Goal: Task Accomplishment & Management: Manage account settings

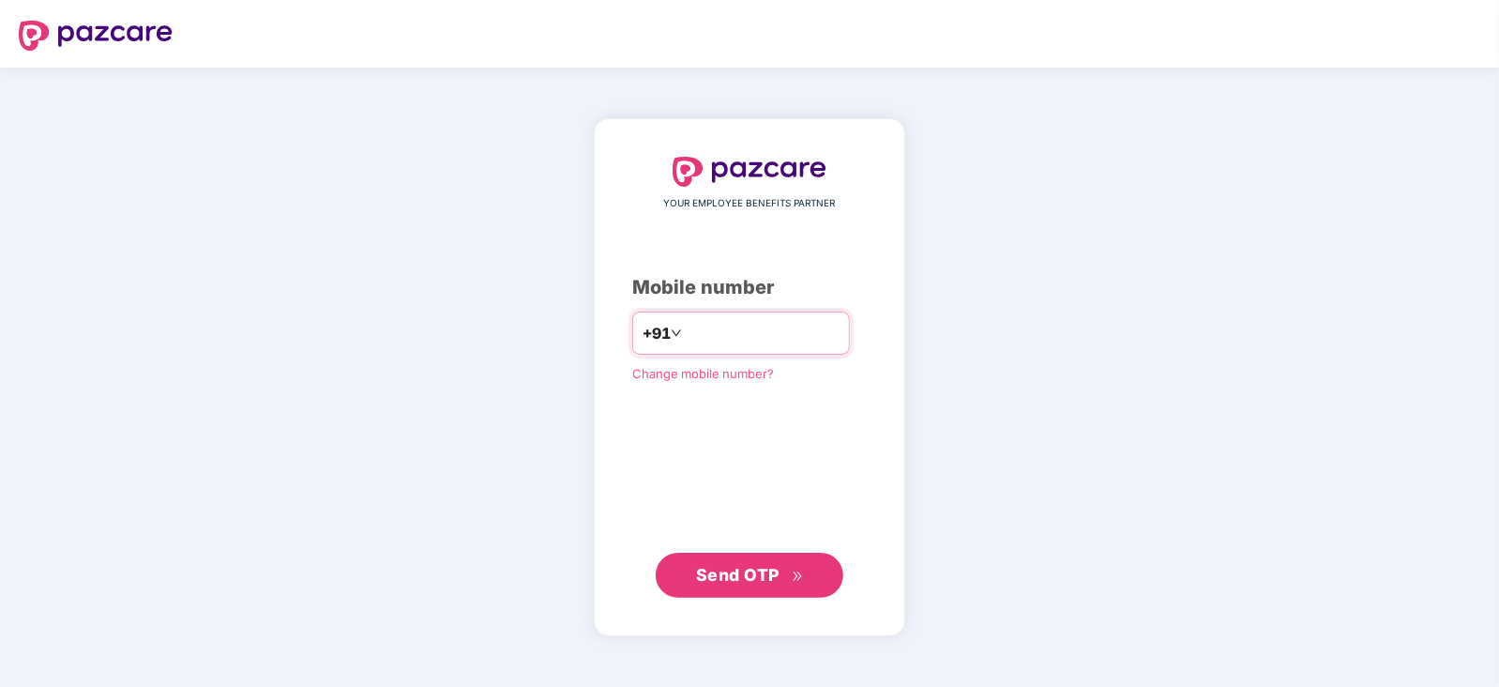
click at [788, 340] on input "number" at bounding box center [763, 333] width 154 height 30
type input "**********"
click at [683, 604] on div "**********" at bounding box center [749, 377] width 311 height 516
click at [696, 588] on button "Send OTP" at bounding box center [750, 574] width 188 height 45
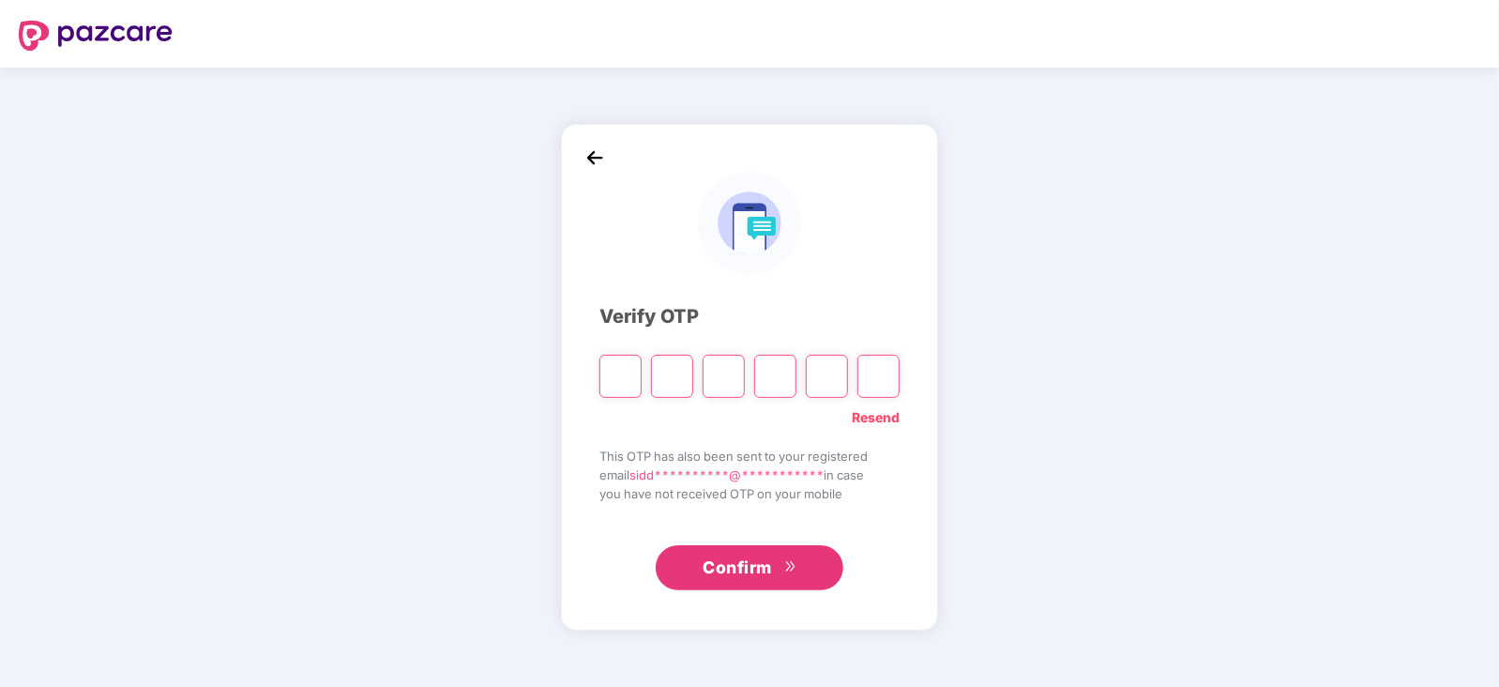
paste input "*"
type input "*"
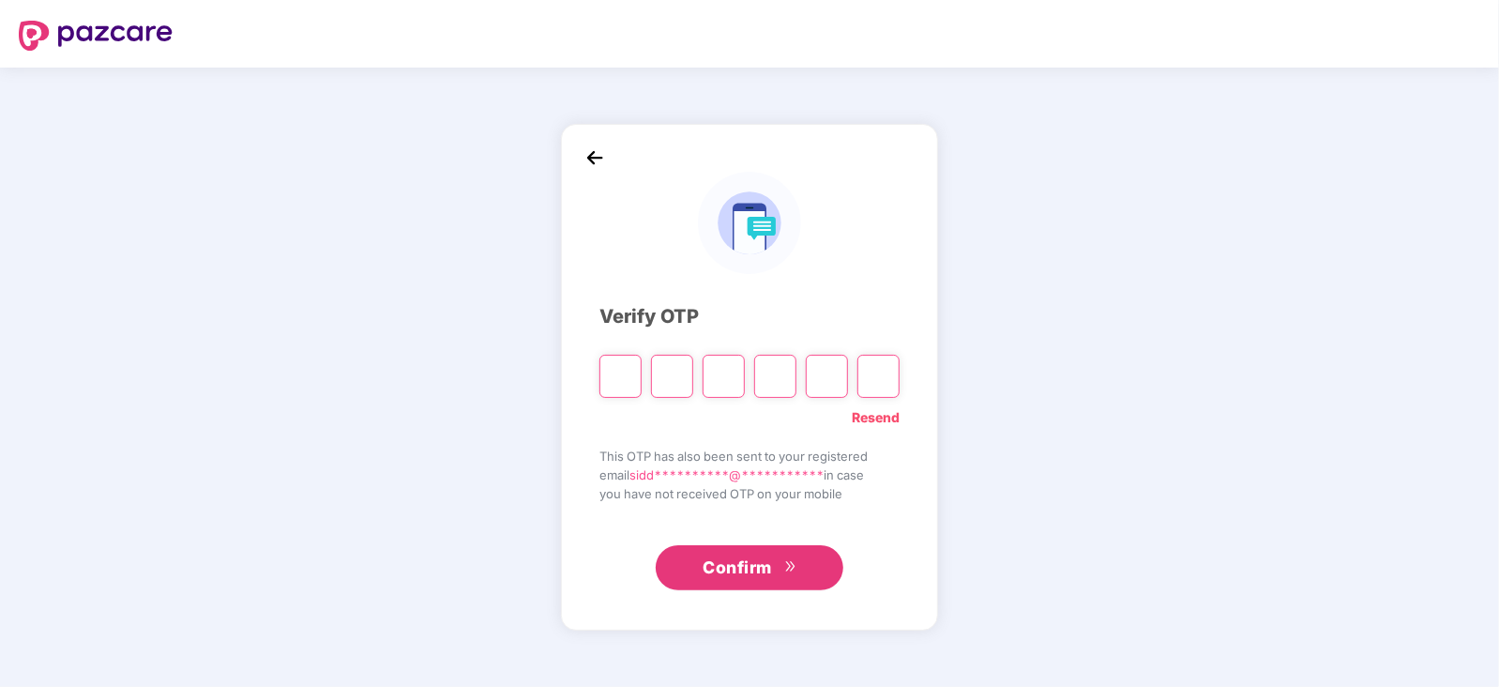
type input "*"
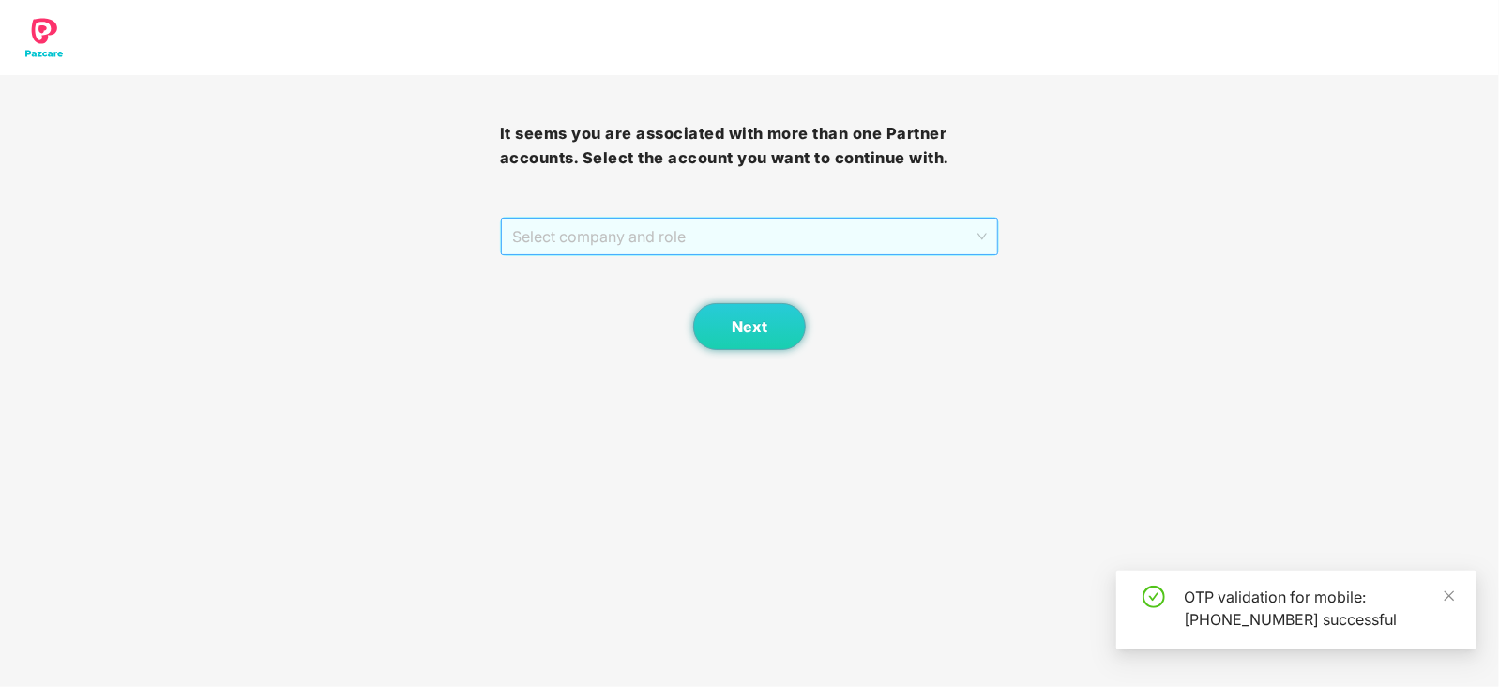
click at [631, 239] on span "Select company and role" at bounding box center [750, 237] width 476 height 36
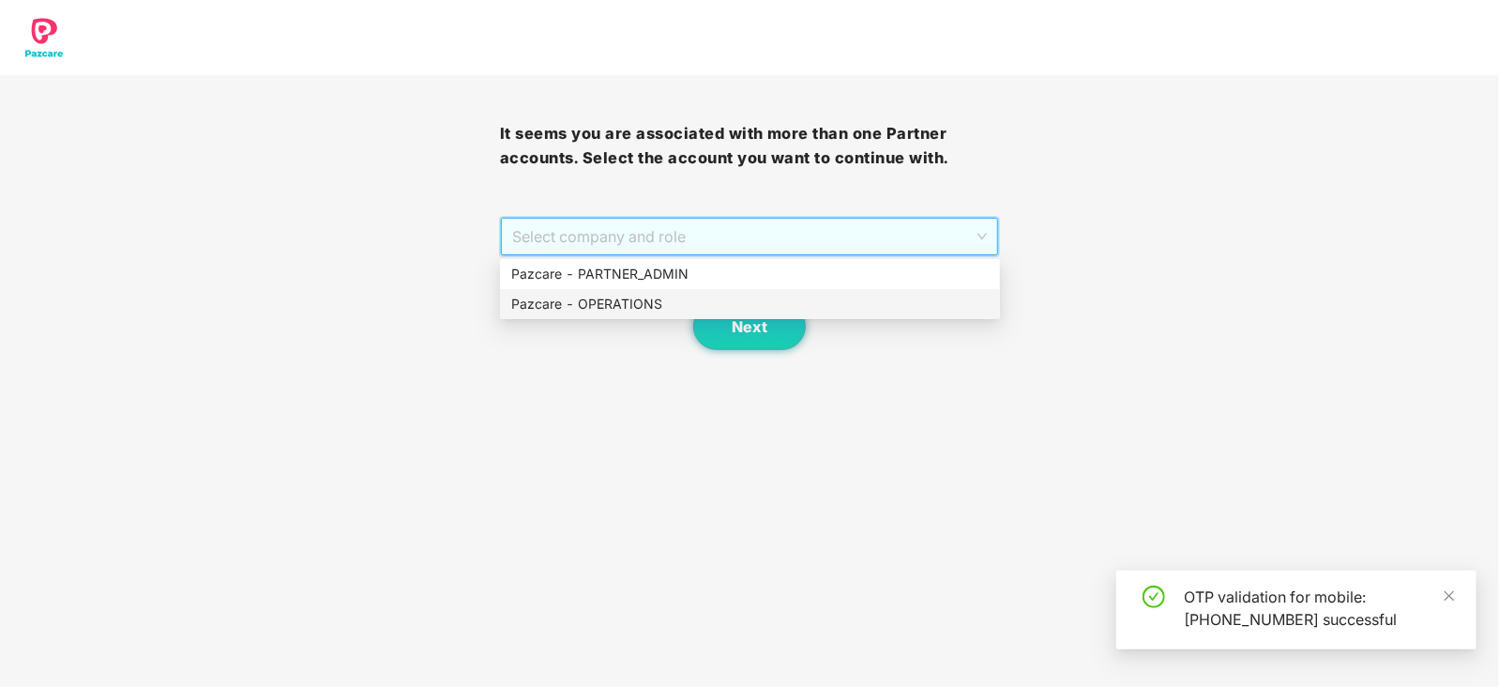
click at [621, 321] on div "Next" at bounding box center [750, 303] width 500 height 94
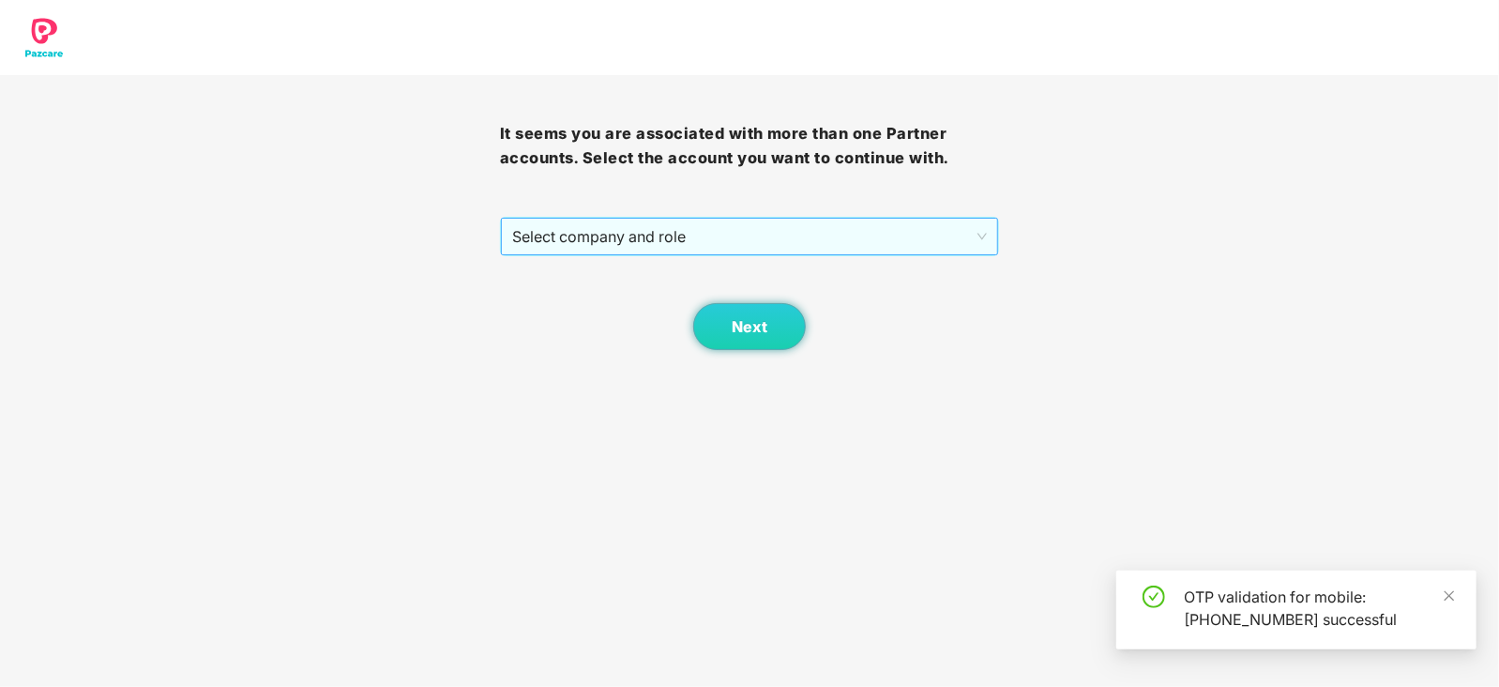
click at [654, 253] on span "Select company and role" at bounding box center [750, 237] width 476 height 36
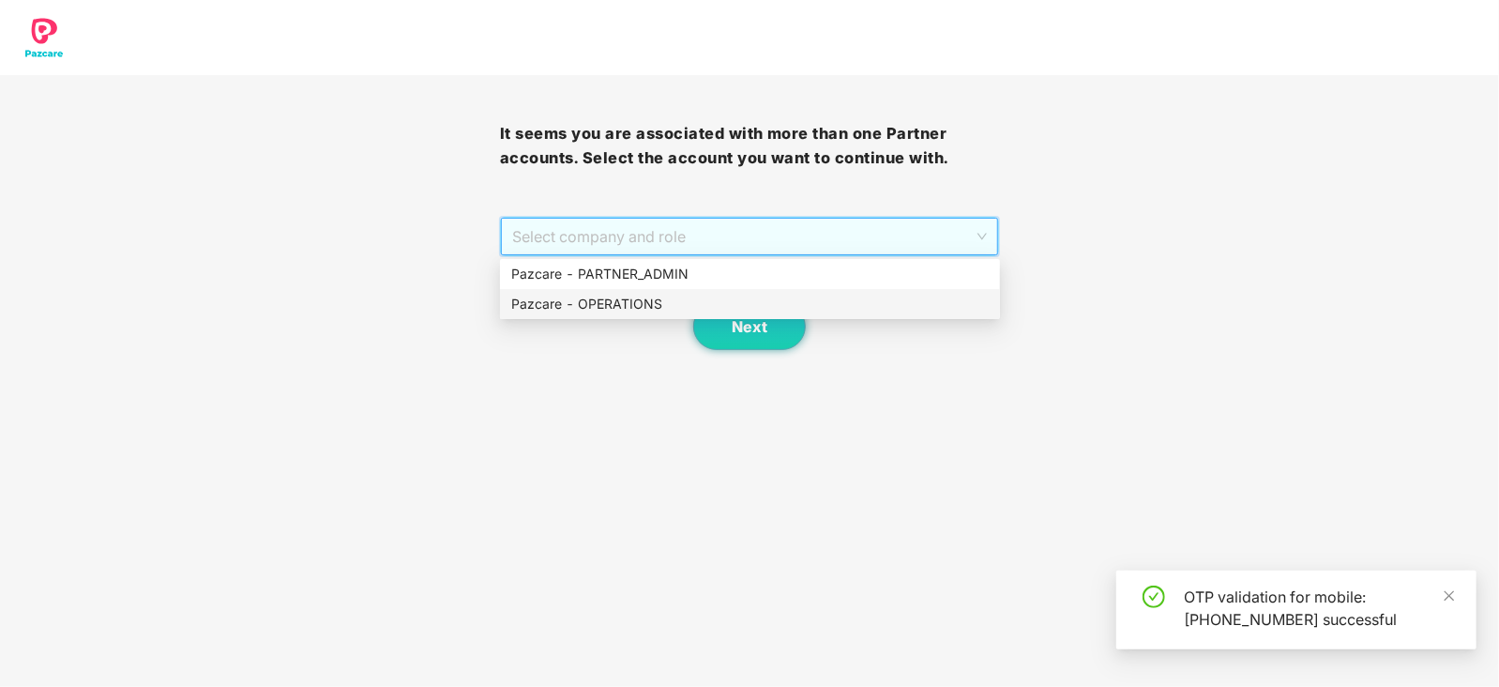
click at [631, 309] on div "Pazcare - OPERATIONS" at bounding box center [750, 304] width 478 height 21
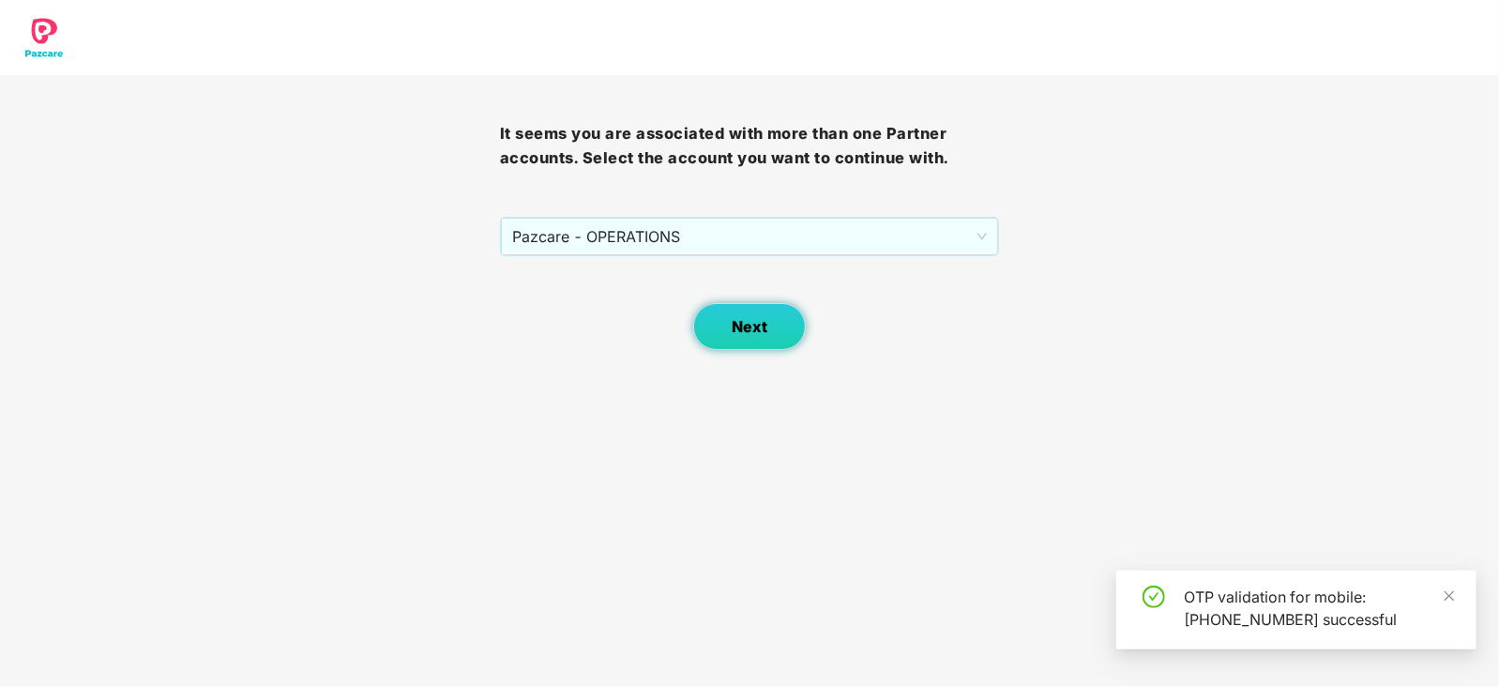
click at [780, 345] on button "Next" at bounding box center [749, 326] width 113 height 47
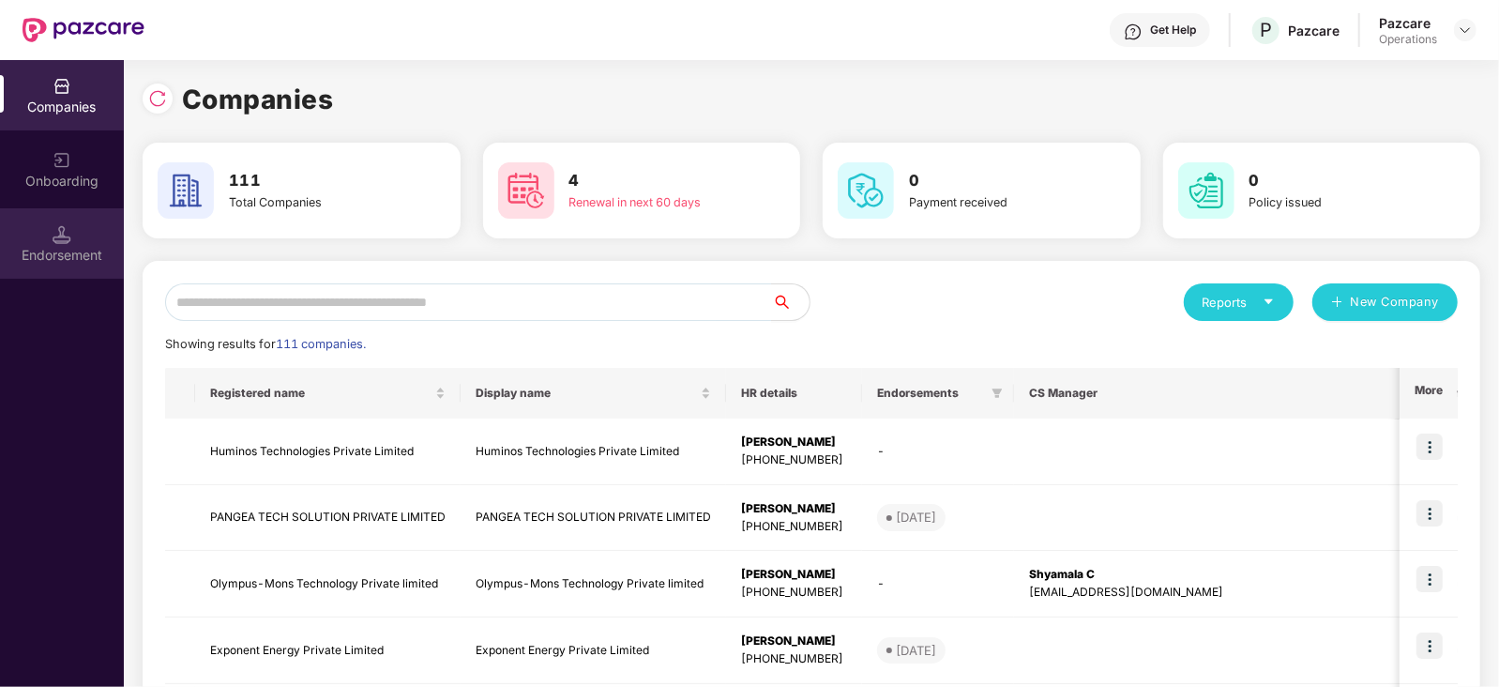
click at [57, 250] on div "Endorsement" at bounding box center [62, 255] width 124 height 19
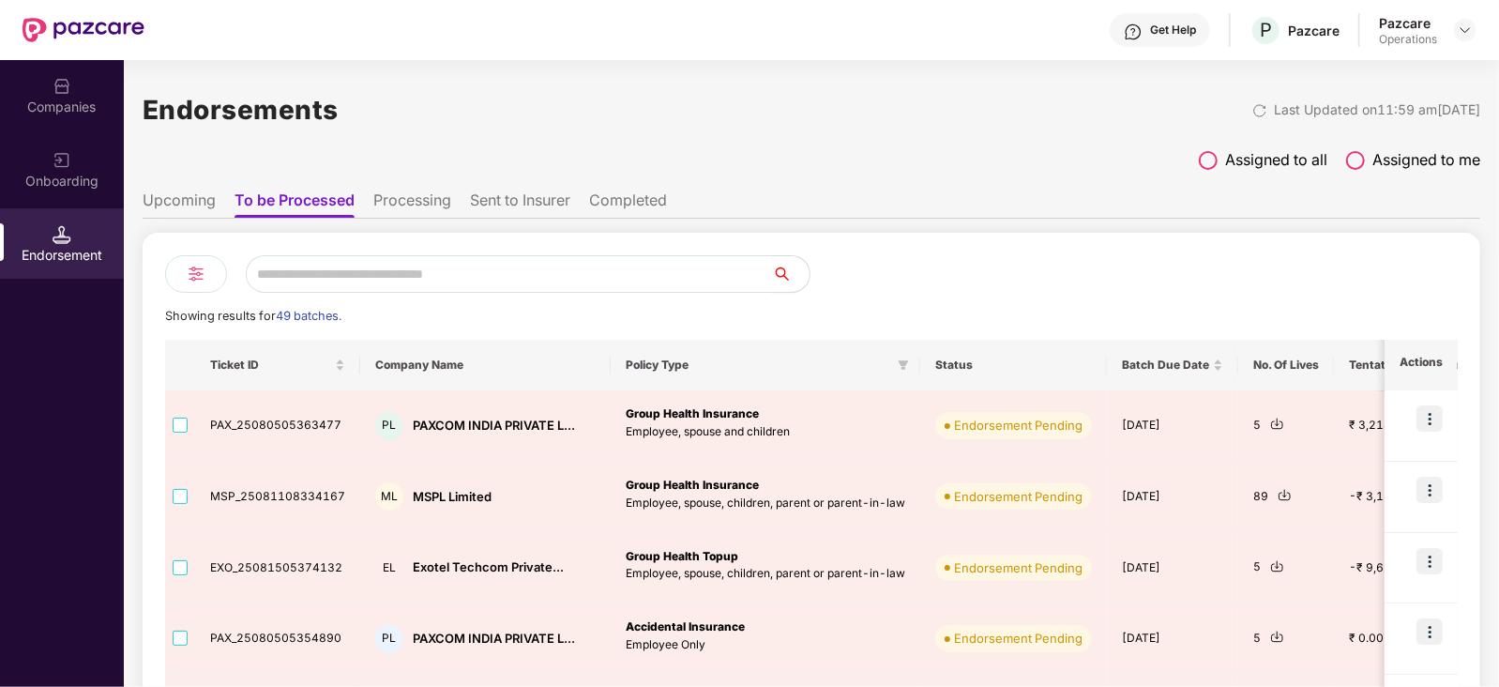
click at [1396, 312] on div "Showing results for 49 batches." at bounding box center [811, 316] width 1293 height 19
click at [414, 207] on li "Processing" at bounding box center [412, 203] width 78 height 27
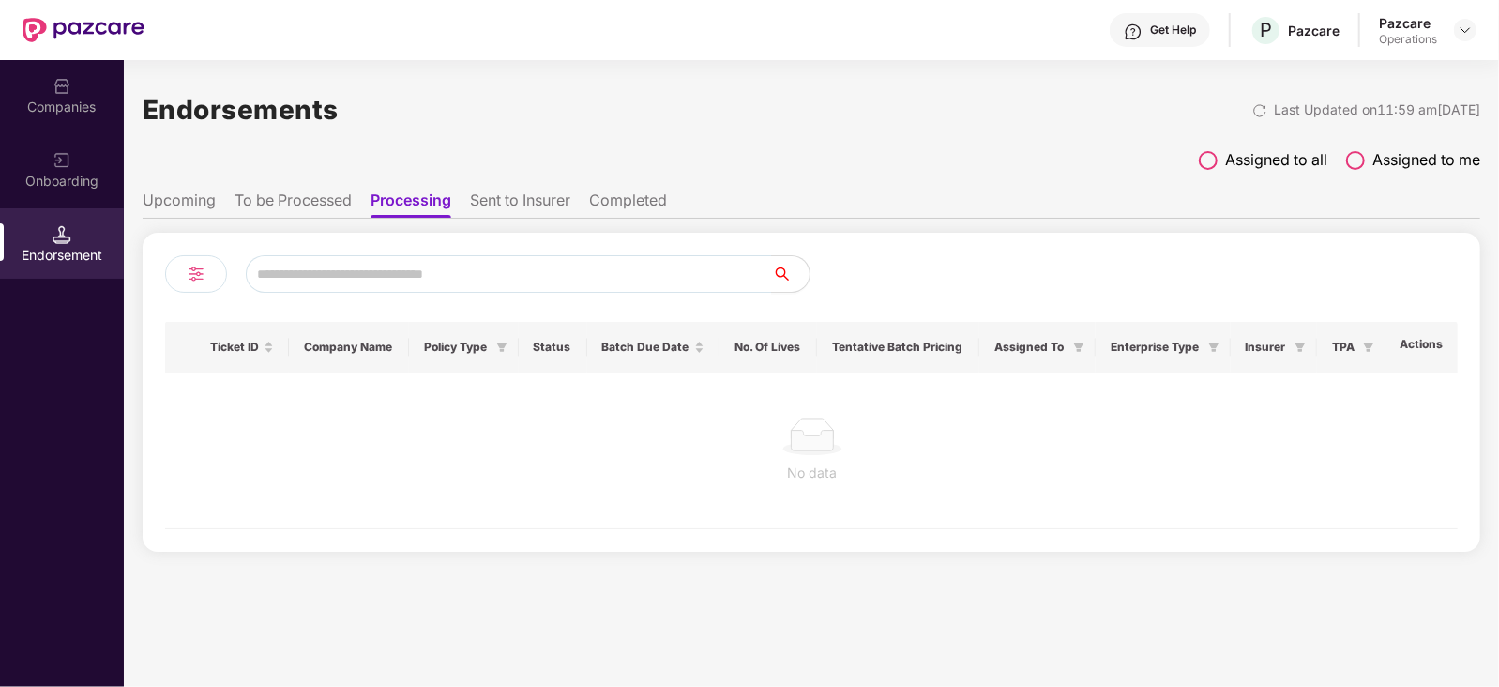
click at [300, 182] on ul "Upcoming To be Processed Processing Sent to Insurer Completed" at bounding box center [812, 200] width 1338 height 38
click at [201, 188] on ul "Upcoming To be Processed Processing Sent to Insurer Completed" at bounding box center [812, 200] width 1338 height 38
click at [209, 206] on li "Upcoming" at bounding box center [179, 203] width 73 height 27
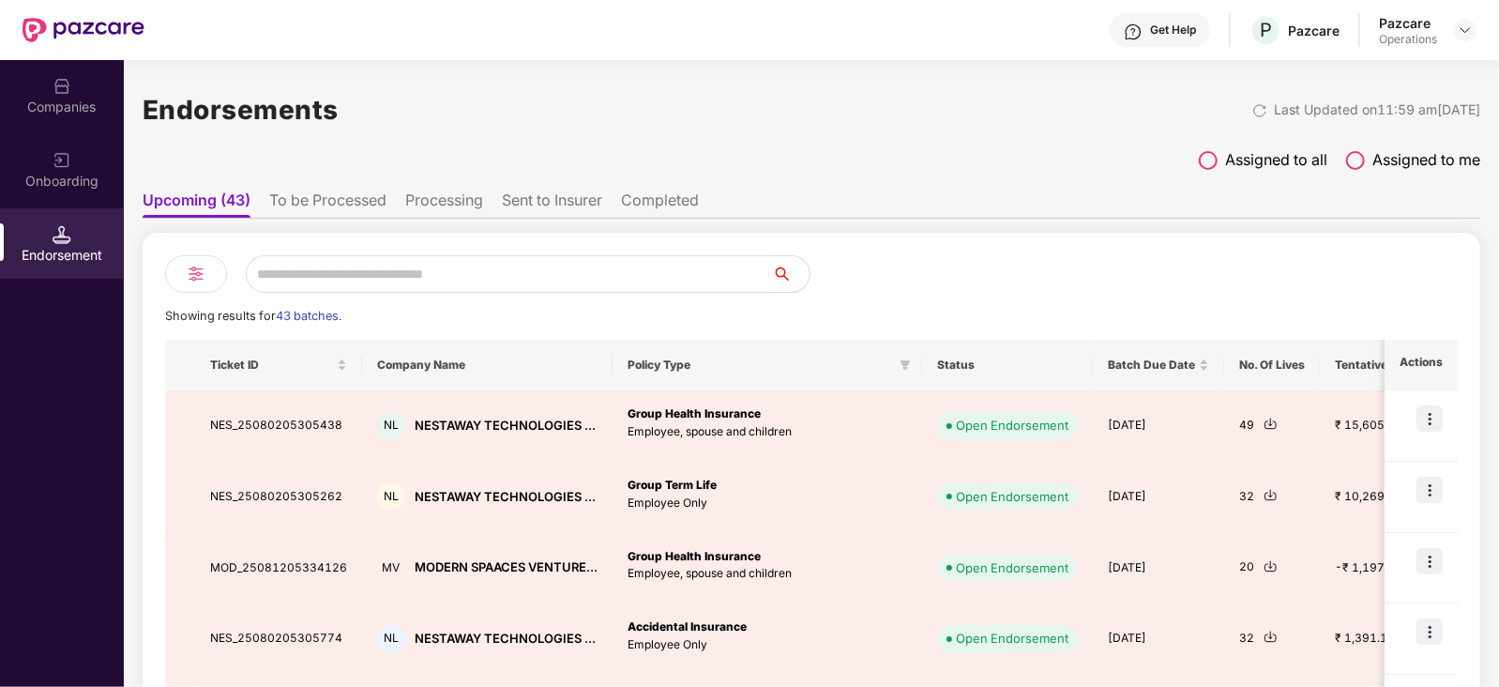
click at [366, 204] on li "To be Processed" at bounding box center [327, 203] width 117 height 27
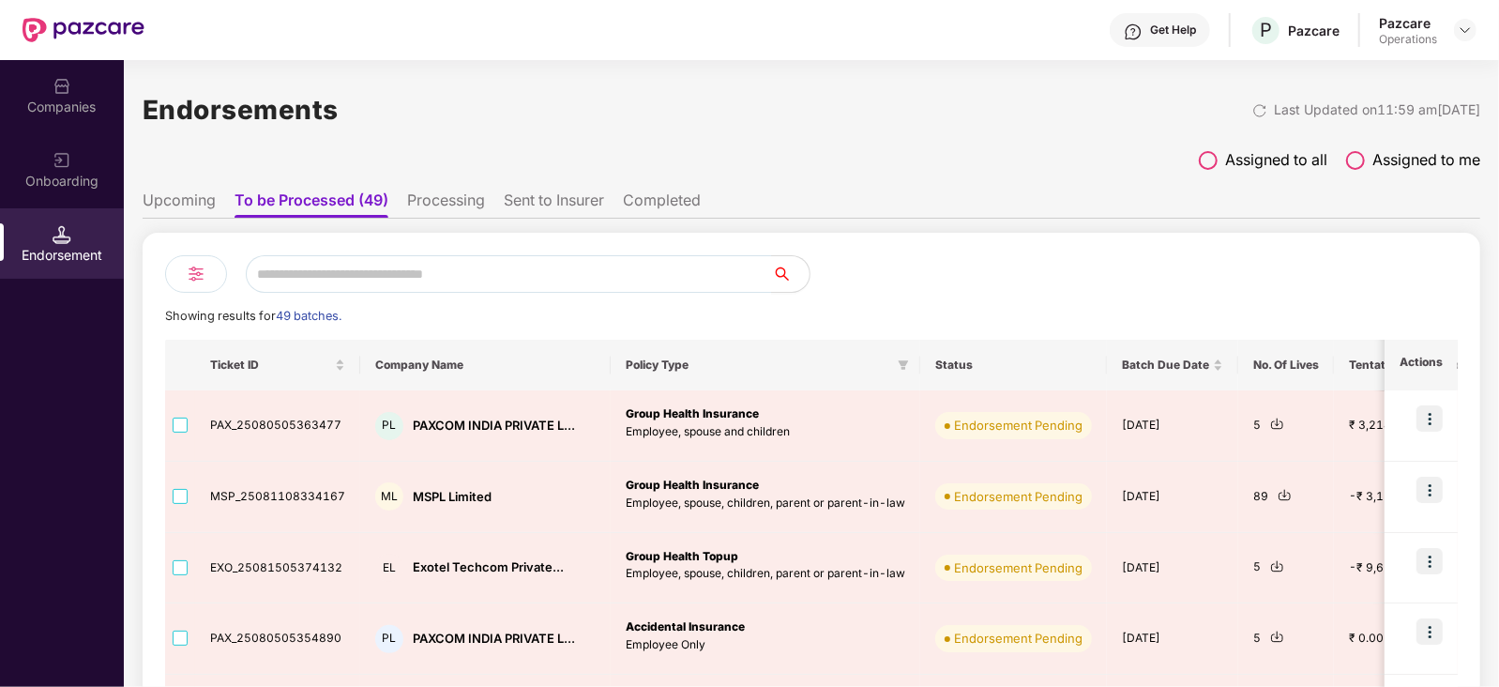
drag, startPoint x: 366, startPoint y: 204, endPoint x: 971, endPoint y: 250, distance: 606.9
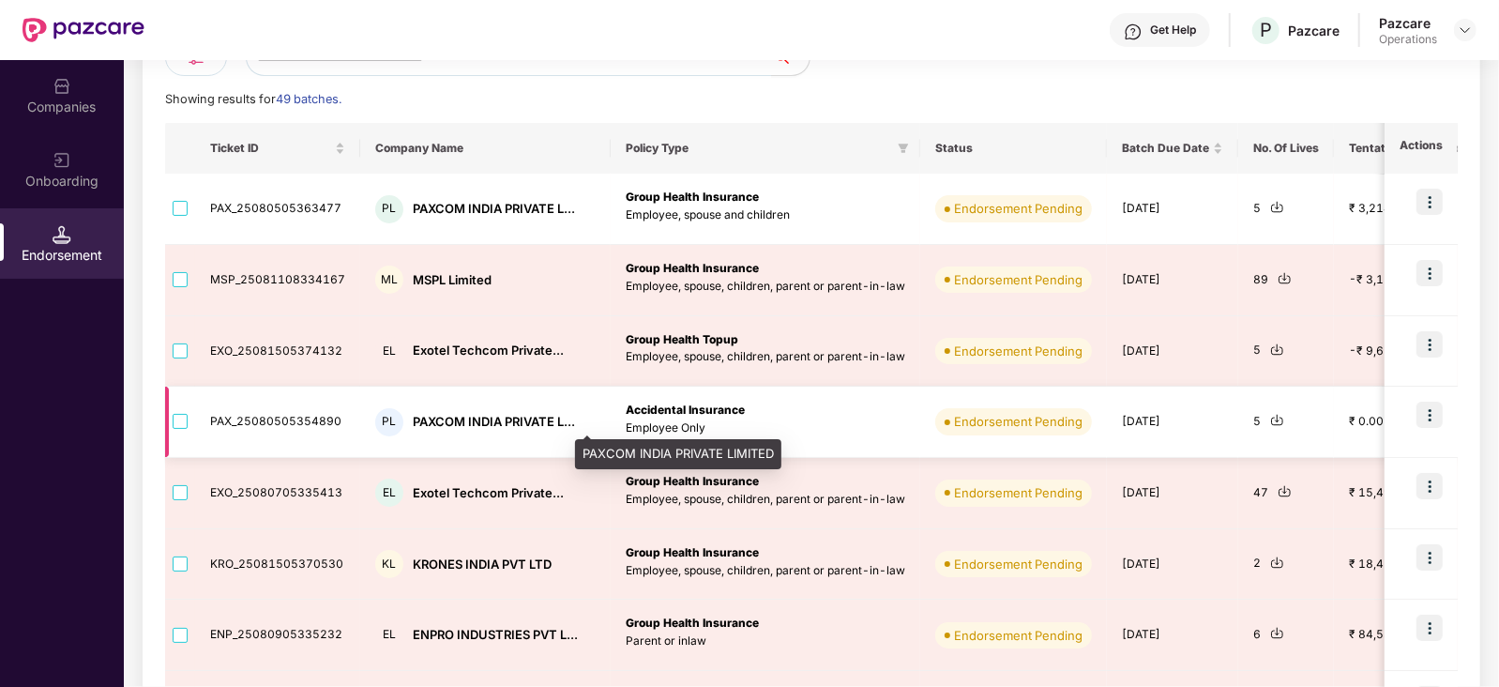
scroll to position [234, 0]
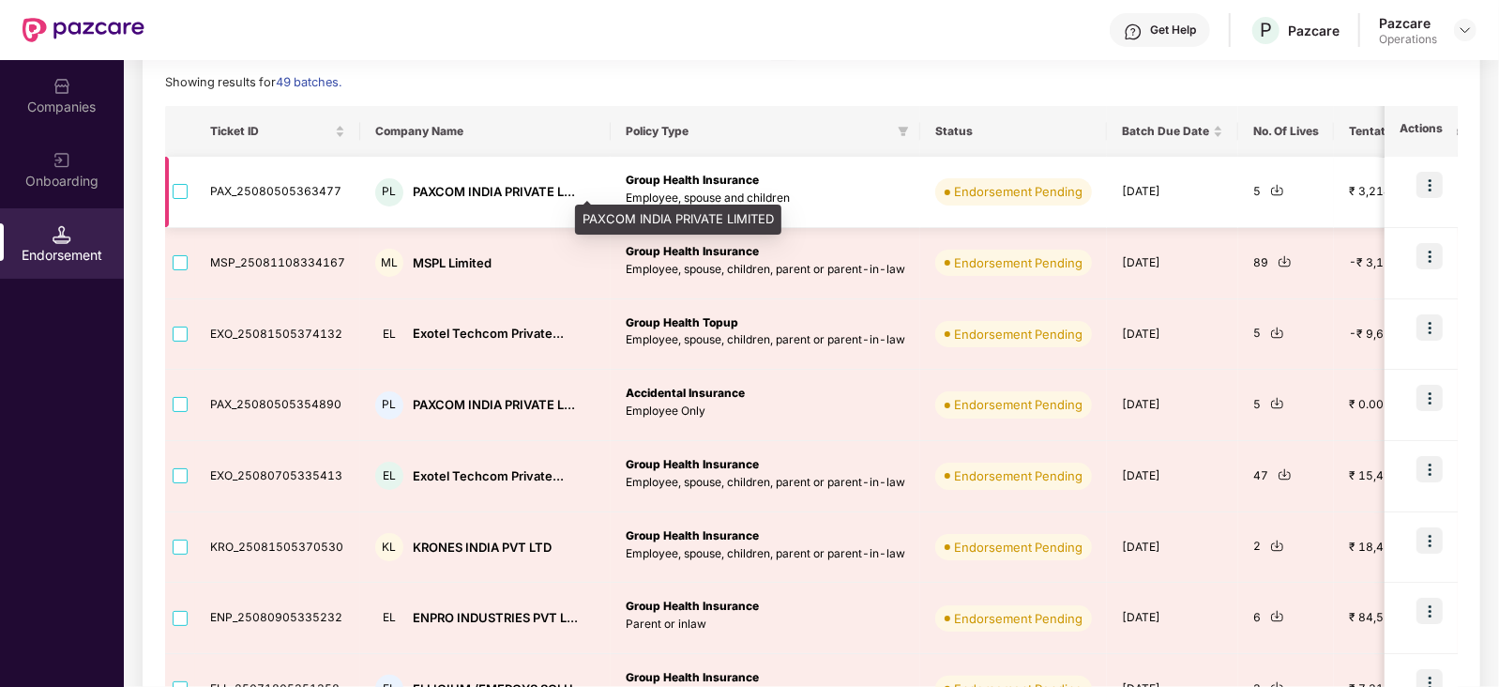
click at [446, 189] on div "PAXCOM INDIA PRIVATE L..." at bounding box center [494, 192] width 162 height 18
copy div "PAXCOM"
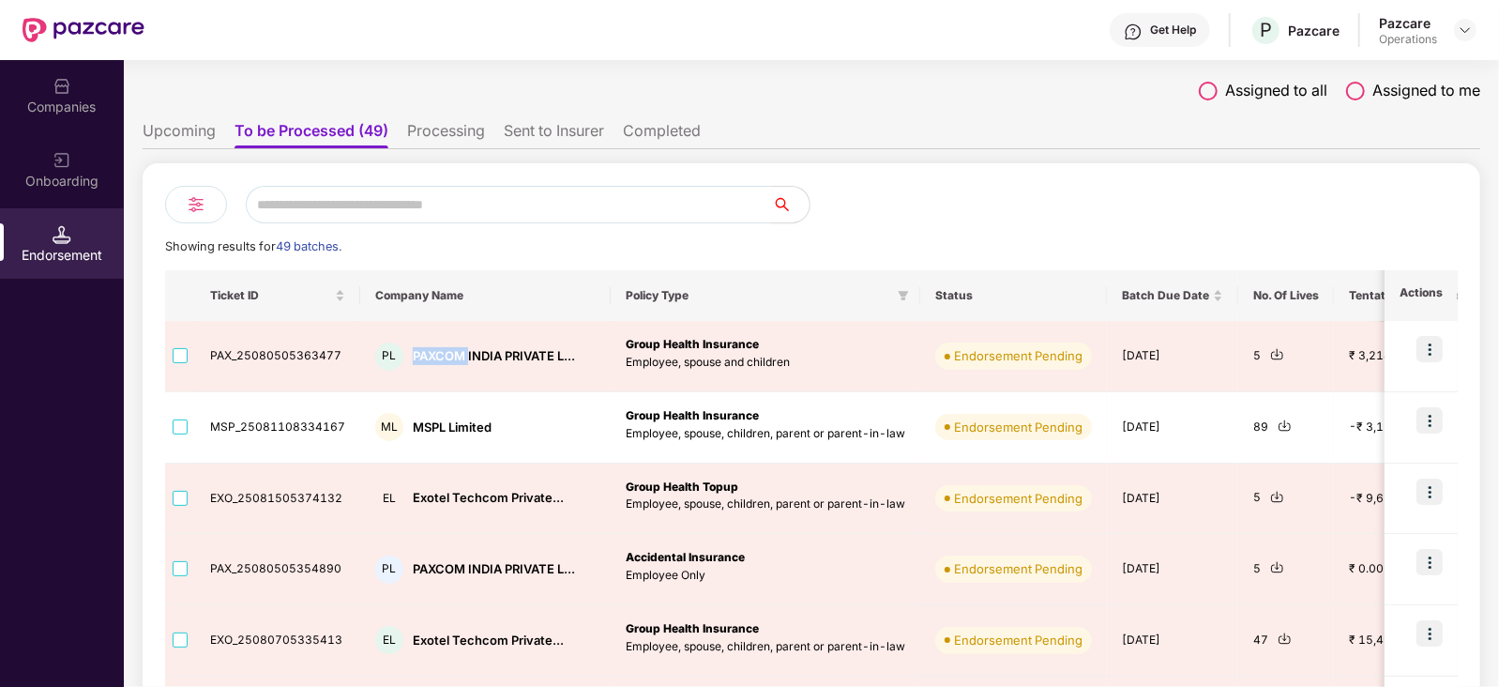
scroll to position [0, 0]
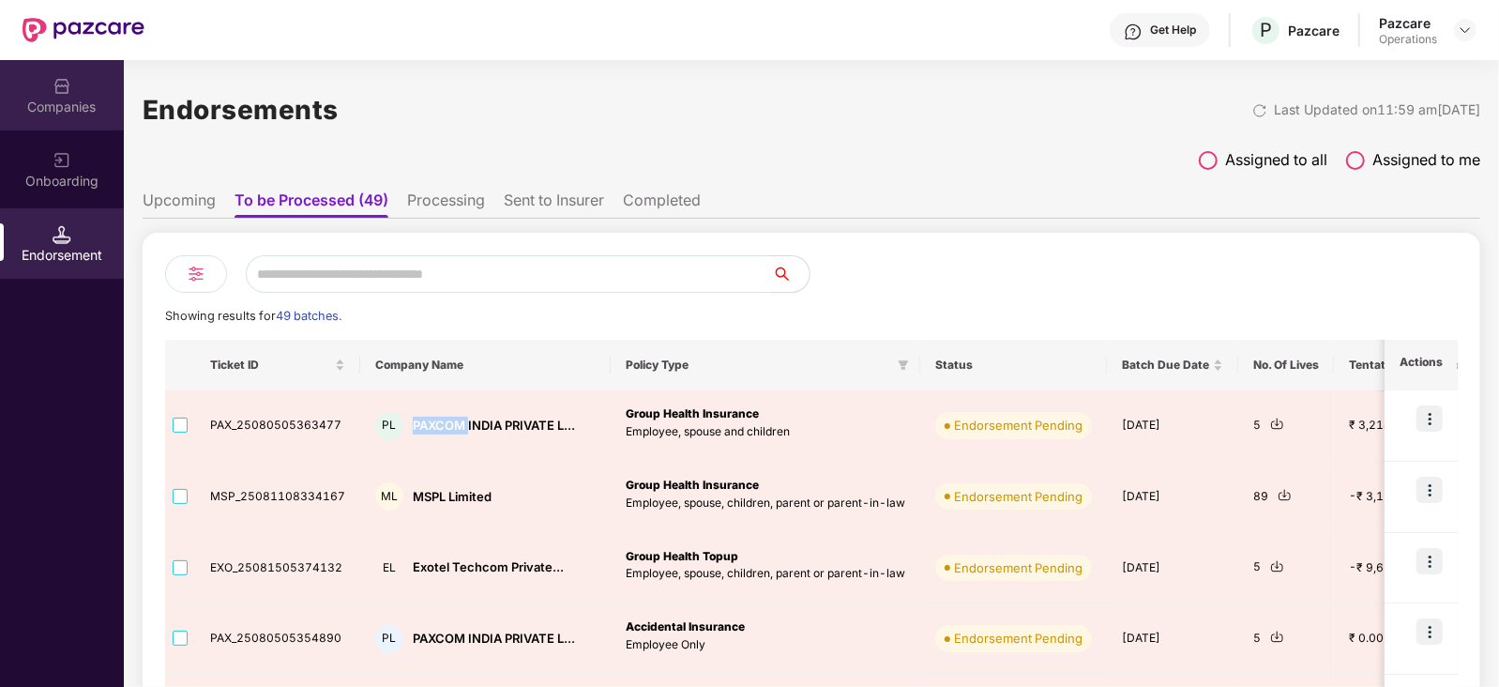
click at [54, 79] on img at bounding box center [62, 86] width 19 height 19
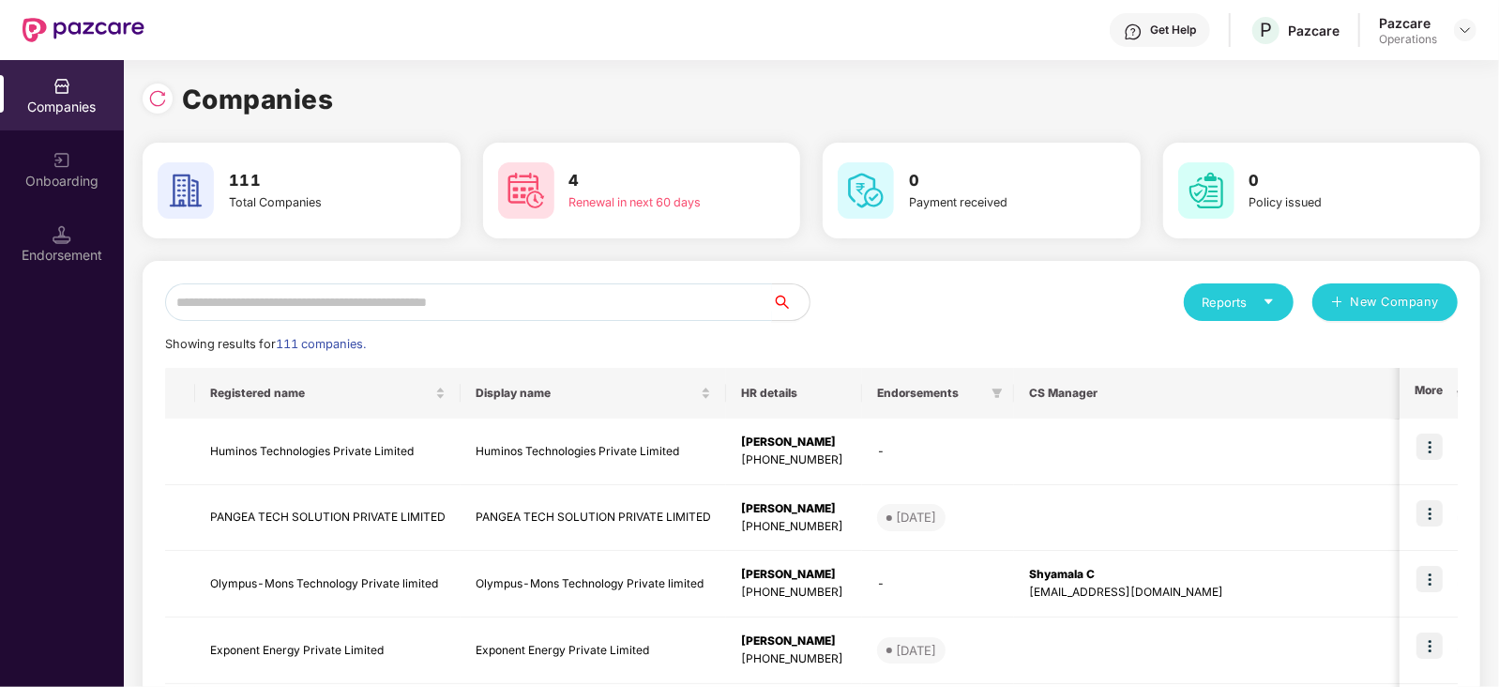
click at [318, 292] on input "text" at bounding box center [468, 302] width 607 height 38
paste input "******"
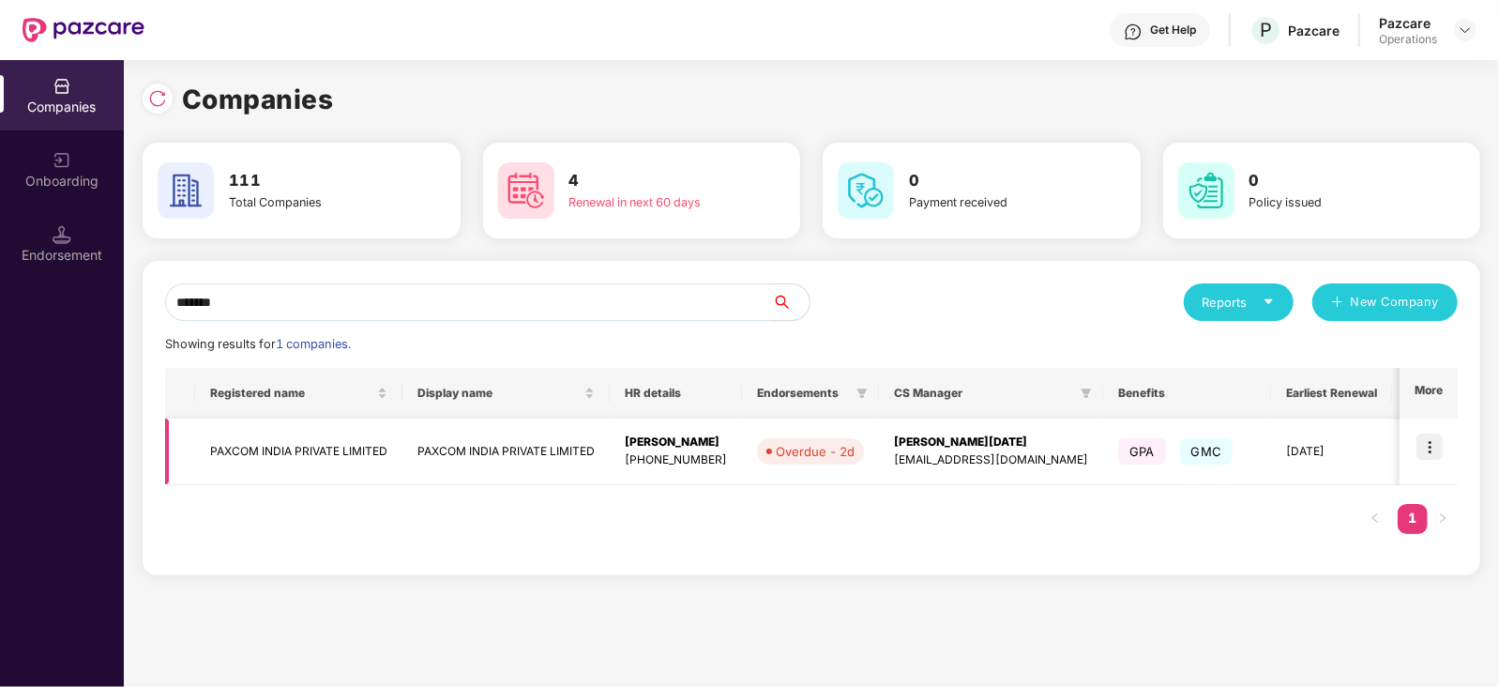
type input "******"
click at [1431, 455] on img at bounding box center [1430, 446] width 26 height 26
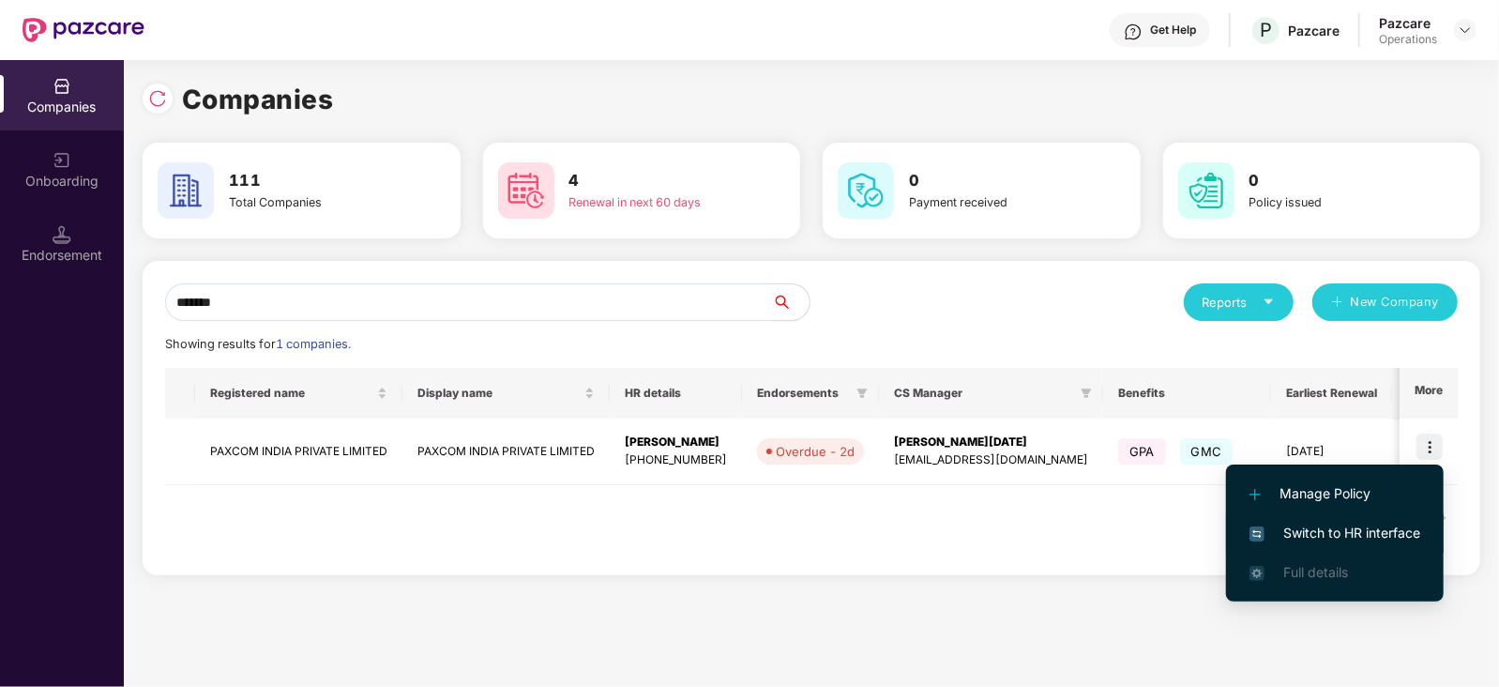
click at [1391, 535] on span "Switch to HR interface" at bounding box center [1335, 533] width 171 height 21
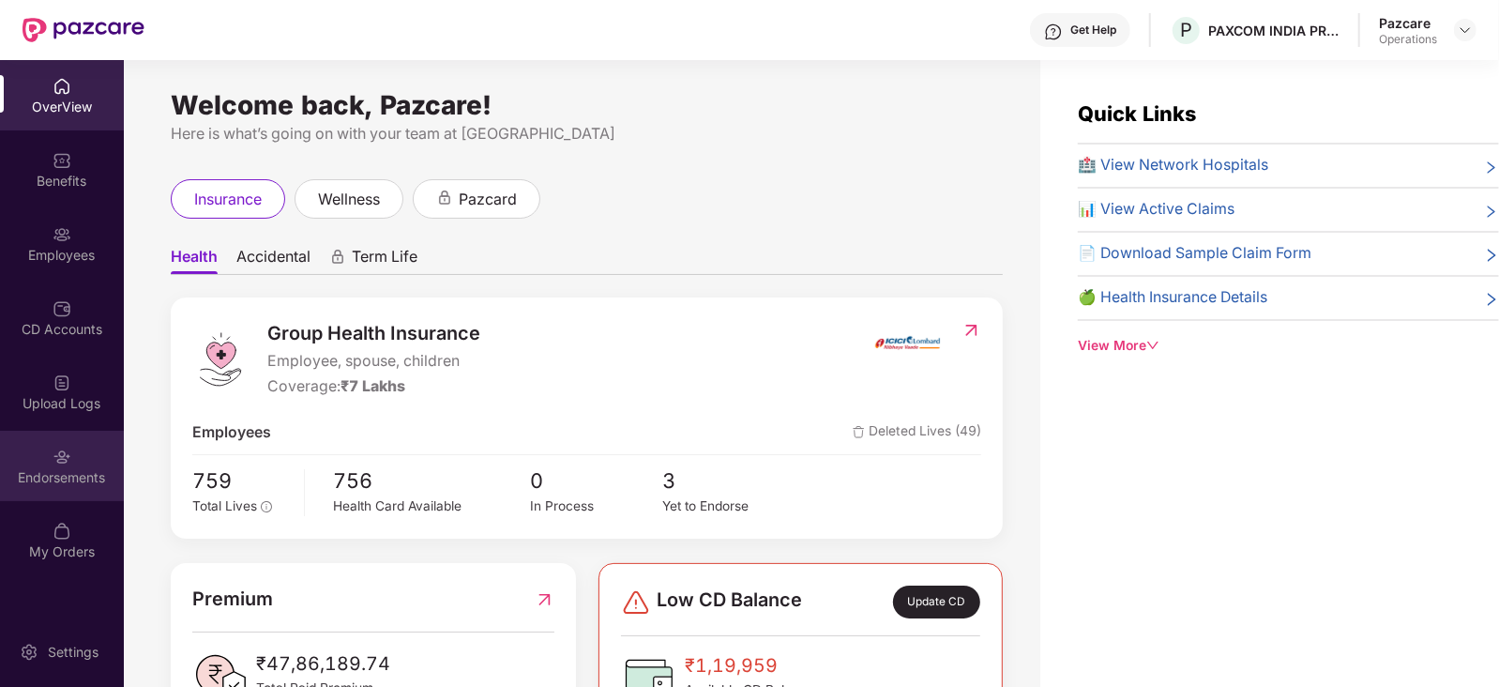
click at [47, 482] on div "Endorsements" at bounding box center [62, 477] width 124 height 19
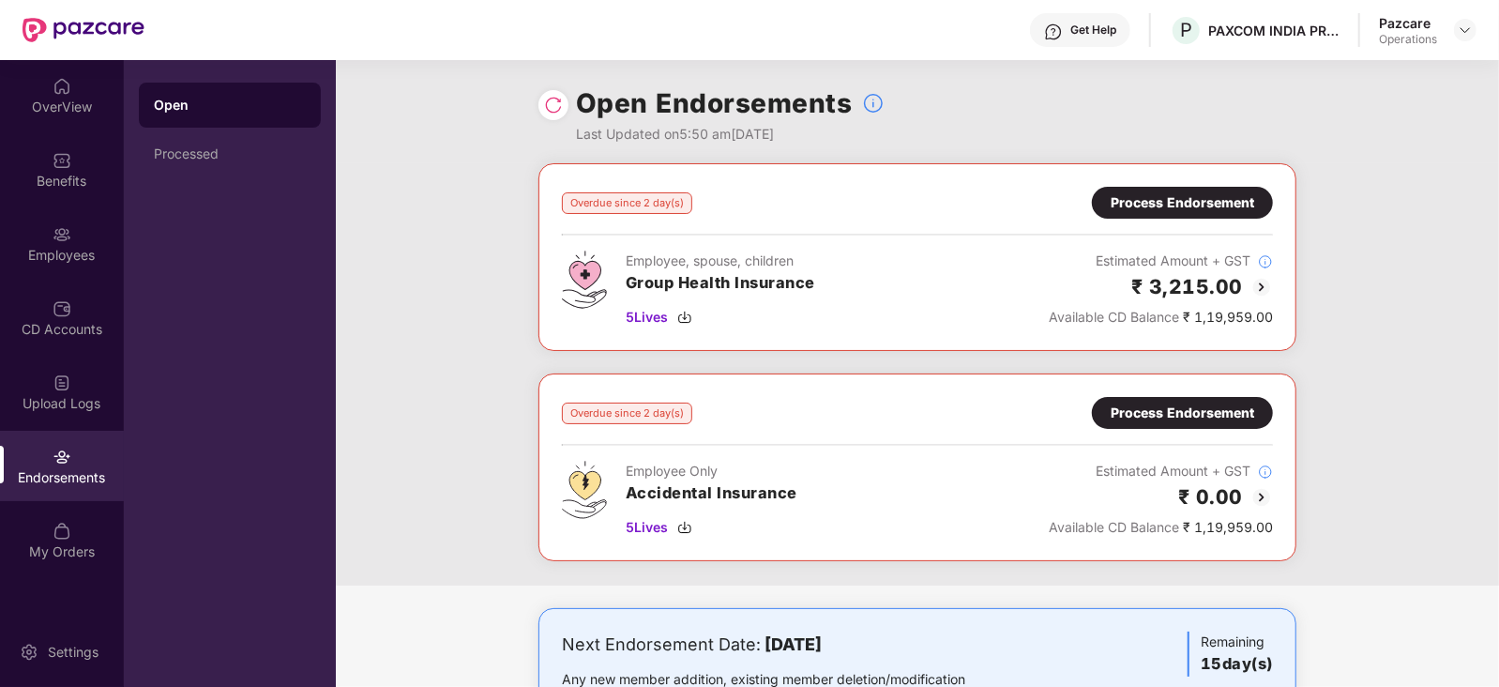
click at [1175, 195] on div "Process Endorsement" at bounding box center [1183, 202] width 144 height 21
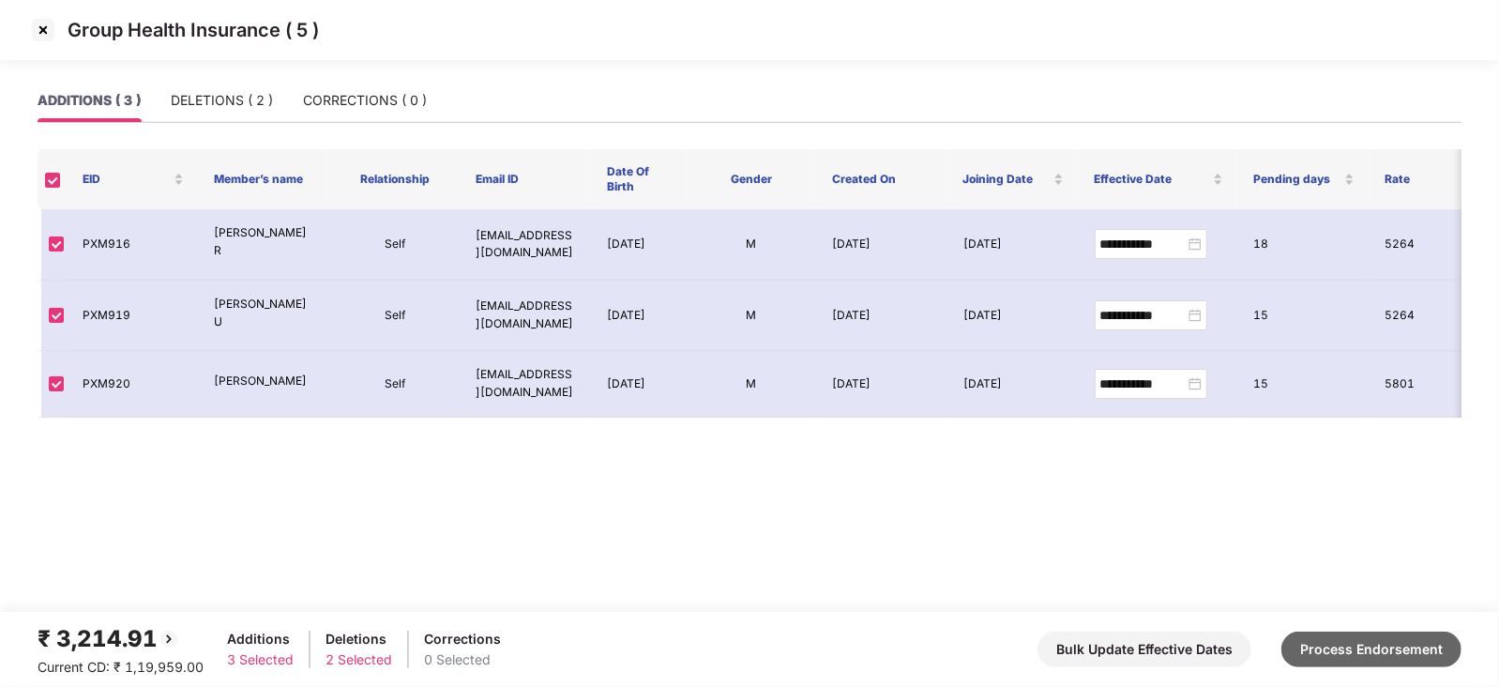
click at [1328, 631] on button "Process Endorsement" at bounding box center [1372, 649] width 180 height 36
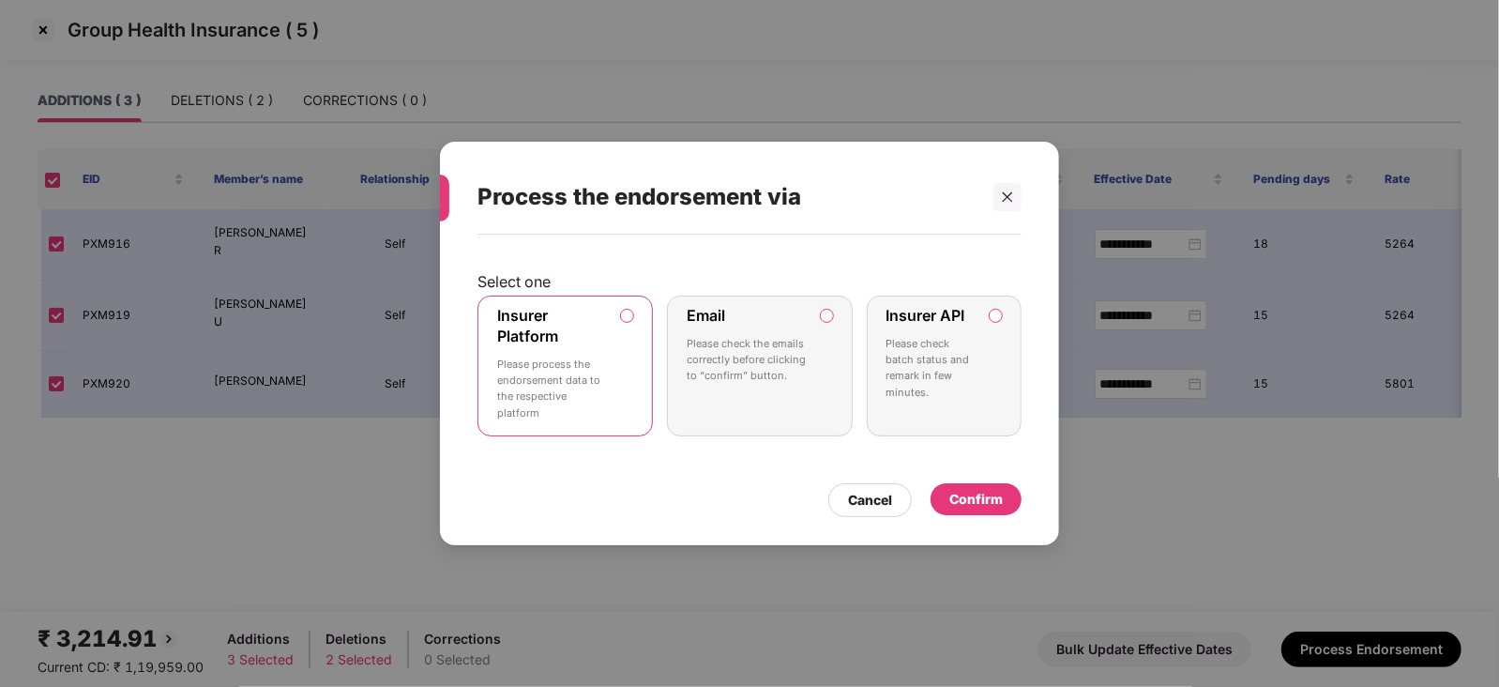
click at [995, 484] on div "Confirm" at bounding box center [976, 499] width 91 height 32
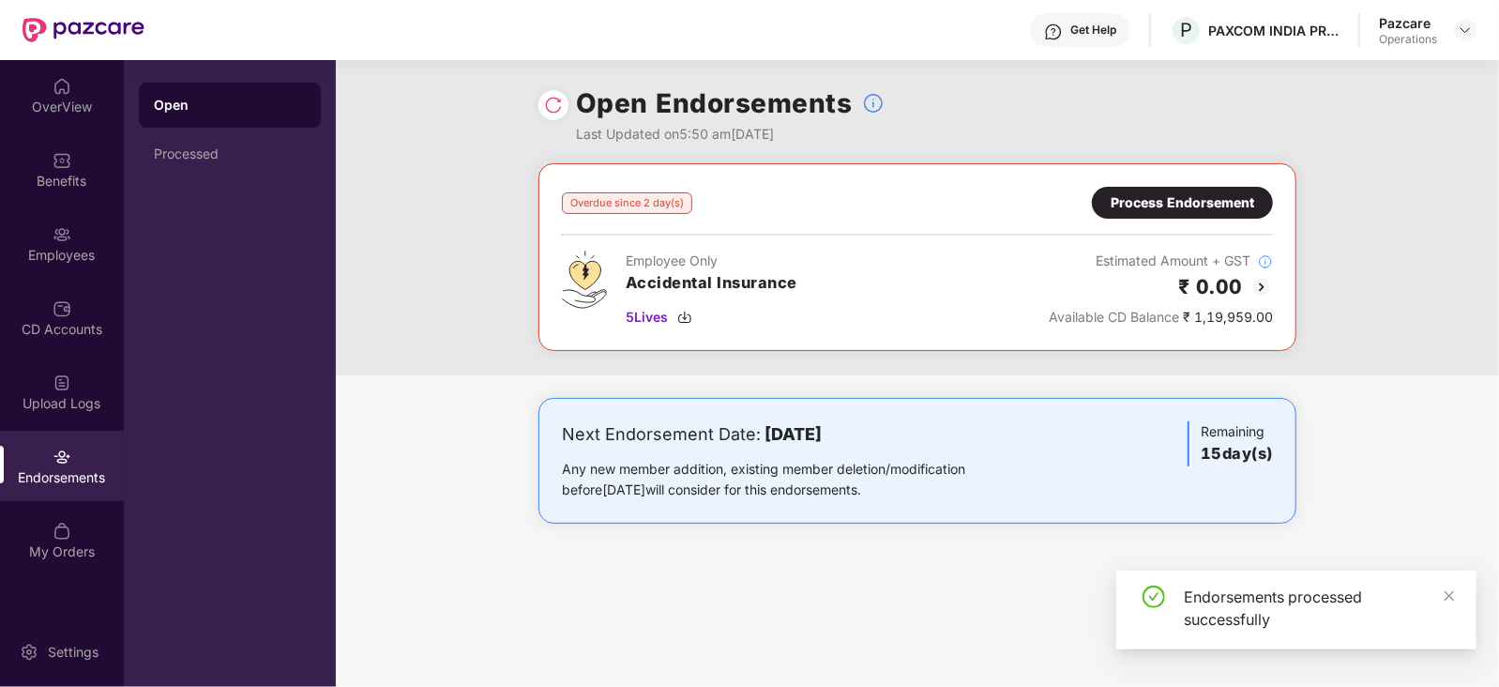
click at [1157, 195] on div "Process Endorsement" at bounding box center [1183, 202] width 144 height 21
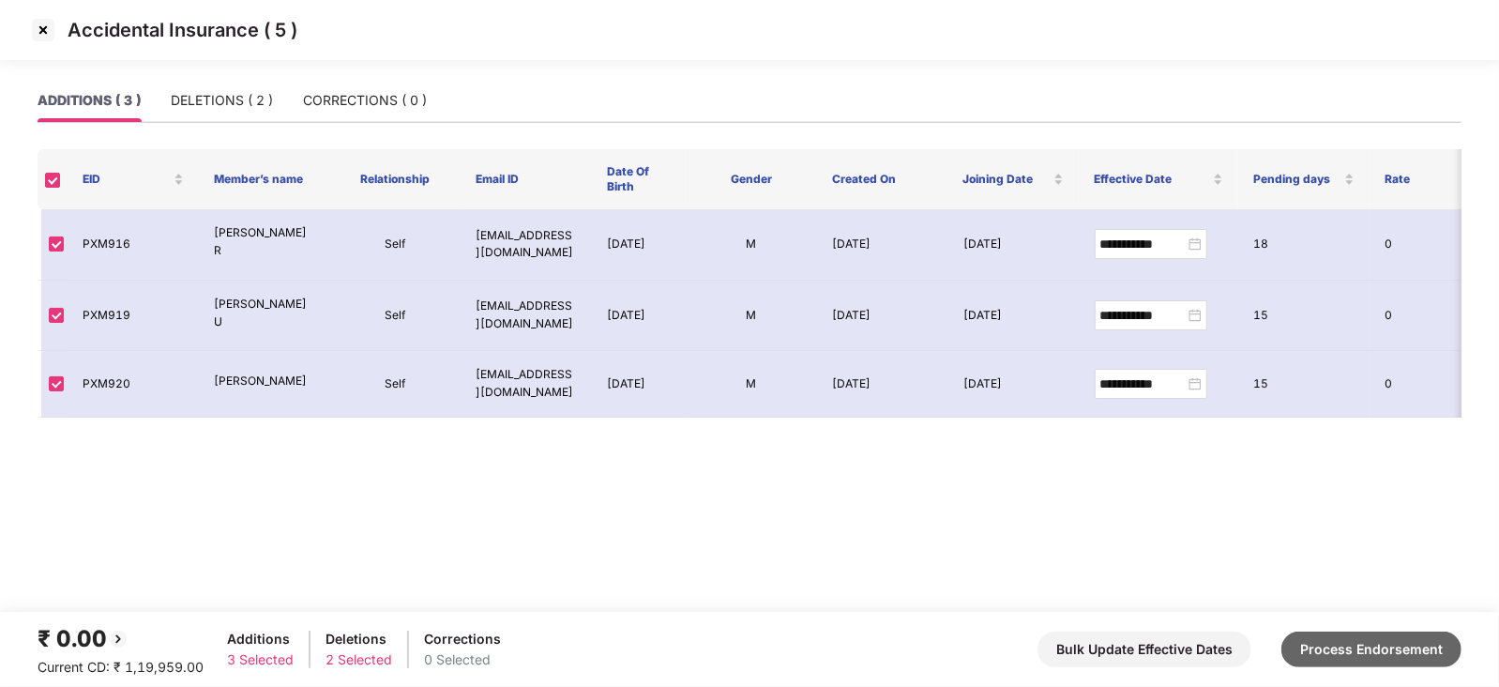
click at [1405, 634] on button "Process Endorsement" at bounding box center [1372, 649] width 180 height 36
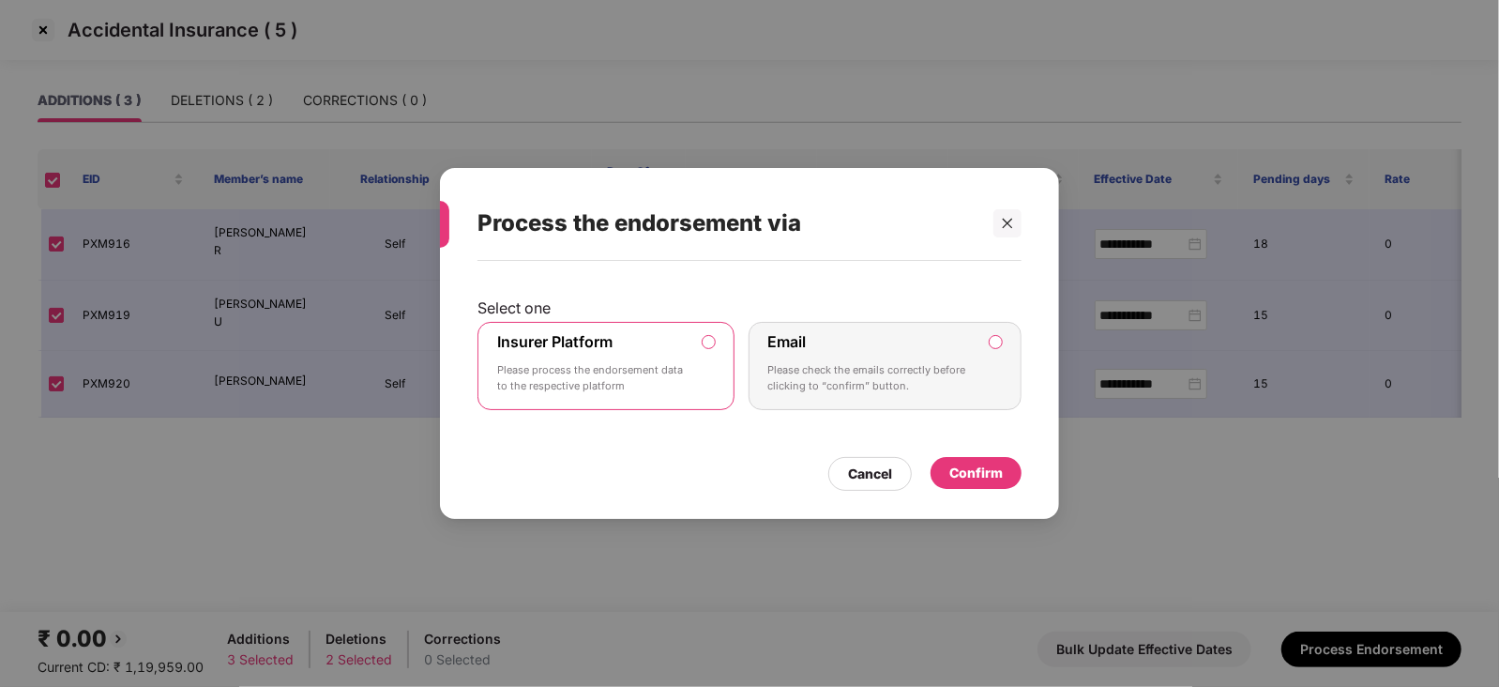
click at [1012, 467] on div "Confirm" at bounding box center [976, 473] width 91 height 32
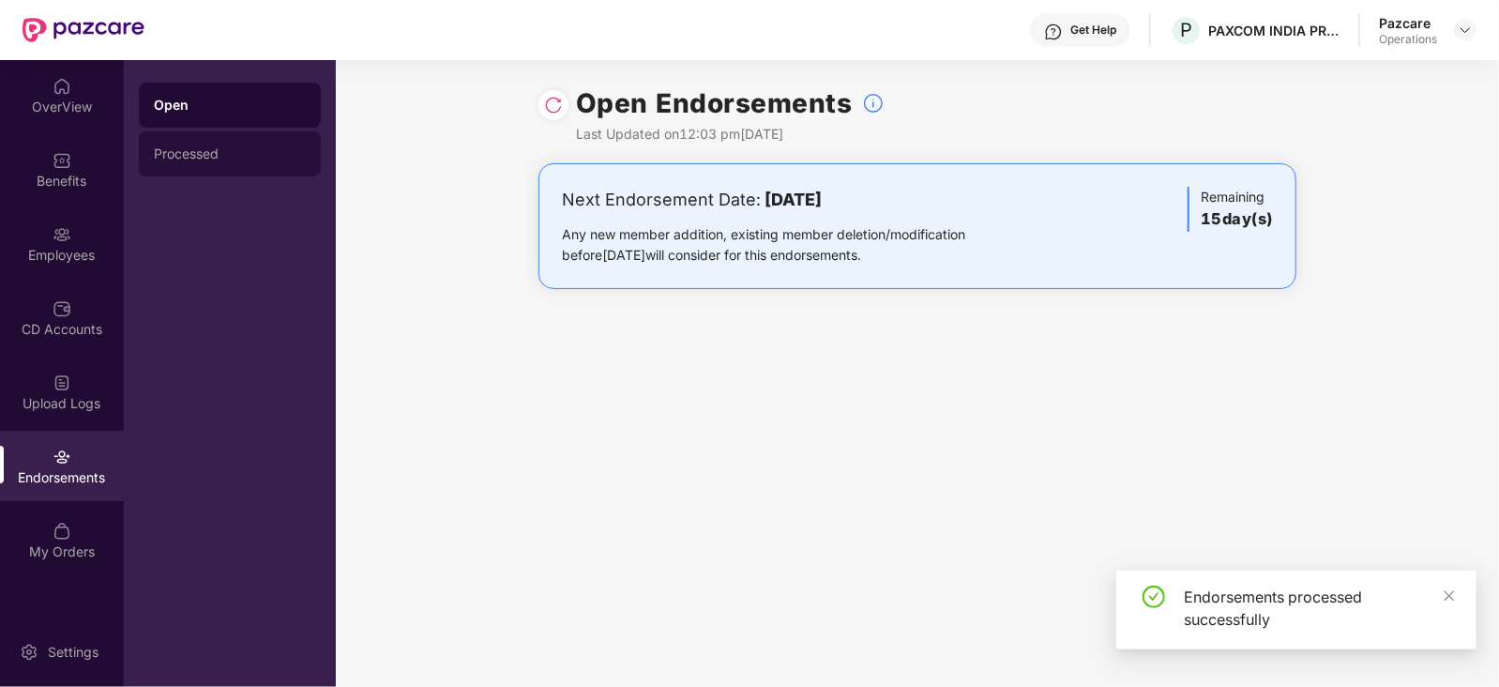
click at [205, 148] on div "Processed" at bounding box center [230, 153] width 152 height 15
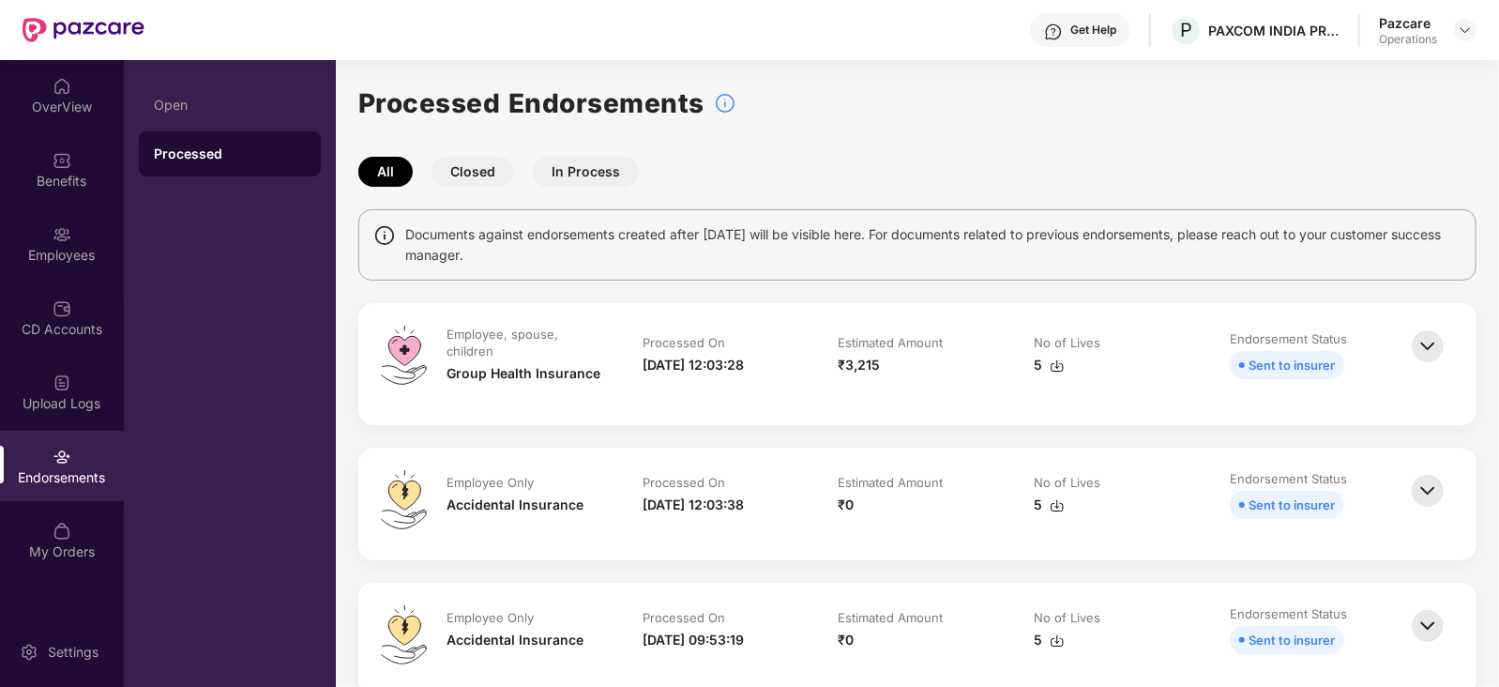
click at [1050, 367] on img at bounding box center [1057, 365] width 15 height 15
click at [1055, 506] on img at bounding box center [1057, 505] width 15 height 15
click at [1464, 23] on img at bounding box center [1465, 30] width 15 height 15
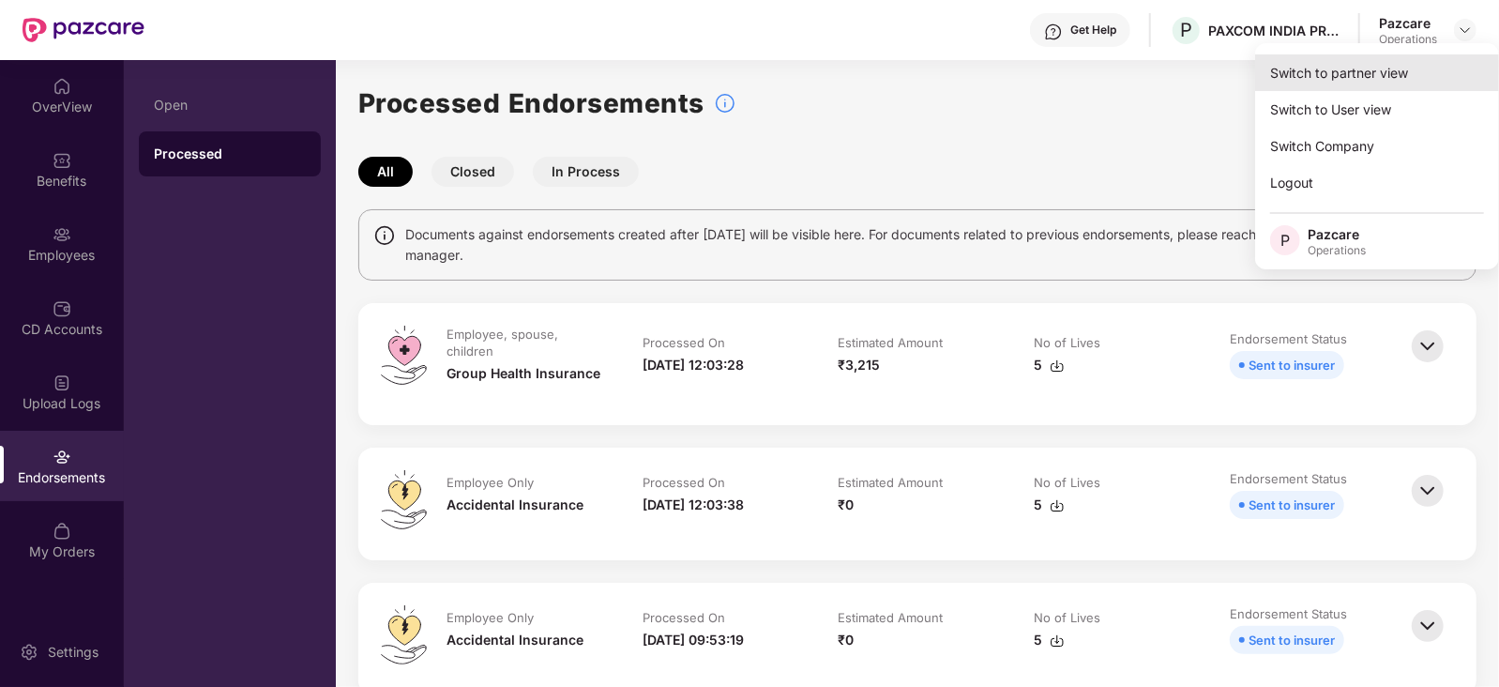
click at [1391, 79] on div "Switch to partner view" at bounding box center [1377, 72] width 244 height 37
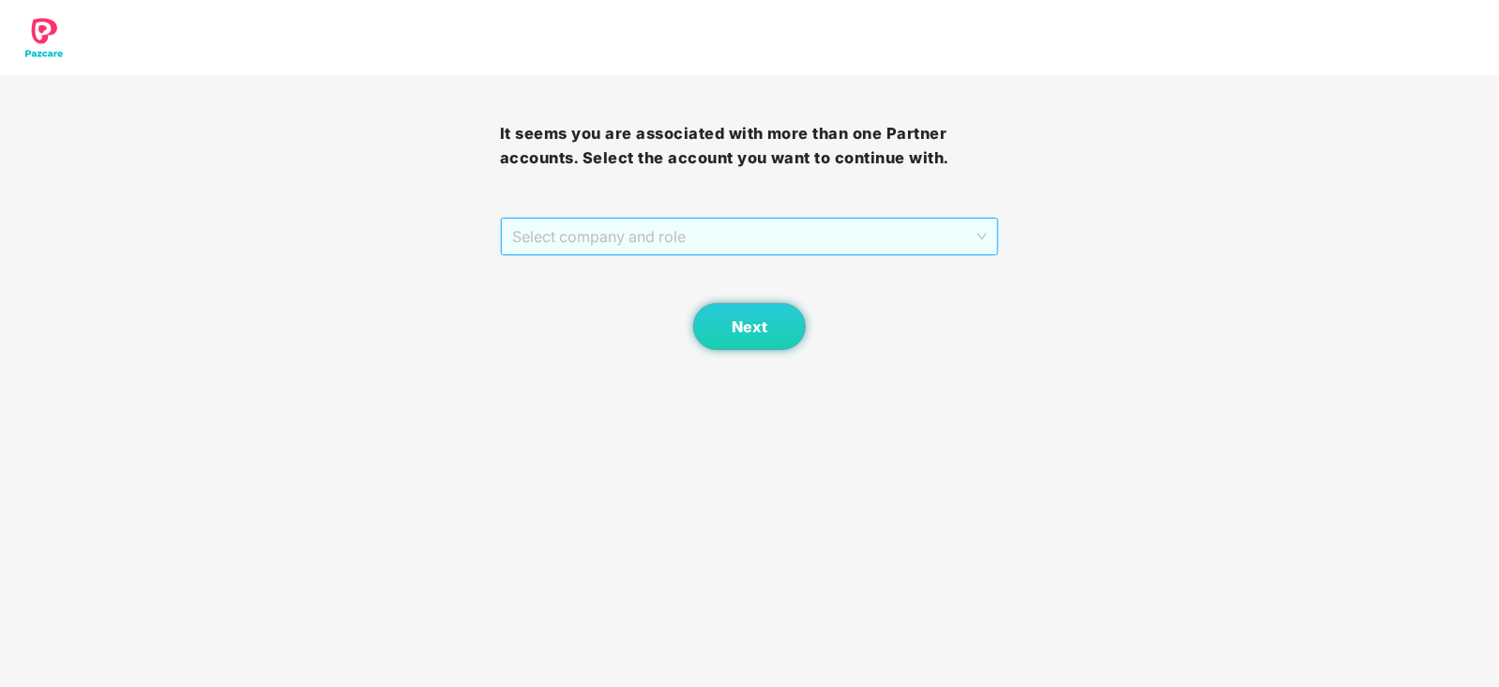
click at [749, 249] on span "Select company and role" at bounding box center [750, 237] width 476 height 36
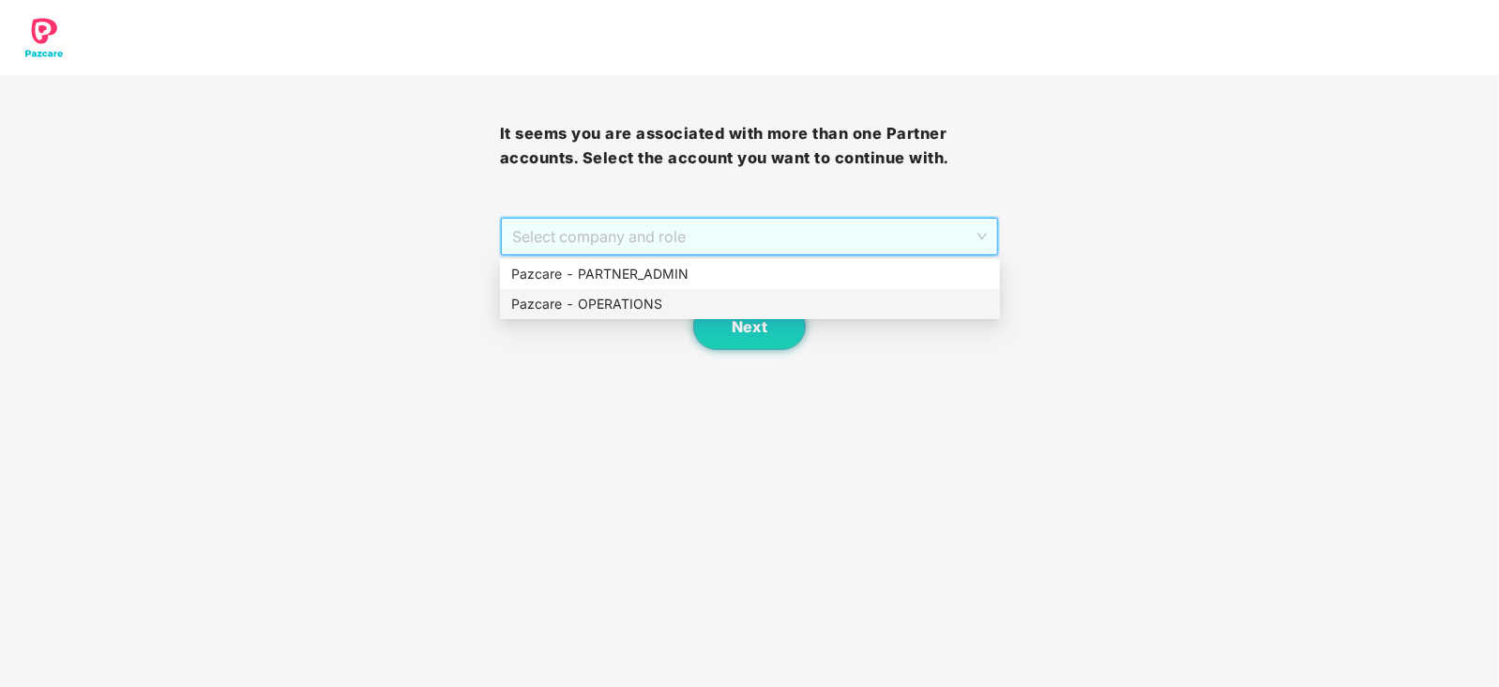
click at [556, 315] on div "Pazcare - OPERATIONS" at bounding box center [750, 304] width 500 height 30
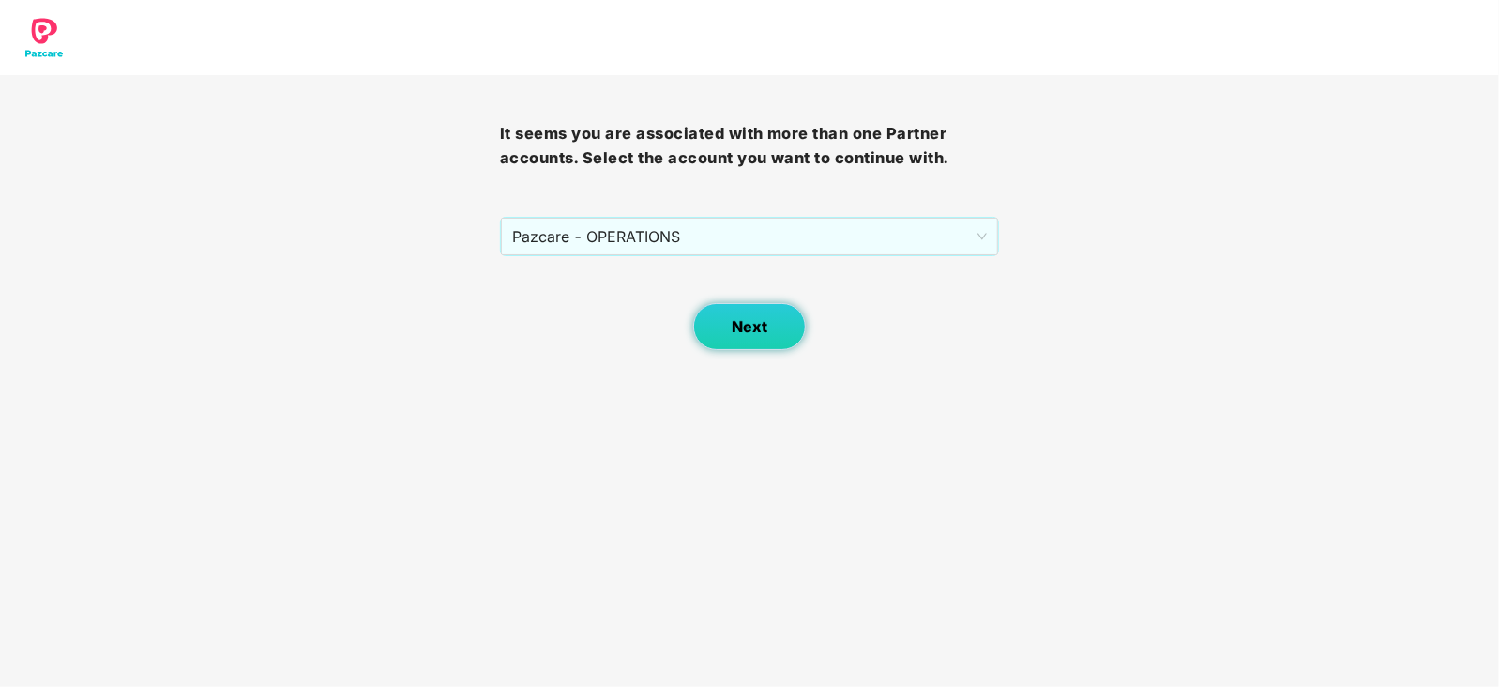
click at [704, 335] on button "Next" at bounding box center [749, 326] width 113 height 47
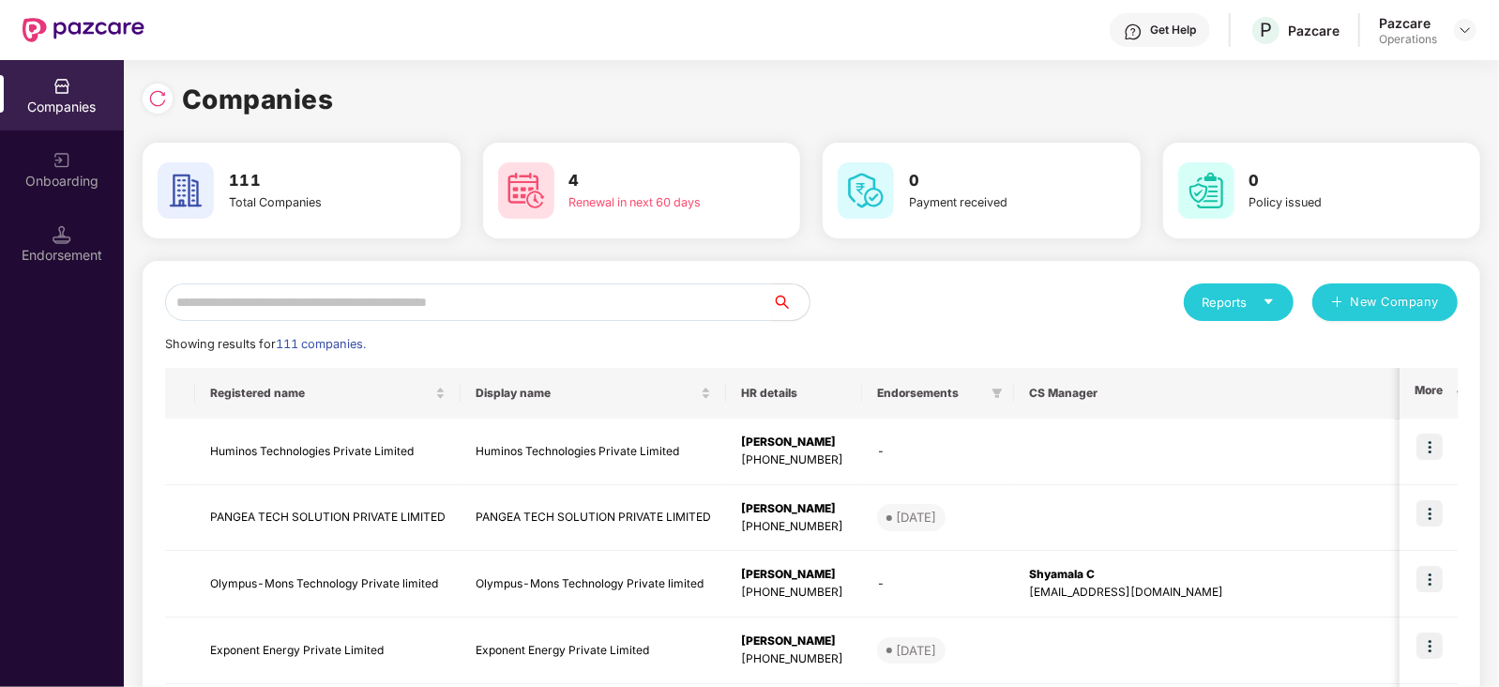
click at [396, 300] on input "text" at bounding box center [468, 302] width 607 height 38
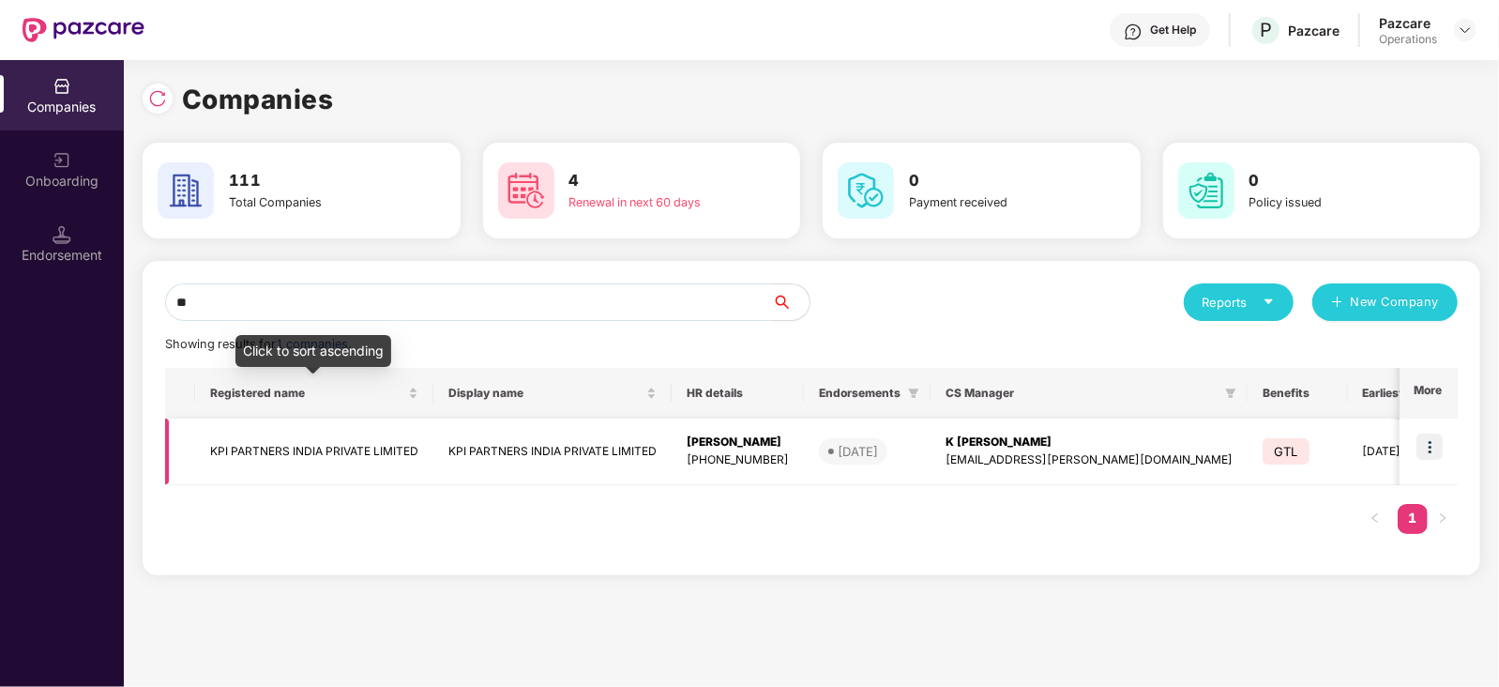
type input "**"
click at [385, 450] on td "KPI PARTNERS INDIA PRIVATE LIMITED" at bounding box center [314, 451] width 238 height 67
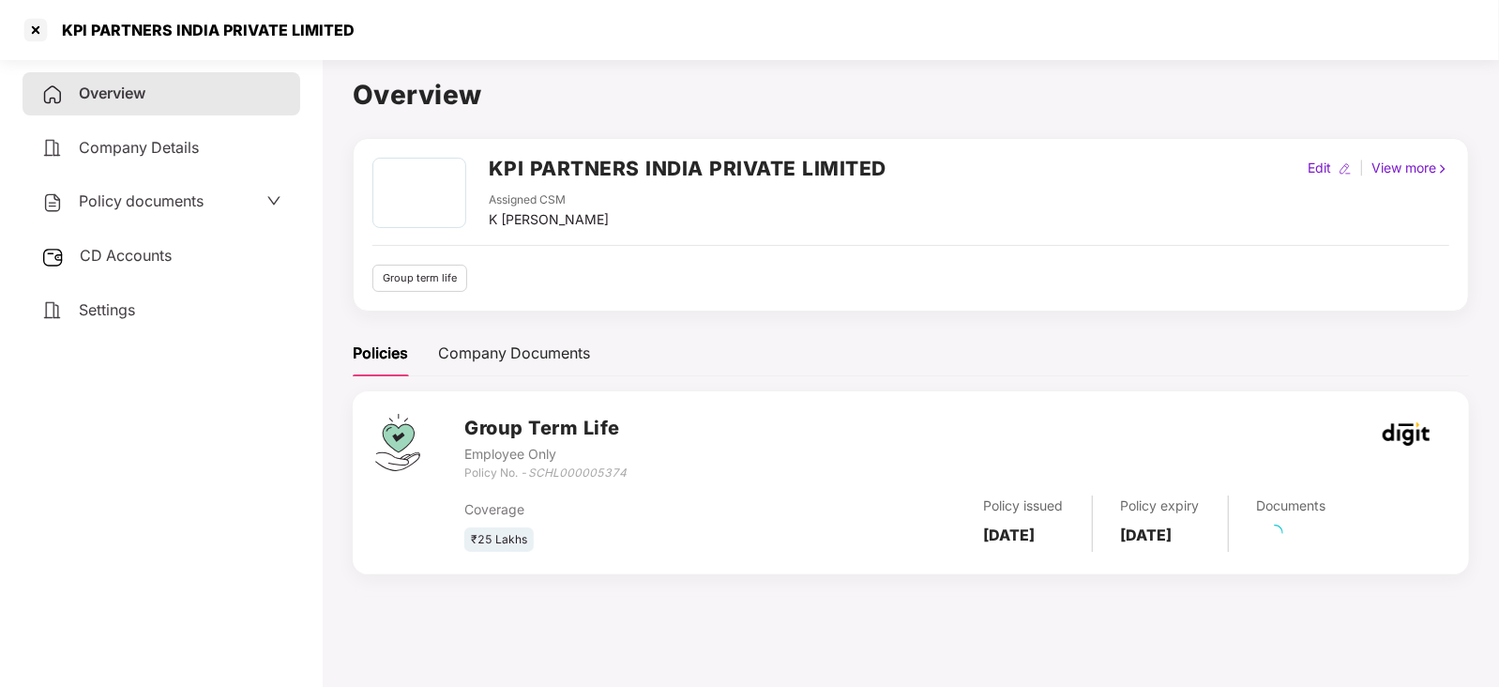
click at [167, 265] on span "CD Accounts" at bounding box center [126, 255] width 92 height 19
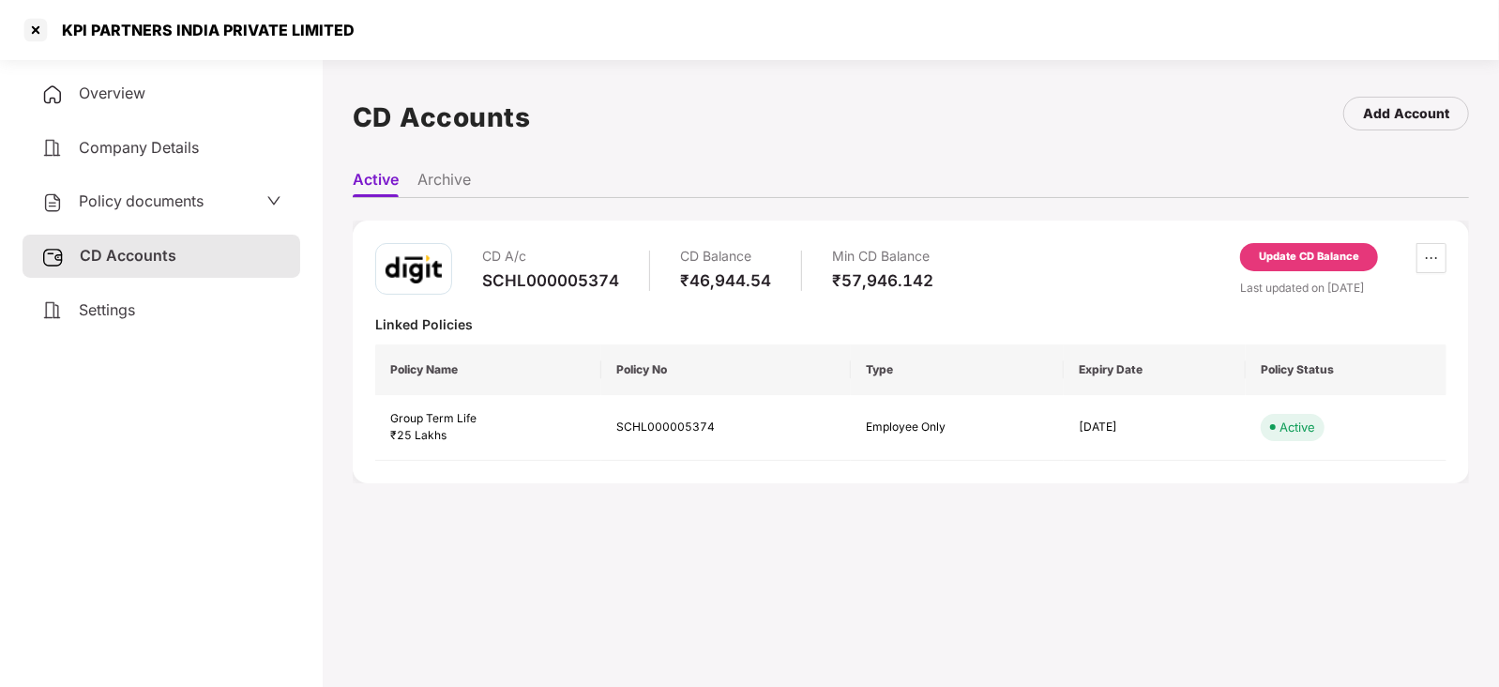
click at [1271, 262] on div "Update CD Balance" at bounding box center [1309, 257] width 100 height 17
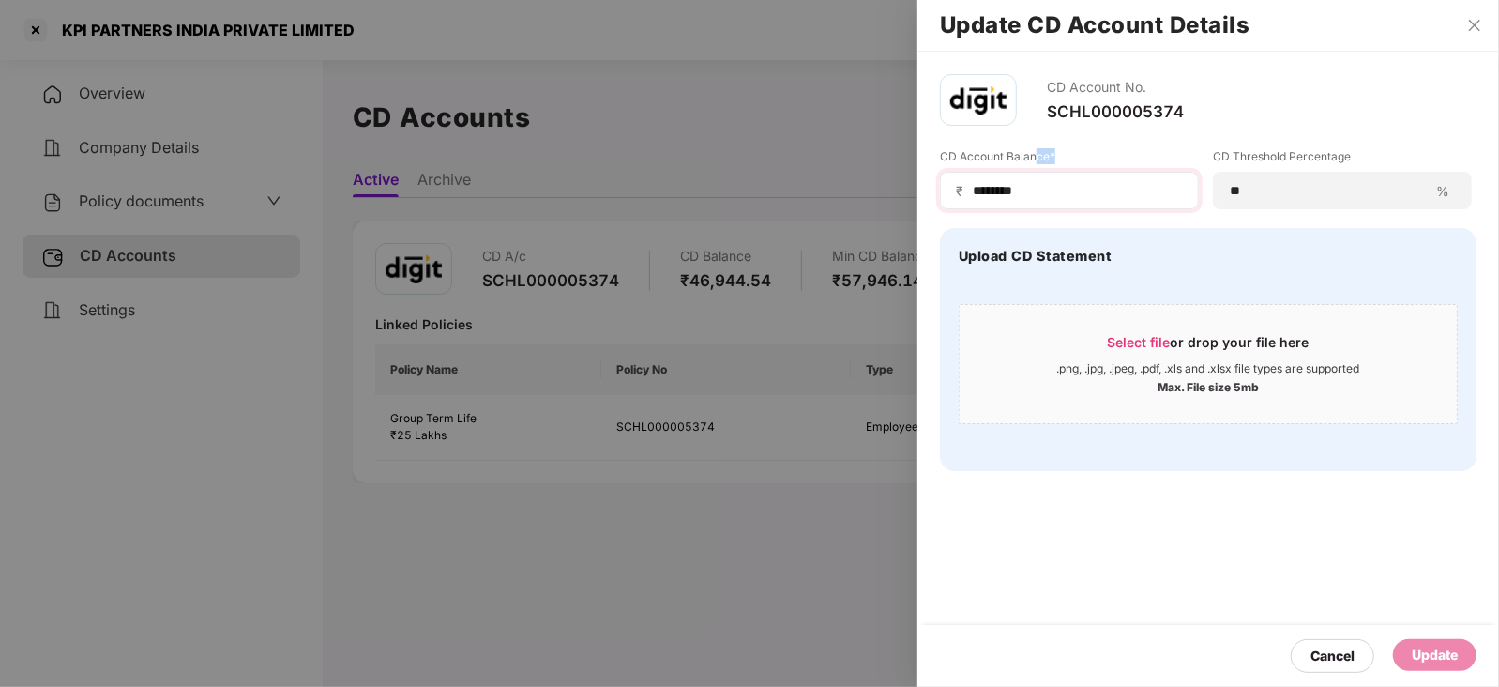
drag, startPoint x: 1040, startPoint y: 168, endPoint x: 1036, endPoint y: 192, distance: 24.7
click at [1036, 190] on div "CD Account Balance* ₹ ********" at bounding box center [1069, 178] width 259 height 61
drag, startPoint x: 1036, startPoint y: 194, endPoint x: 929, endPoint y: 202, distance: 107.2
click at [929, 202] on div "CD Account No. SCHL000005374 CD Account Balance* ₹ ******** CD Threshold Percen…" at bounding box center [1209, 273] width 582 height 442
paste input
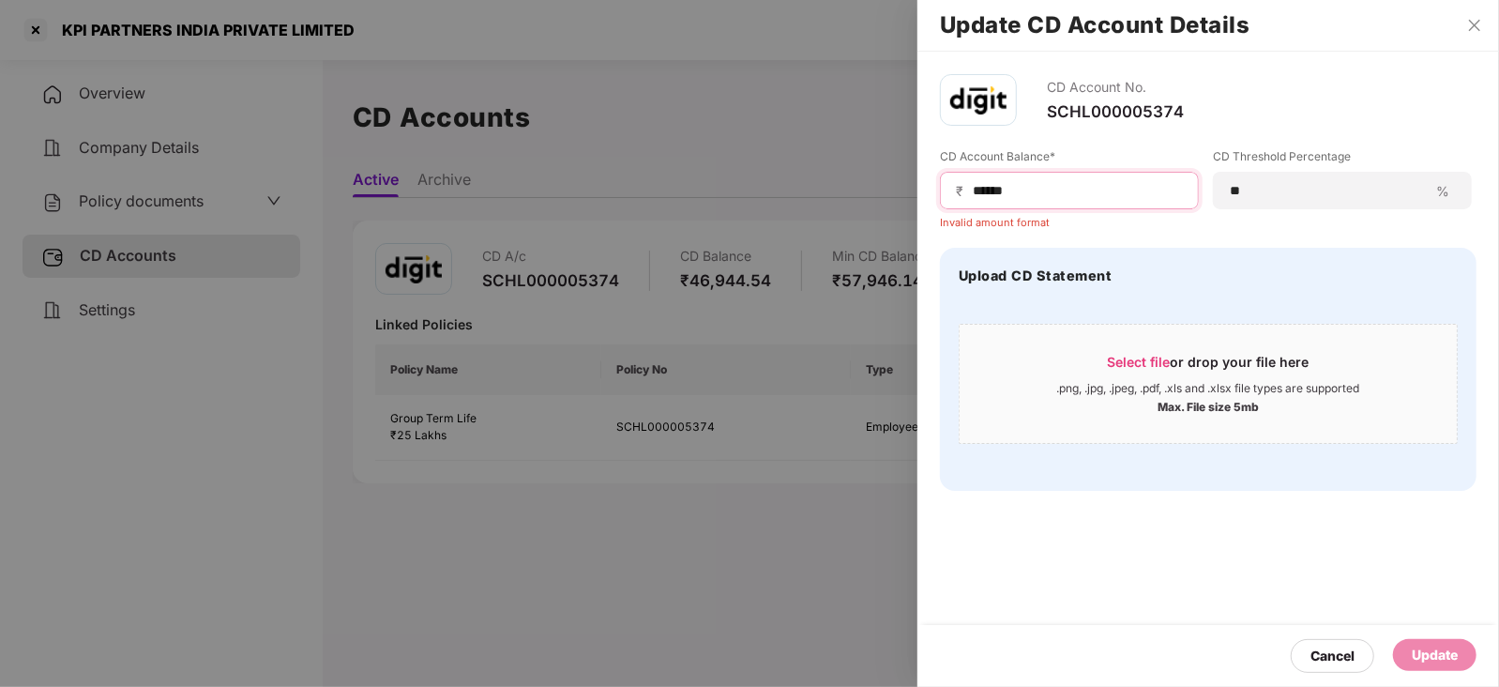
click at [978, 190] on input "*****" at bounding box center [1077, 191] width 212 height 20
click at [1041, 190] on input "*****" at bounding box center [1077, 191] width 212 height 20
click at [976, 190] on input "*****" at bounding box center [1077, 191] width 212 height 20
drag, startPoint x: 1039, startPoint y: 178, endPoint x: 1040, endPoint y: 188, distance: 9.4
click at [1040, 181] on div "₹ *****" at bounding box center [1069, 191] width 259 height 38
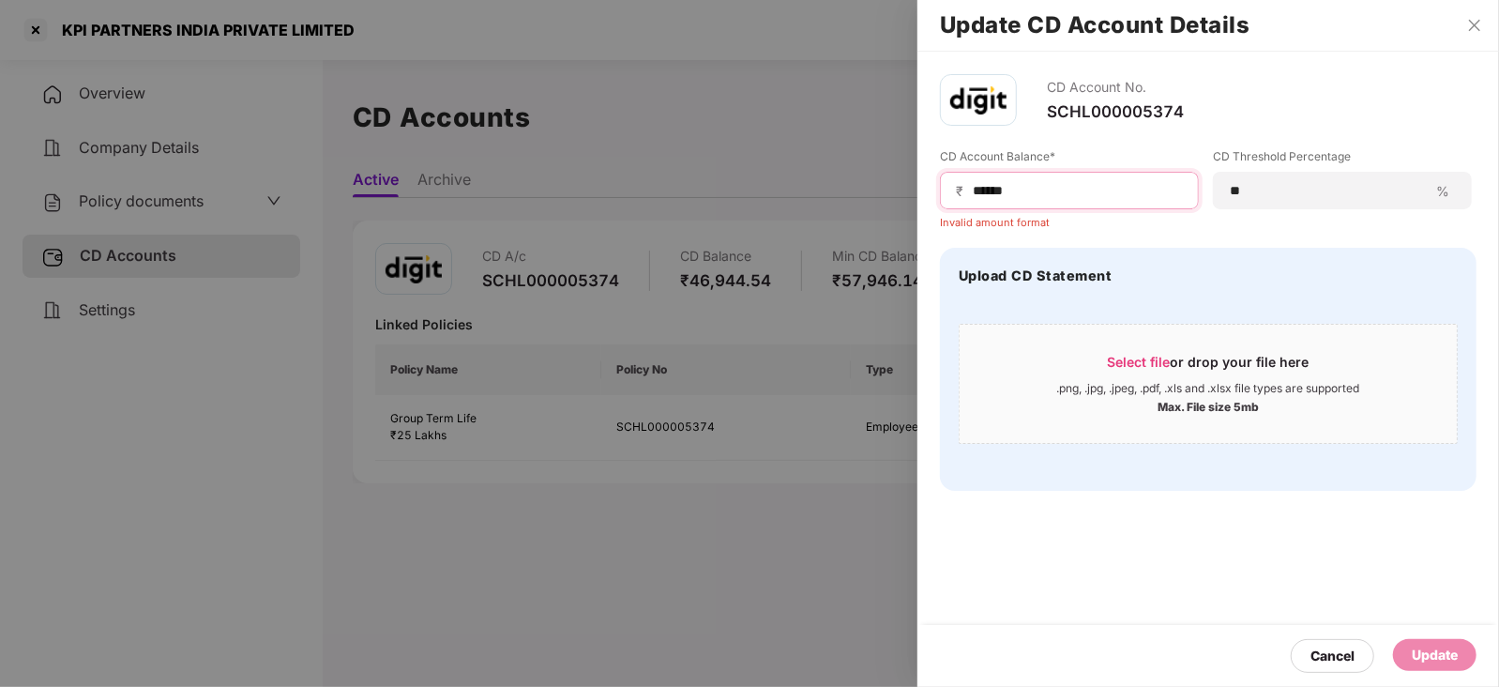
click at [1040, 190] on input "*****" at bounding box center [1077, 191] width 212 height 20
click at [972, 190] on input "*****" at bounding box center [1077, 191] width 212 height 20
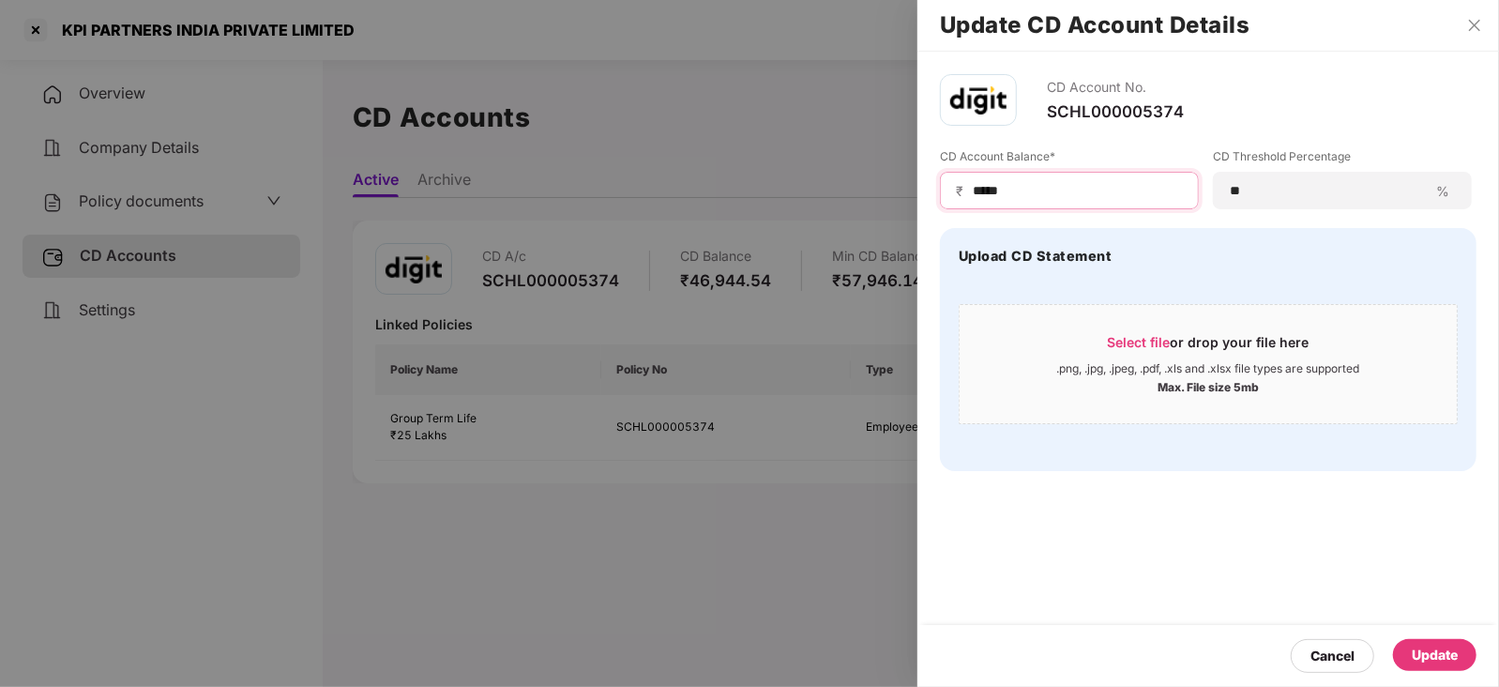
type input "*****"
click at [1410, 658] on div "Update" at bounding box center [1435, 655] width 84 height 32
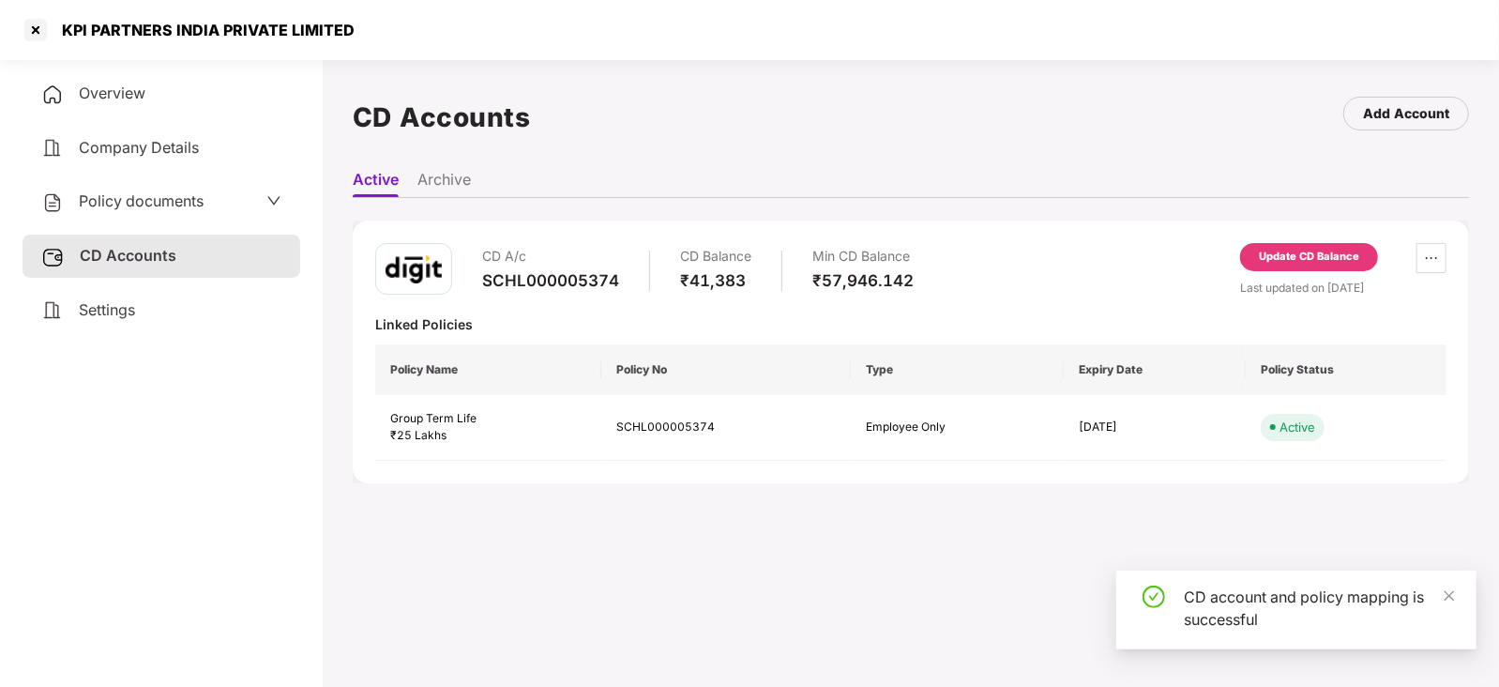
click at [105, 212] on div "Policy documents" at bounding box center [122, 202] width 162 height 24
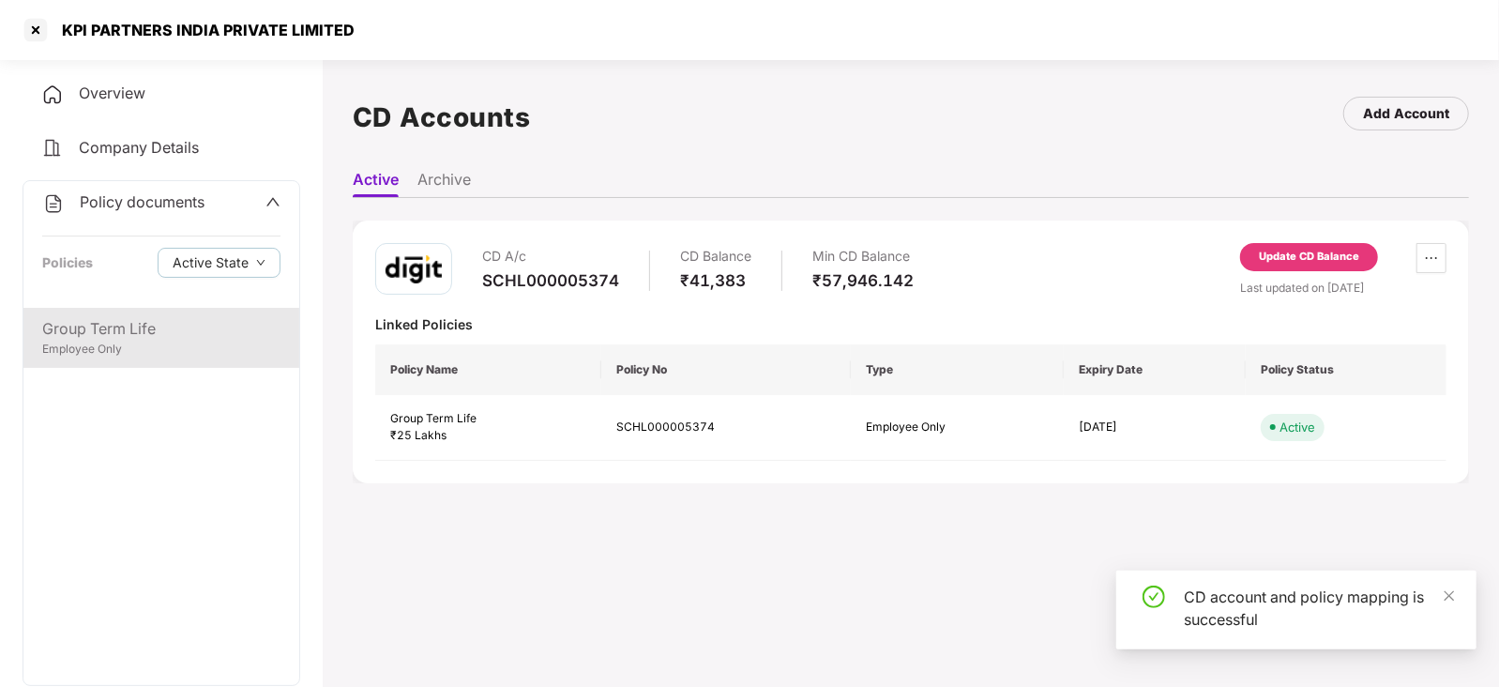
click at [136, 336] on div "Group Term Life" at bounding box center [161, 328] width 238 height 23
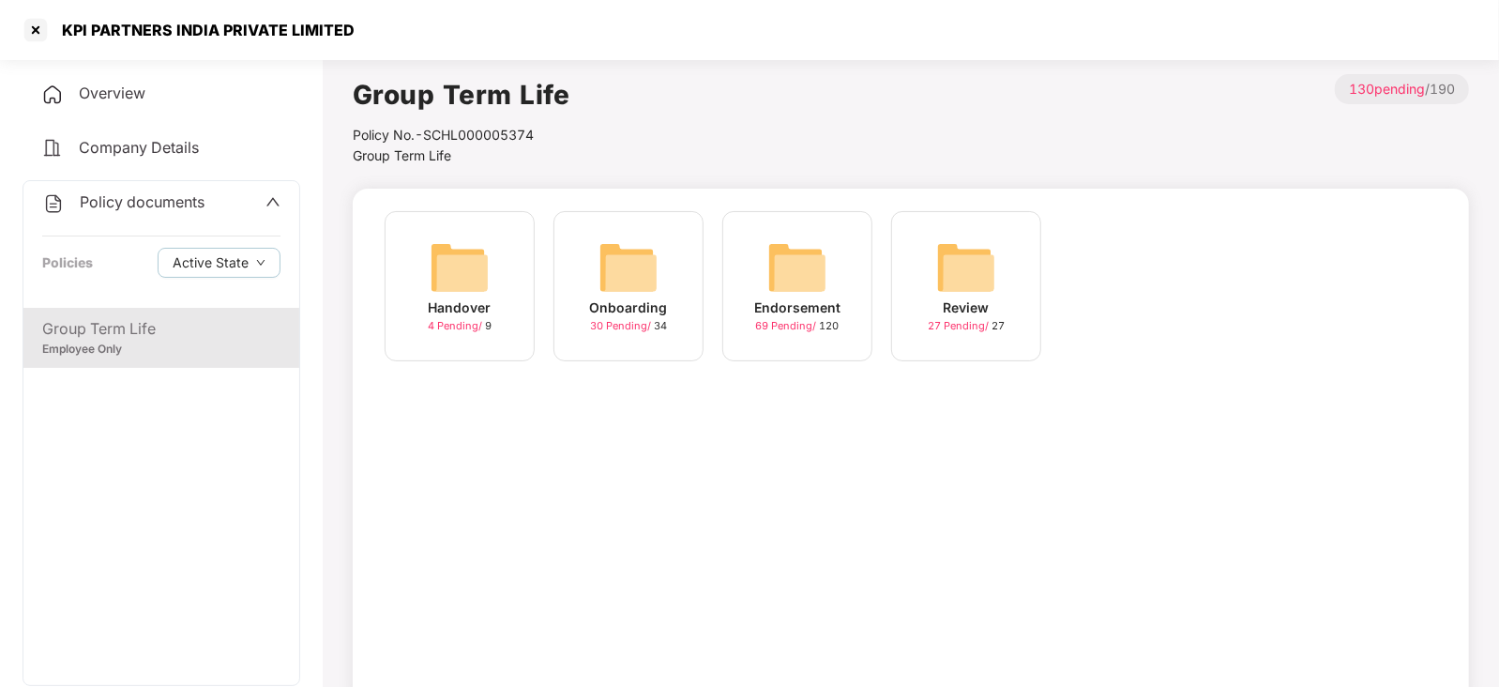
click at [821, 265] on img at bounding box center [797, 267] width 60 height 60
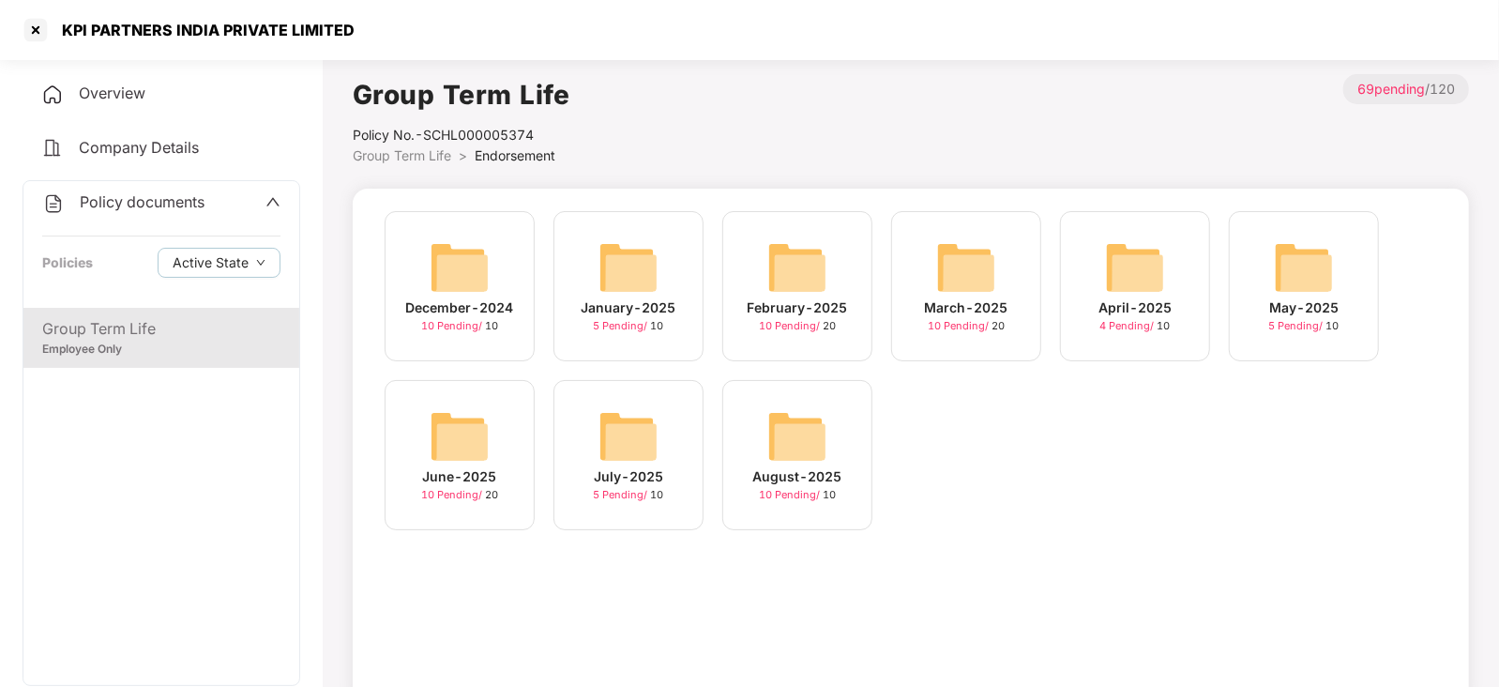
click at [791, 418] on img at bounding box center [797, 436] width 60 height 60
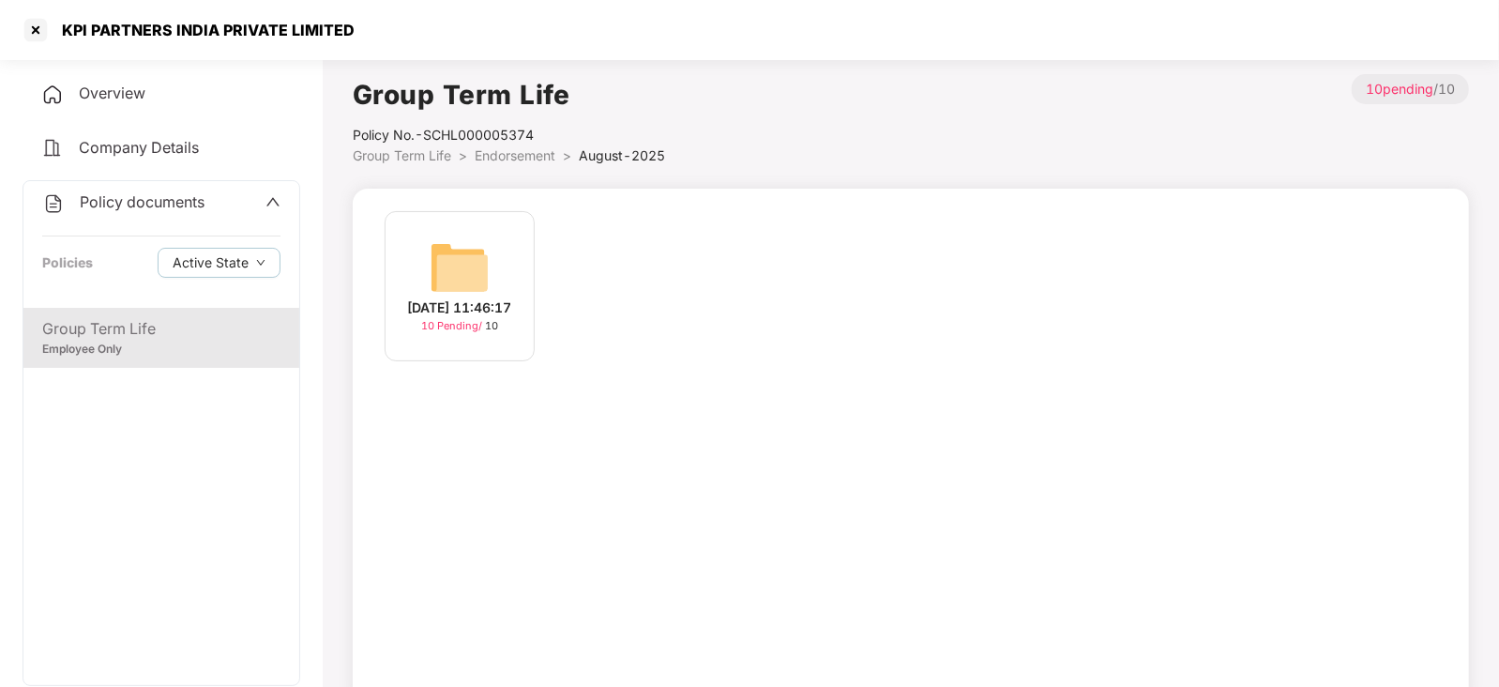
click at [441, 246] on img at bounding box center [460, 267] width 60 height 60
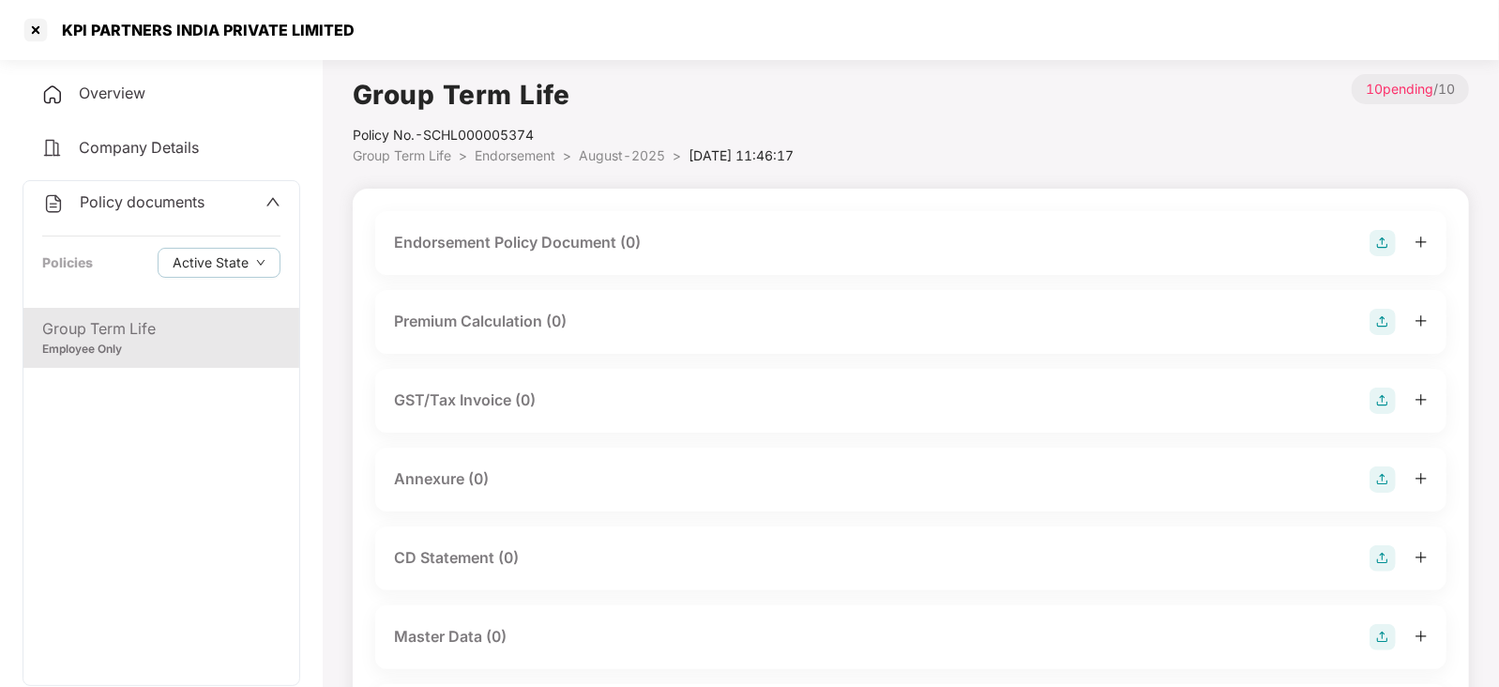
click at [1381, 240] on img at bounding box center [1383, 243] width 26 height 26
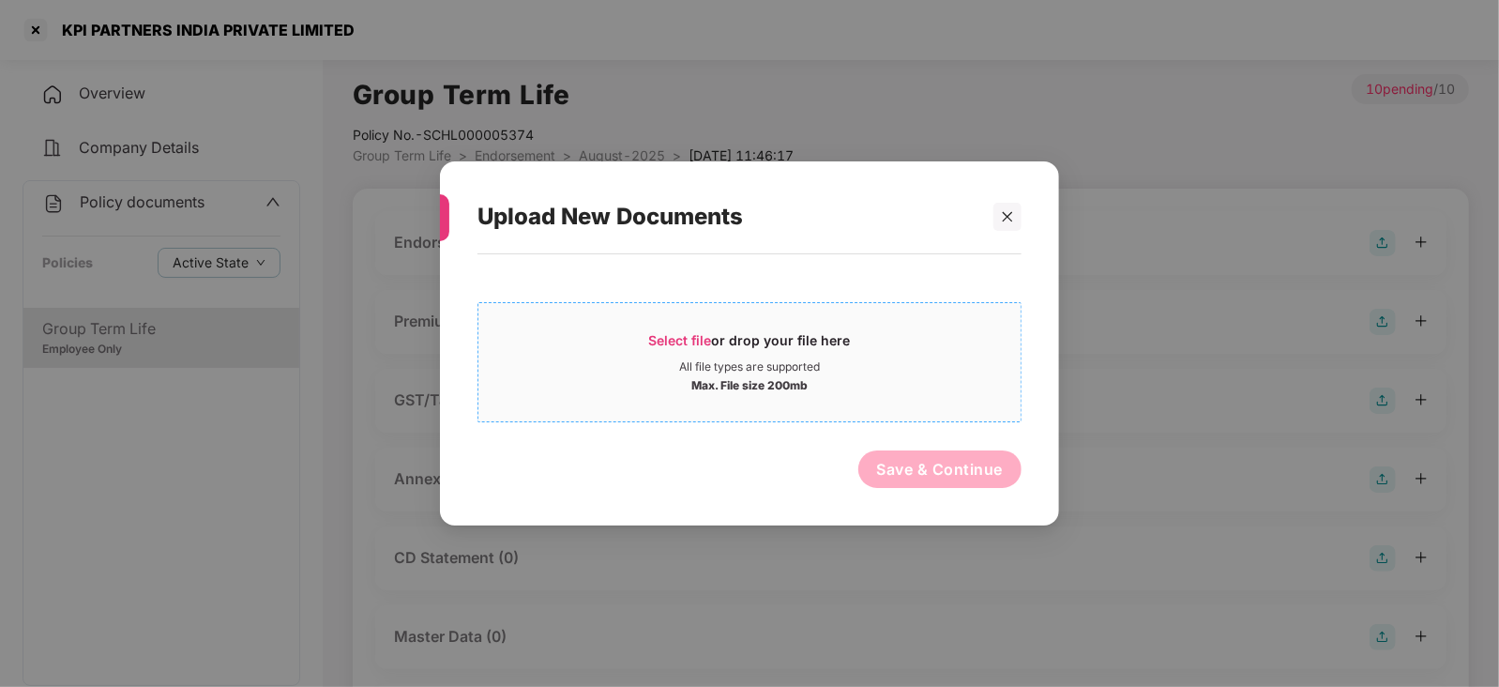
click at [692, 344] on span "Select file" at bounding box center [680, 340] width 63 height 16
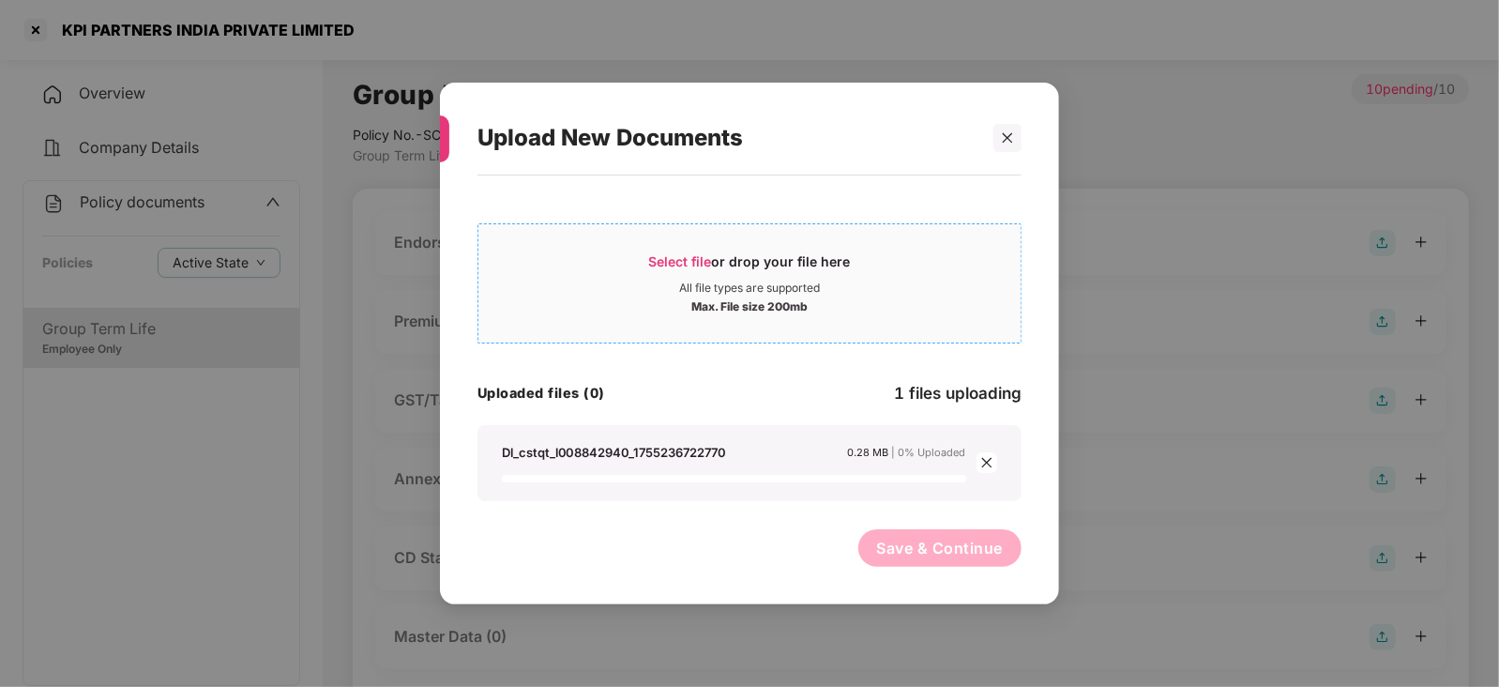
click at [694, 268] on span "Select file" at bounding box center [680, 261] width 63 height 16
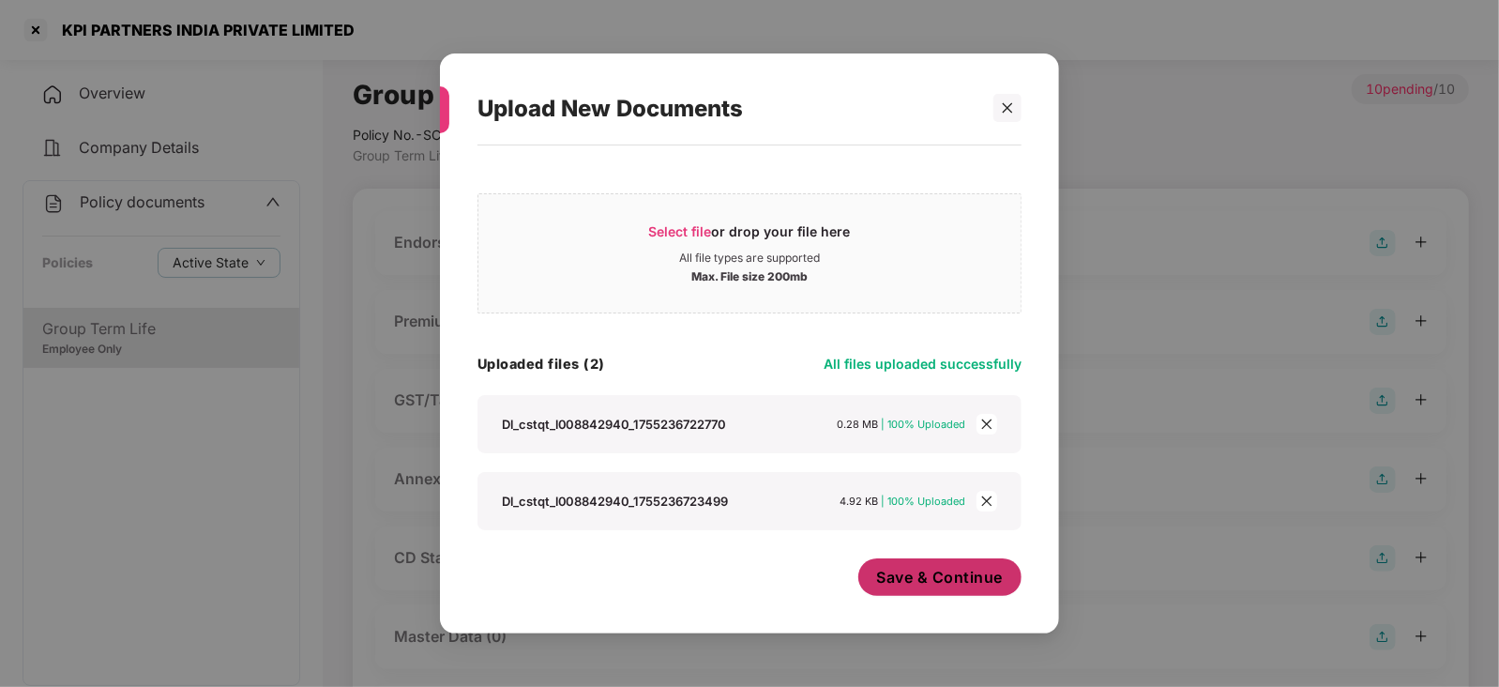
click at [976, 586] on span "Save & Continue" at bounding box center [940, 577] width 127 height 21
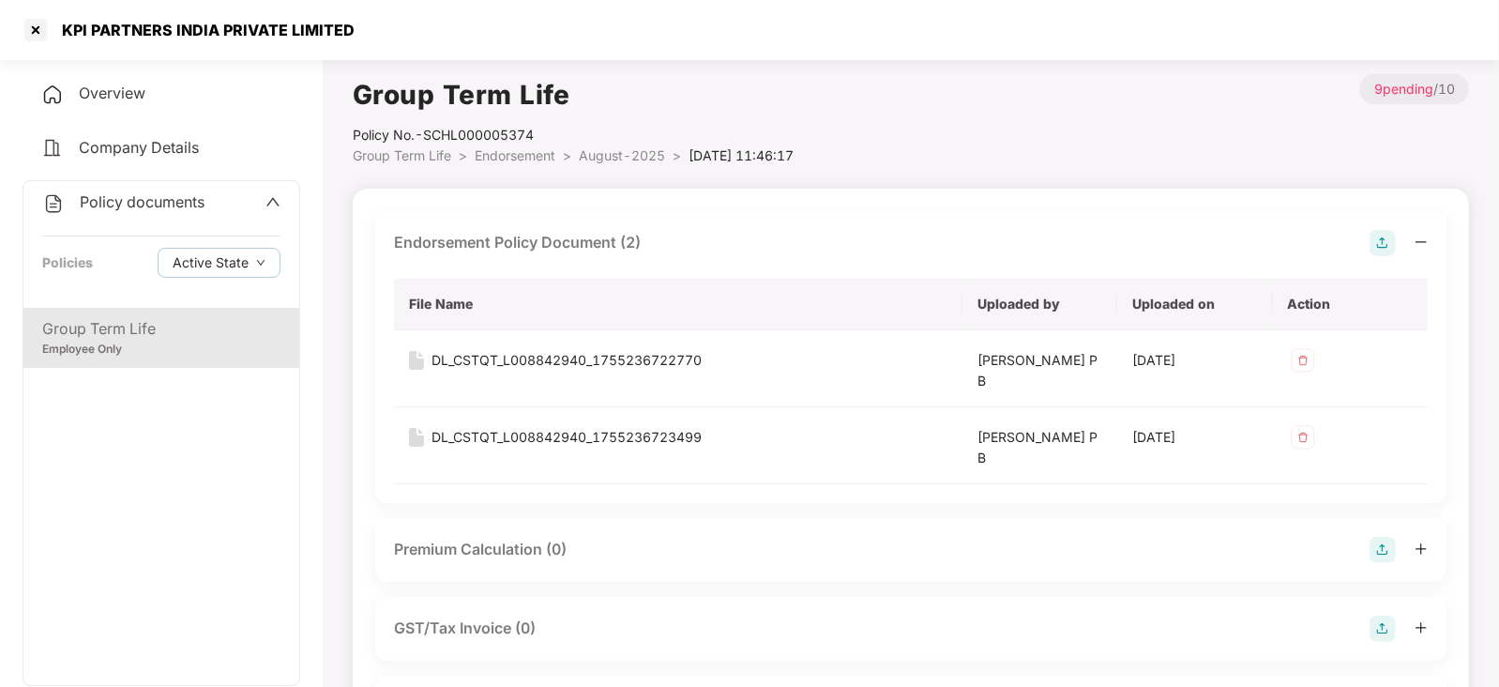
click at [1392, 541] on img at bounding box center [1383, 550] width 26 height 26
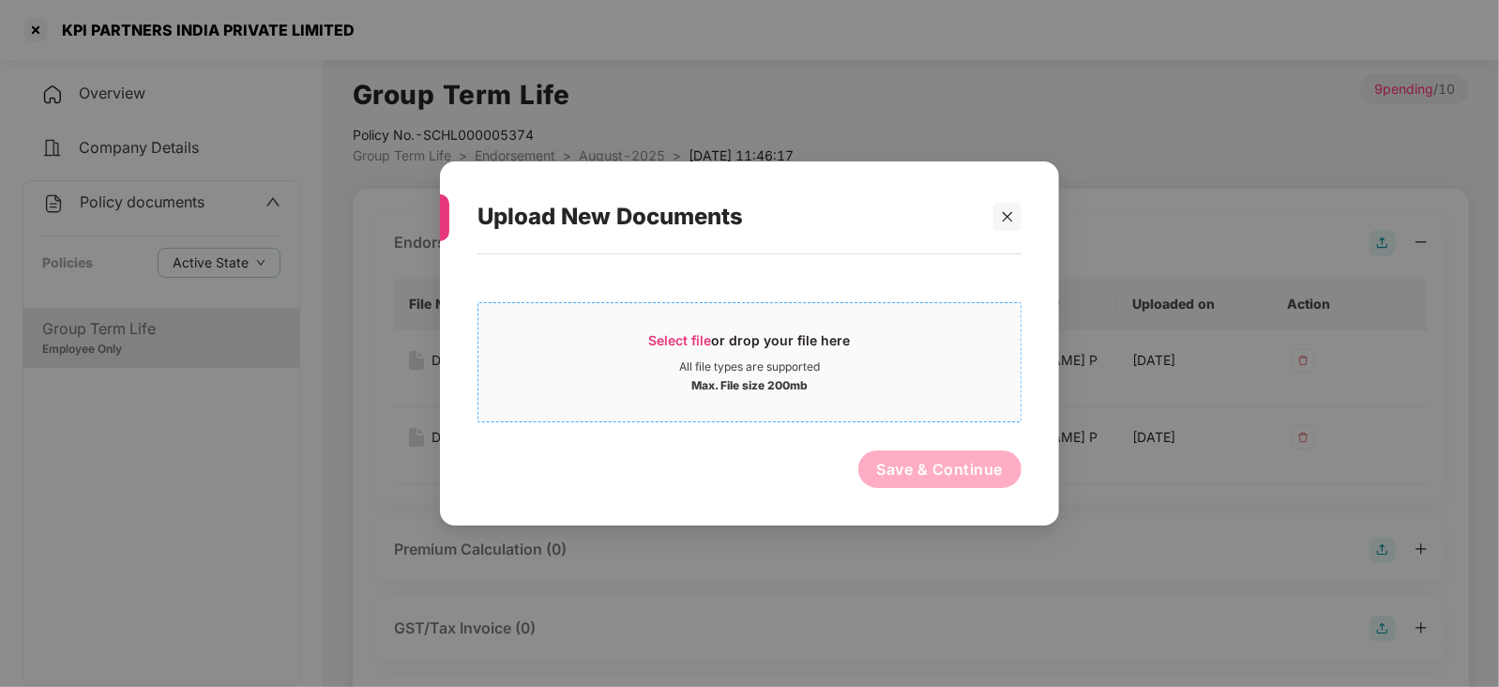
click at [693, 346] on span "Select file" at bounding box center [680, 340] width 63 height 16
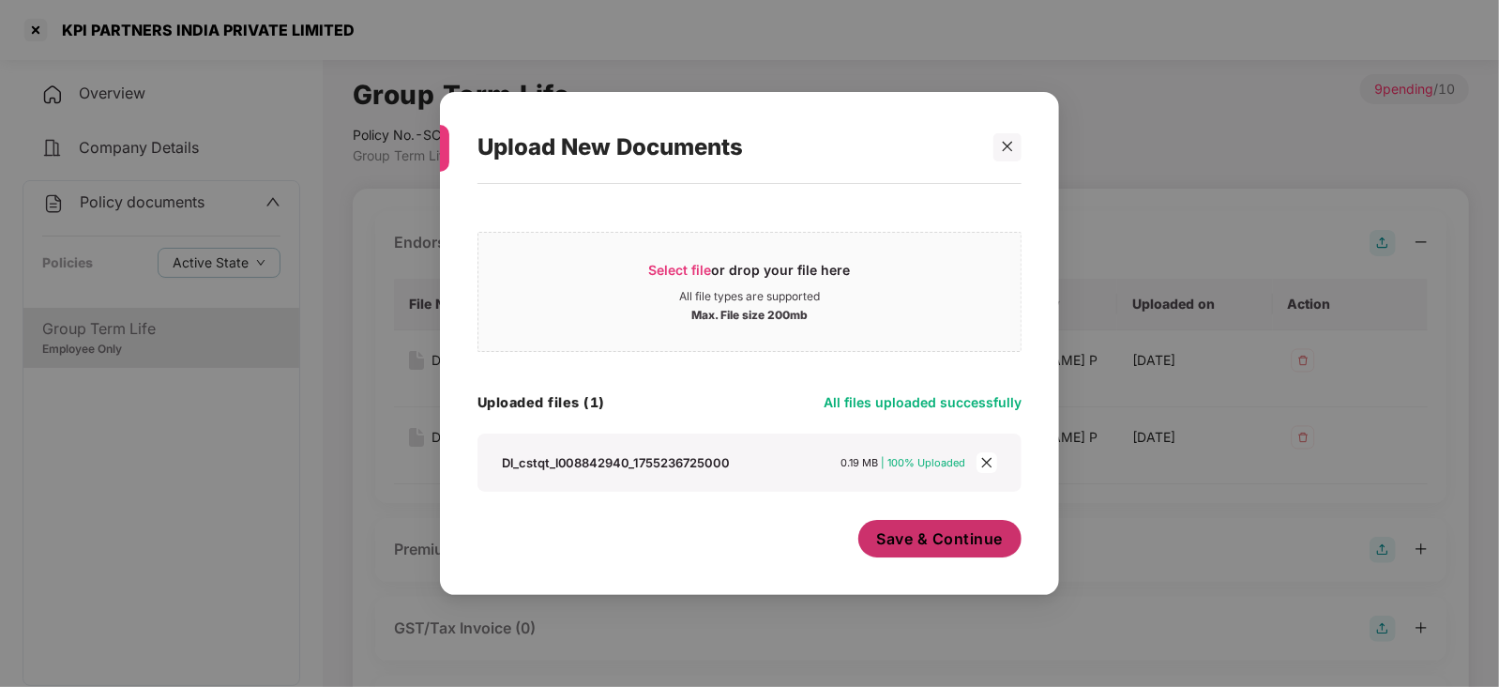
click at [927, 553] on button "Save & Continue" at bounding box center [940, 539] width 164 height 38
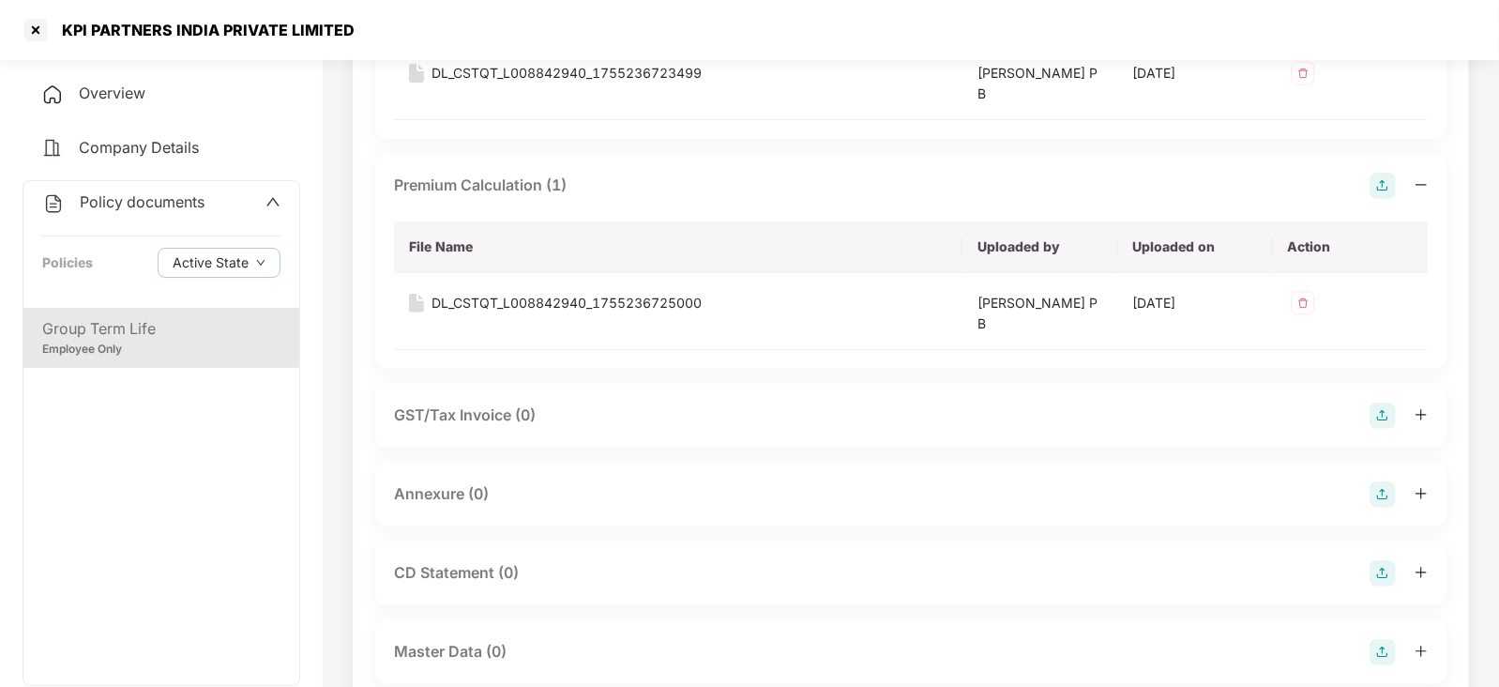
scroll to position [468, 0]
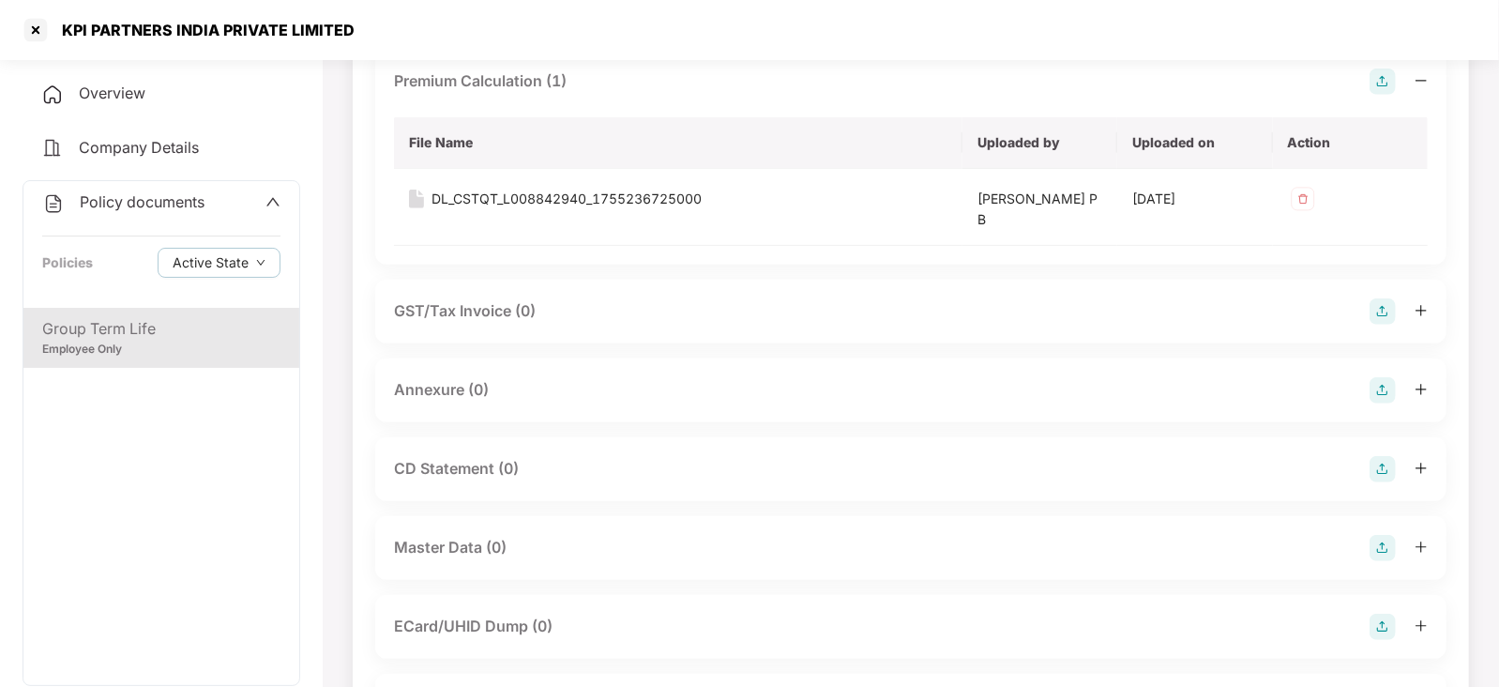
click at [1377, 388] on img at bounding box center [1383, 390] width 26 height 26
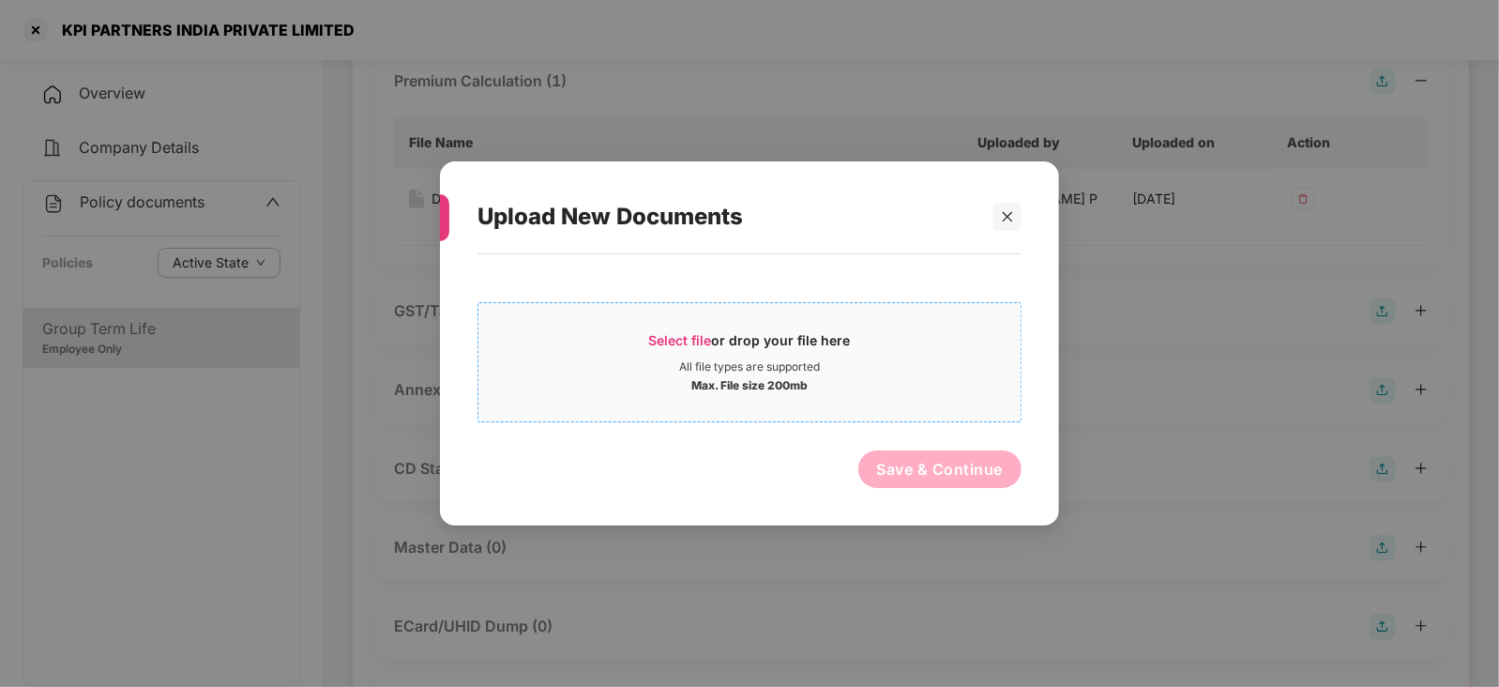
click at [661, 332] on span "Select file" at bounding box center [680, 340] width 63 height 16
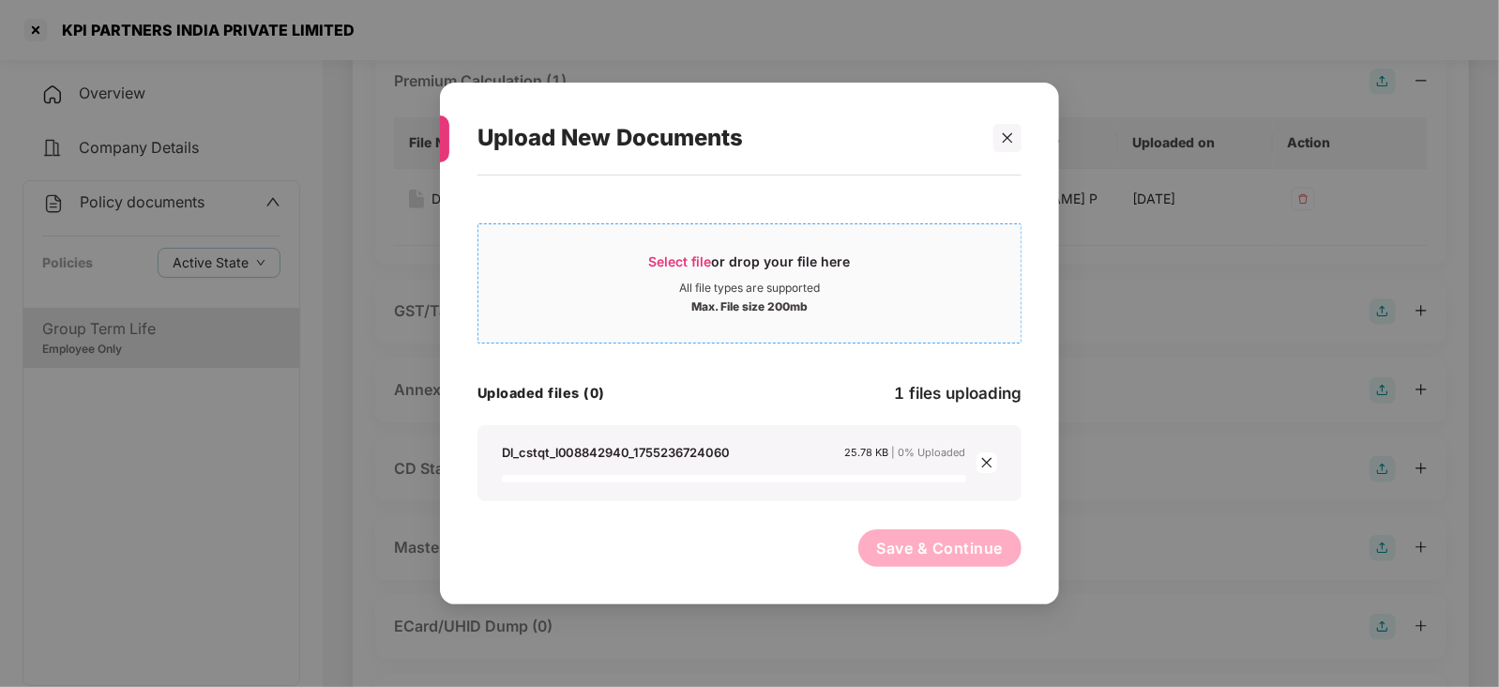
click at [662, 247] on span "Select file or drop your file here All file types are supported Max. File size …" at bounding box center [750, 283] width 542 height 90
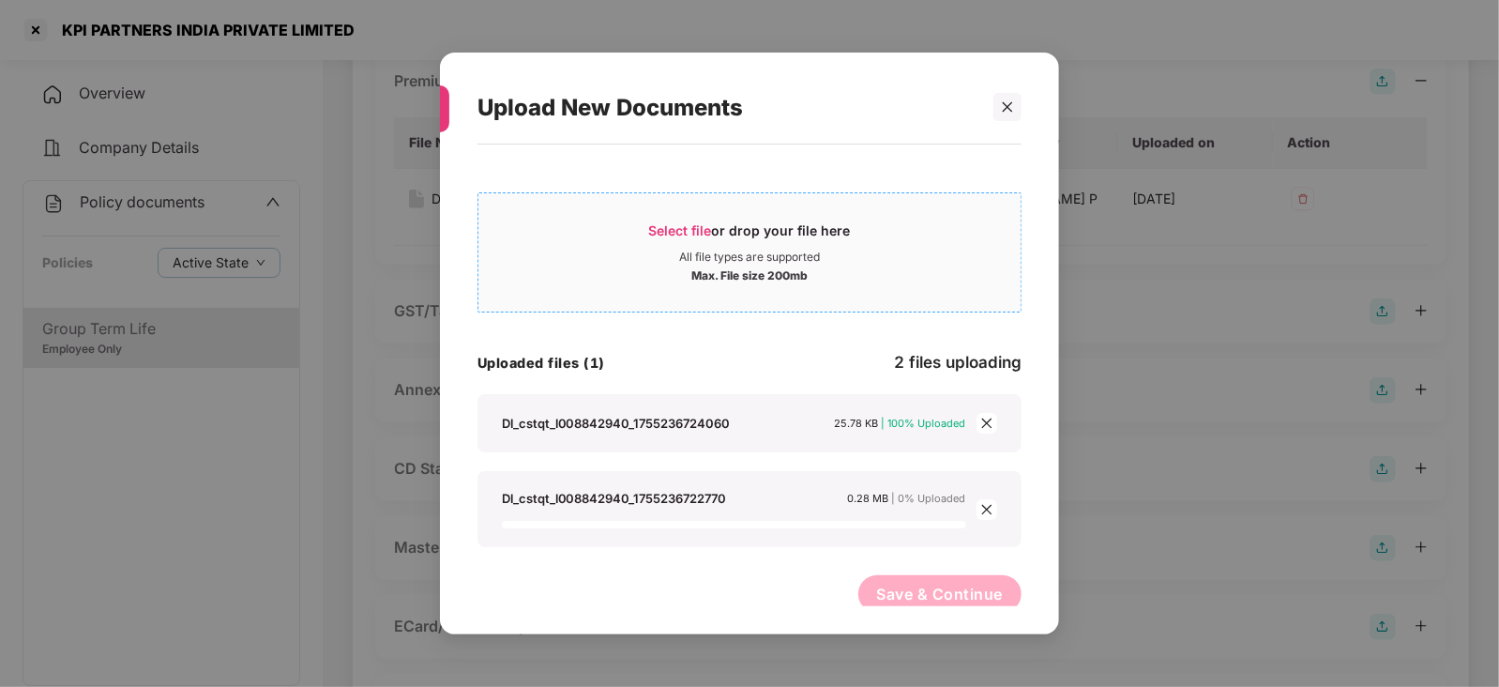
click at [661, 234] on span "Select file" at bounding box center [680, 230] width 63 height 16
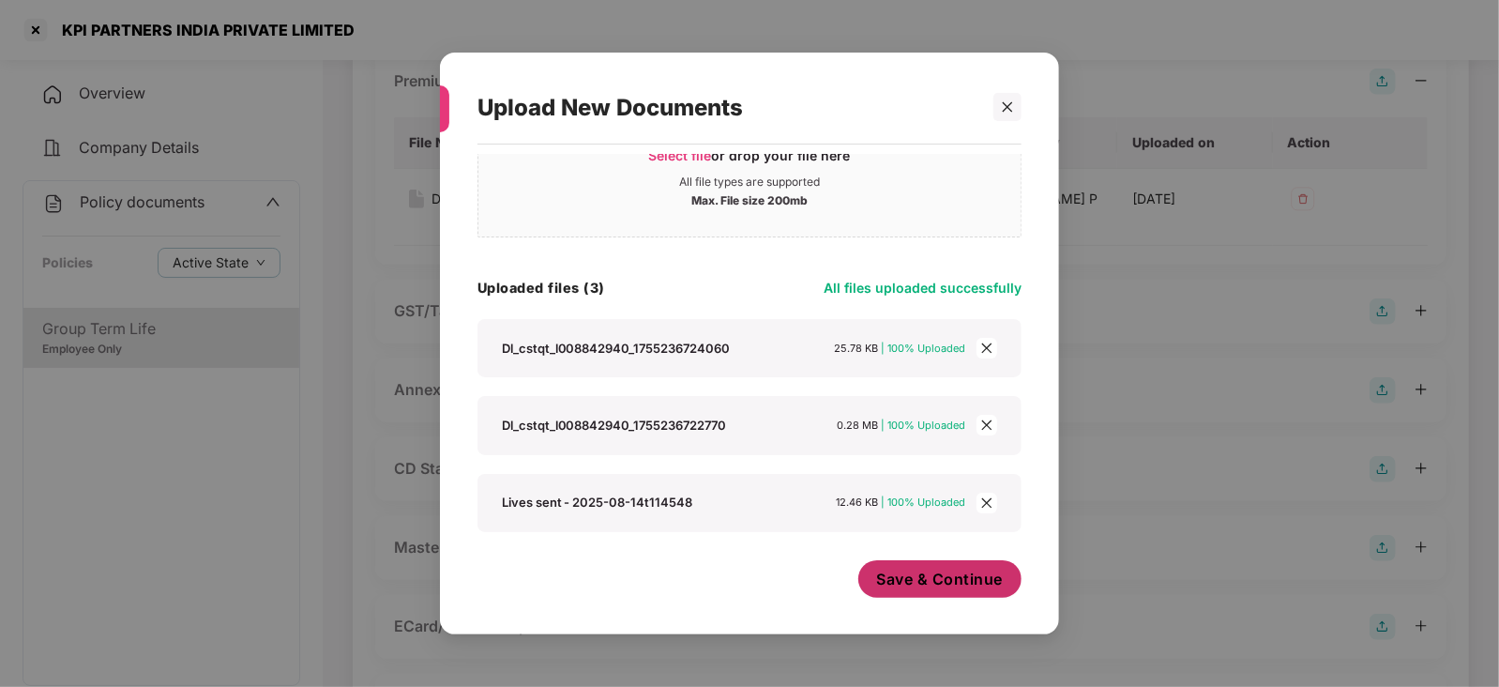
click at [918, 578] on span "Save & Continue" at bounding box center [940, 579] width 127 height 21
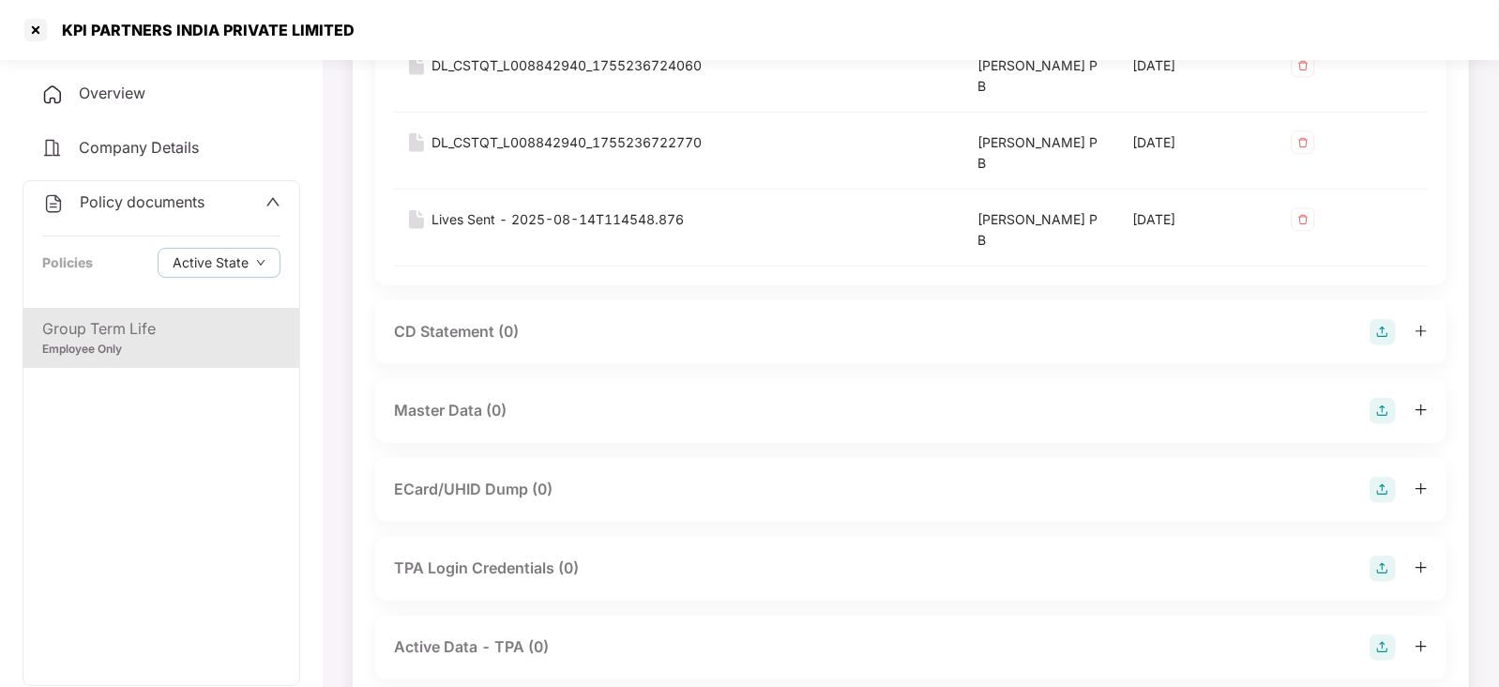
scroll to position [1040, 0]
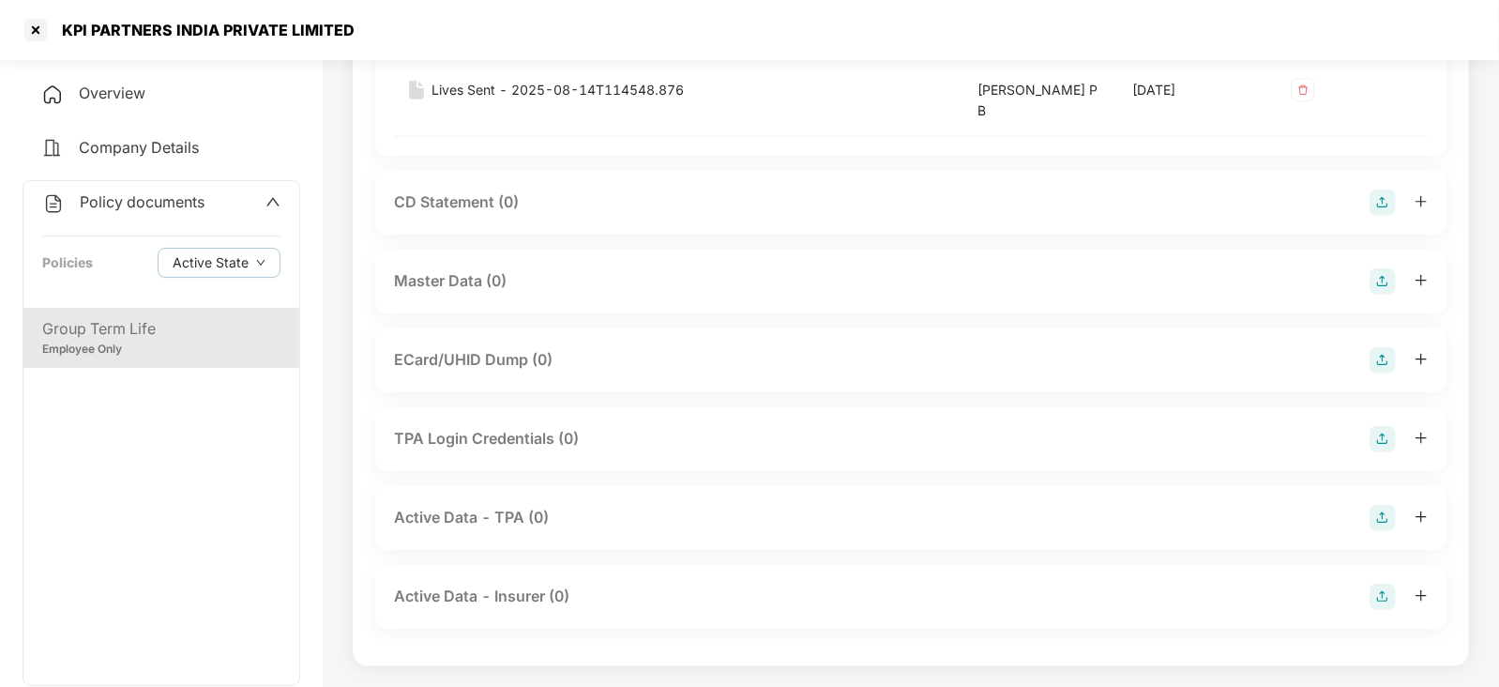
click at [1379, 283] on img at bounding box center [1383, 281] width 26 height 26
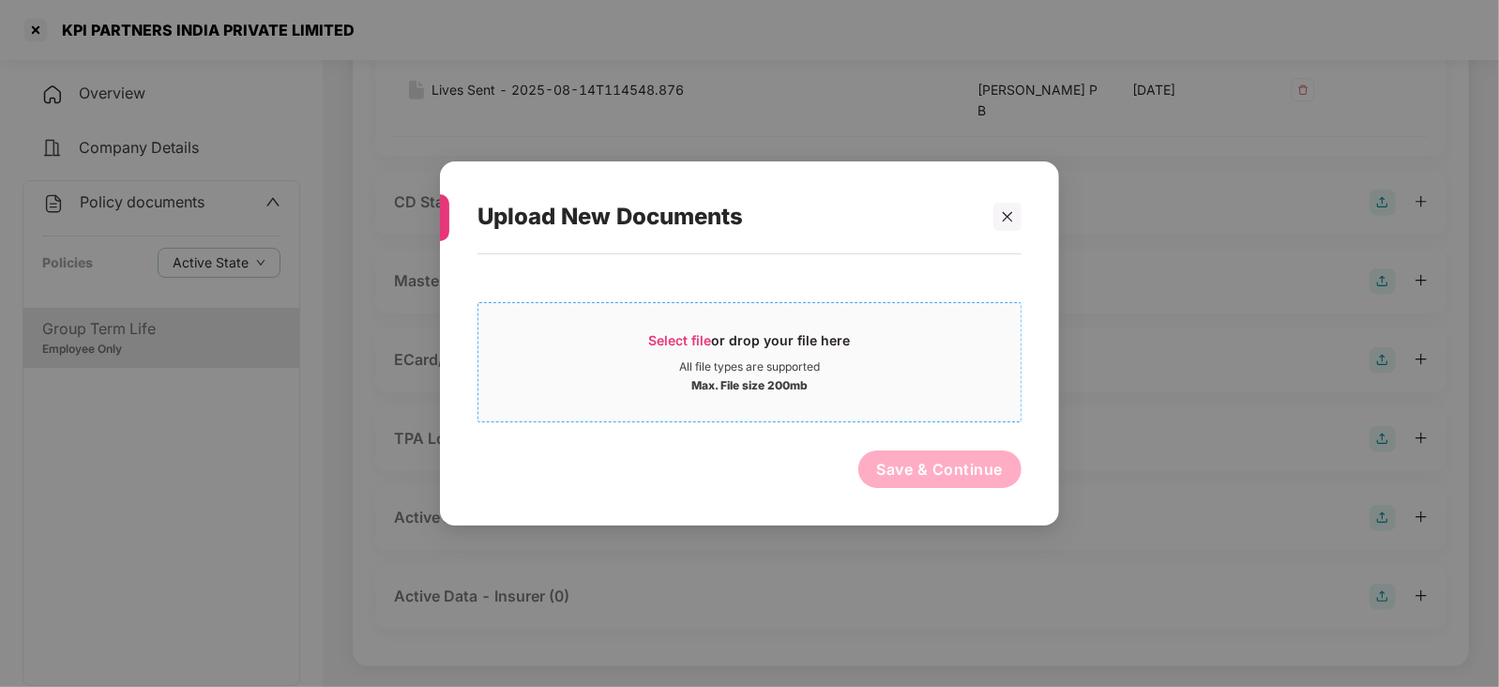
click at [706, 328] on span "Select file or drop your file here All file types are supported Max. File size …" at bounding box center [750, 362] width 542 height 90
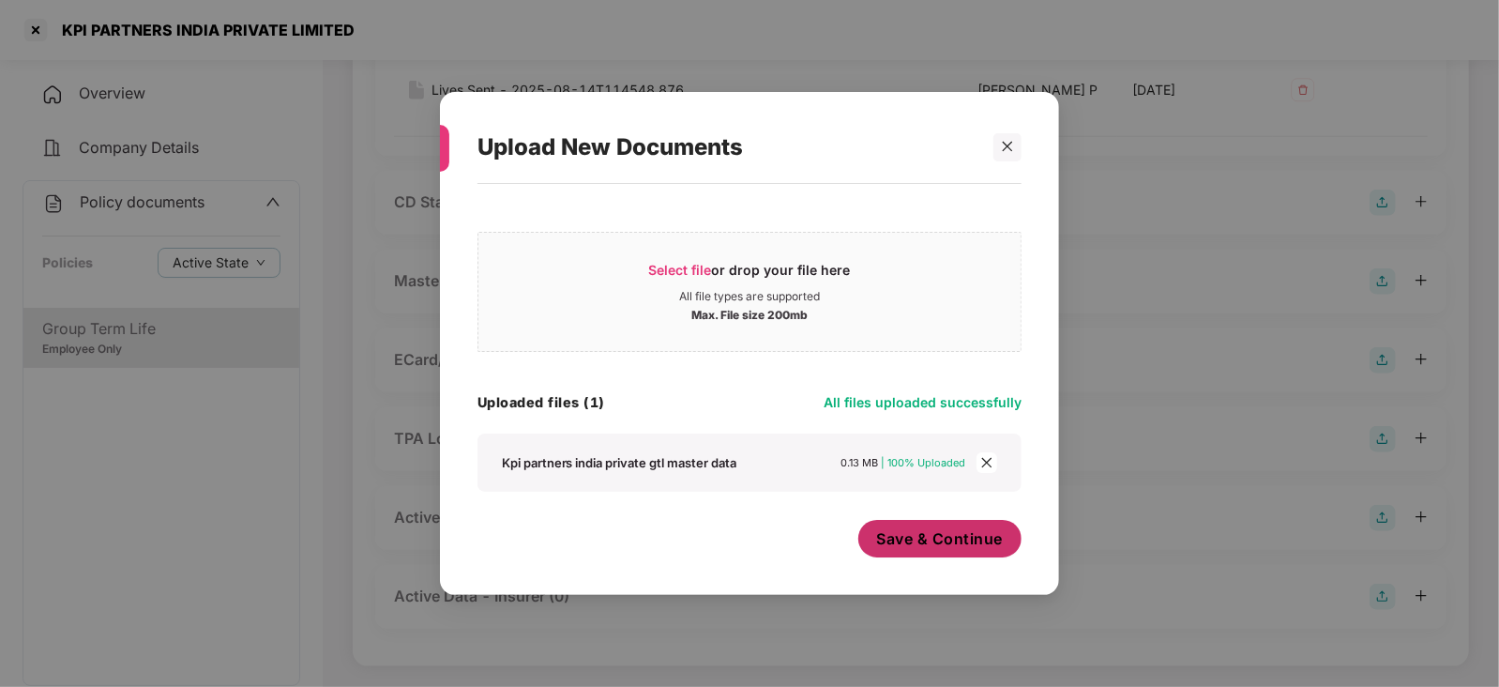
click at [905, 532] on span "Save & Continue" at bounding box center [940, 538] width 127 height 21
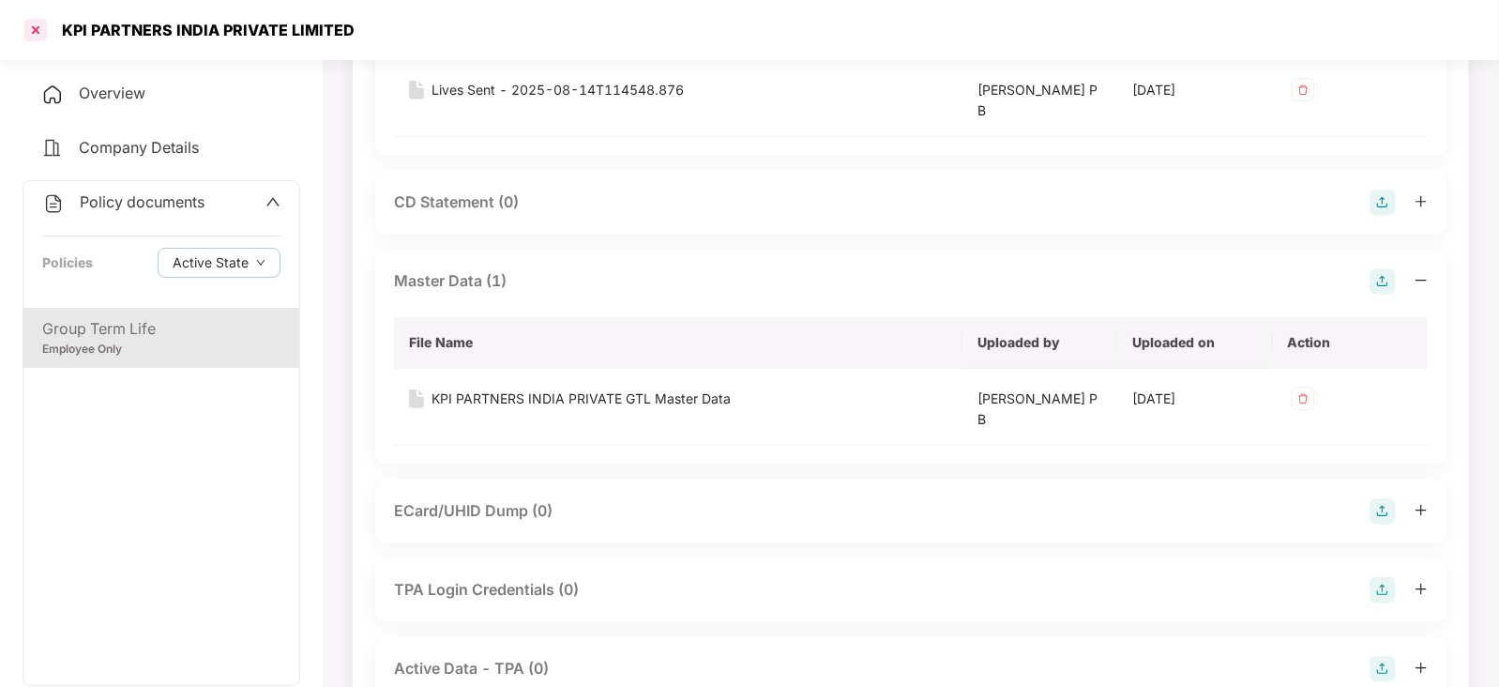
click at [42, 24] on div at bounding box center [36, 30] width 30 height 30
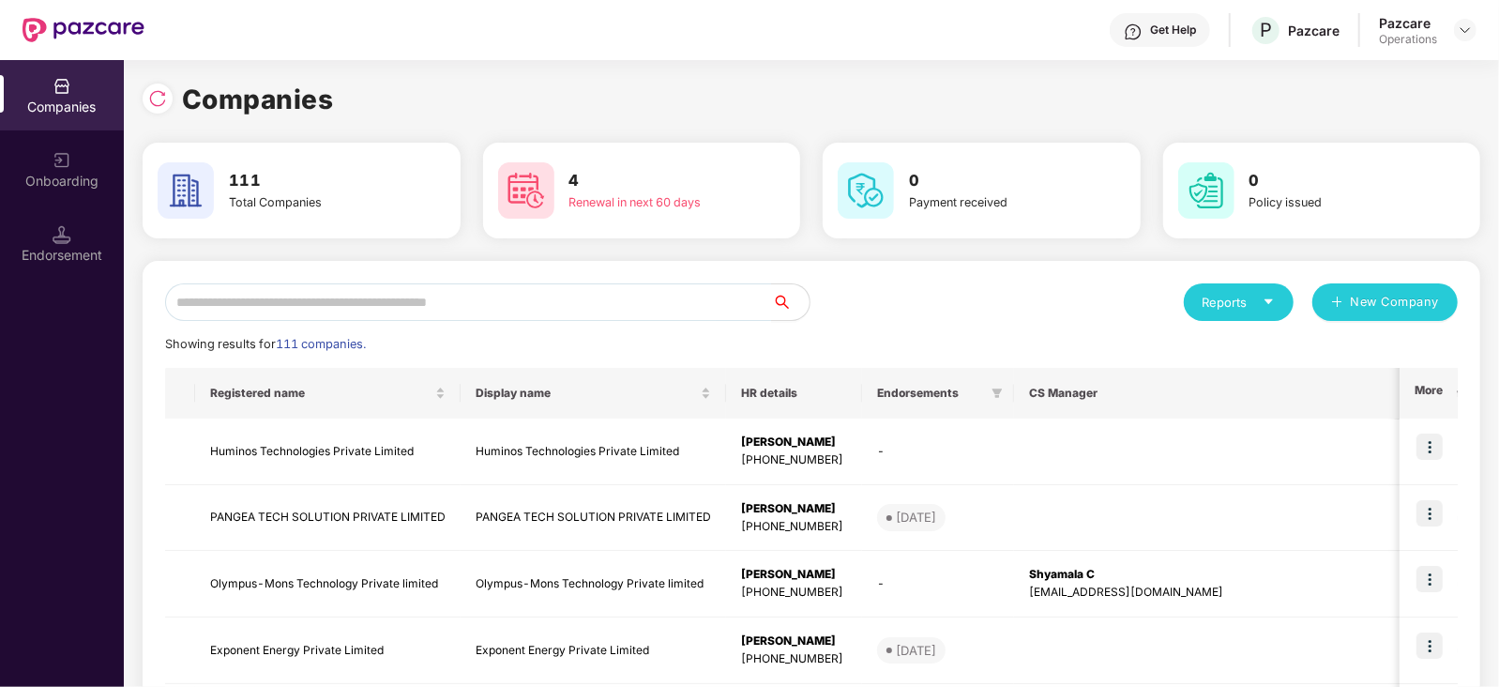
scroll to position [0, 0]
click at [387, 311] on input "text" at bounding box center [468, 302] width 607 height 38
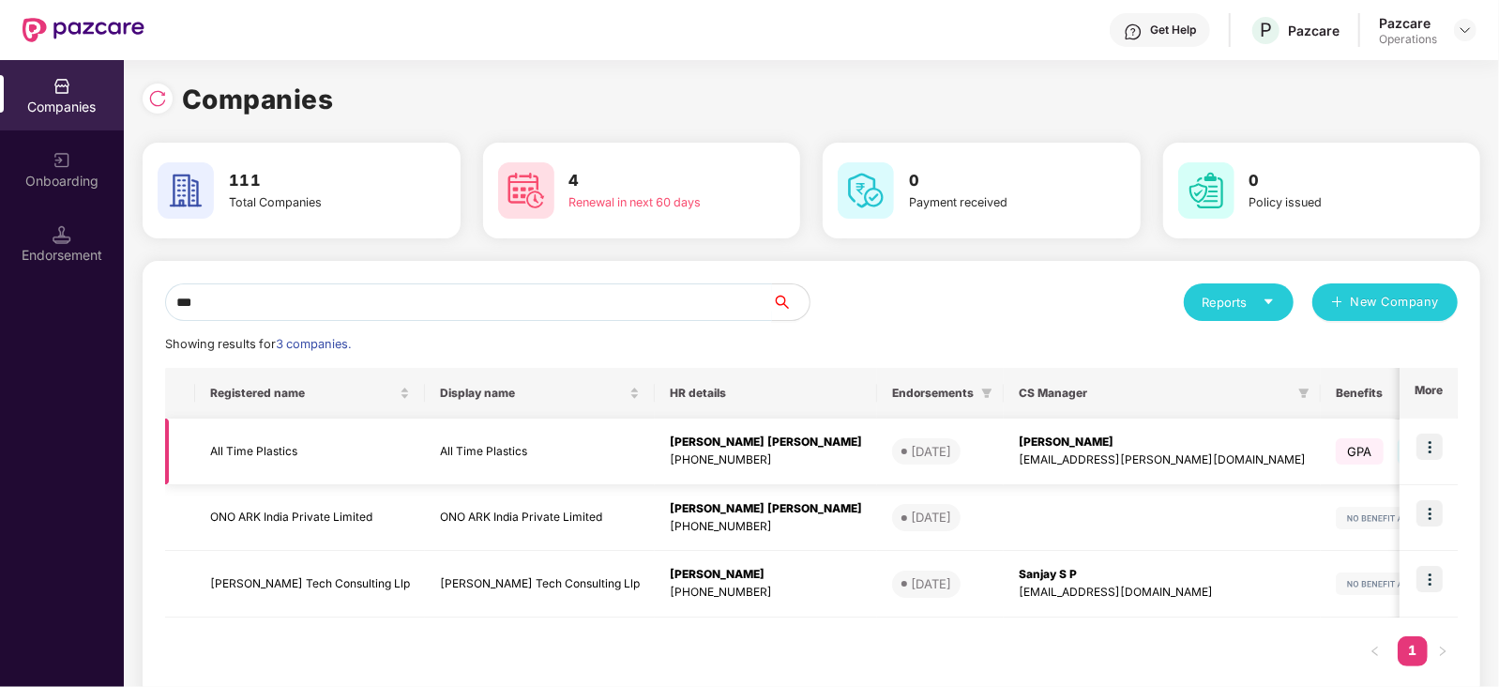
type input "***"
click at [275, 457] on td "All Time Plastics" at bounding box center [310, 451] width 230 height 67
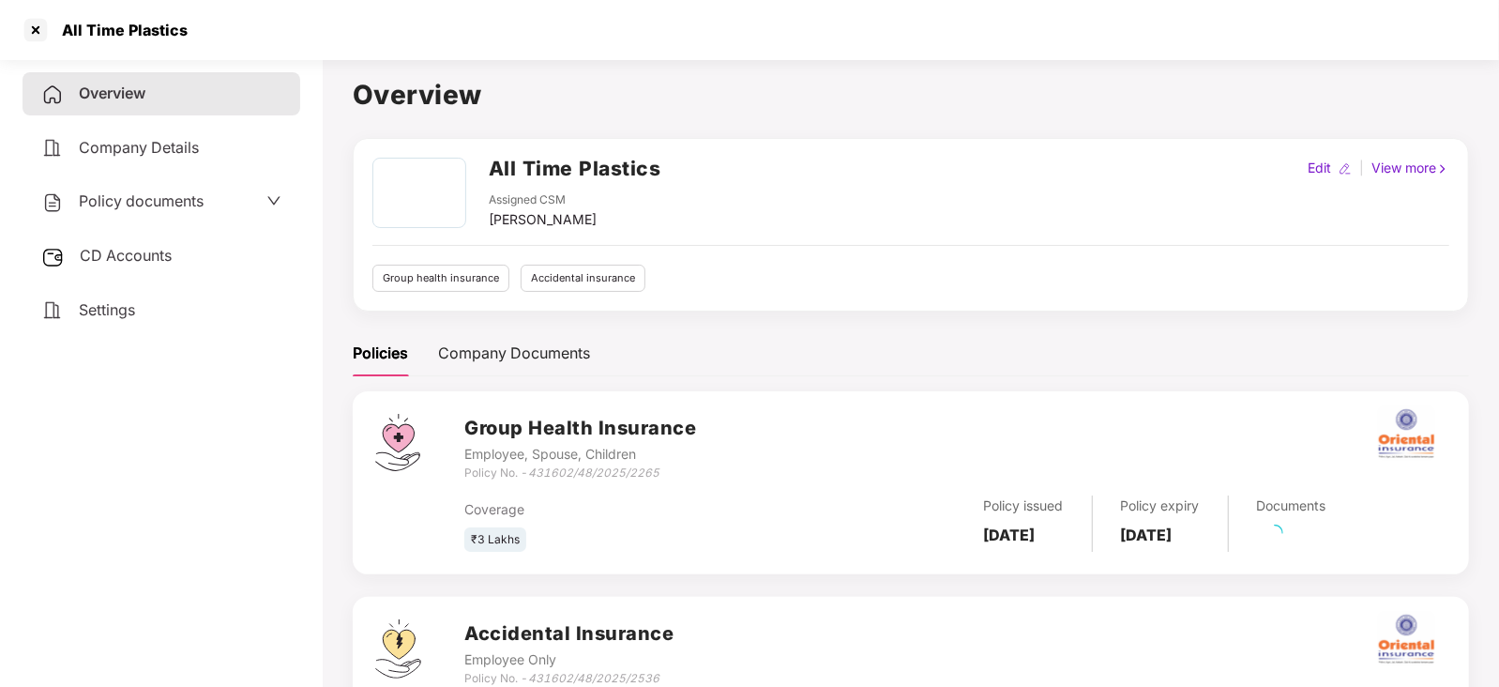
click at [136, 265] on span "CD Accounts" at bounding box center [126, 255] width 92 height 19
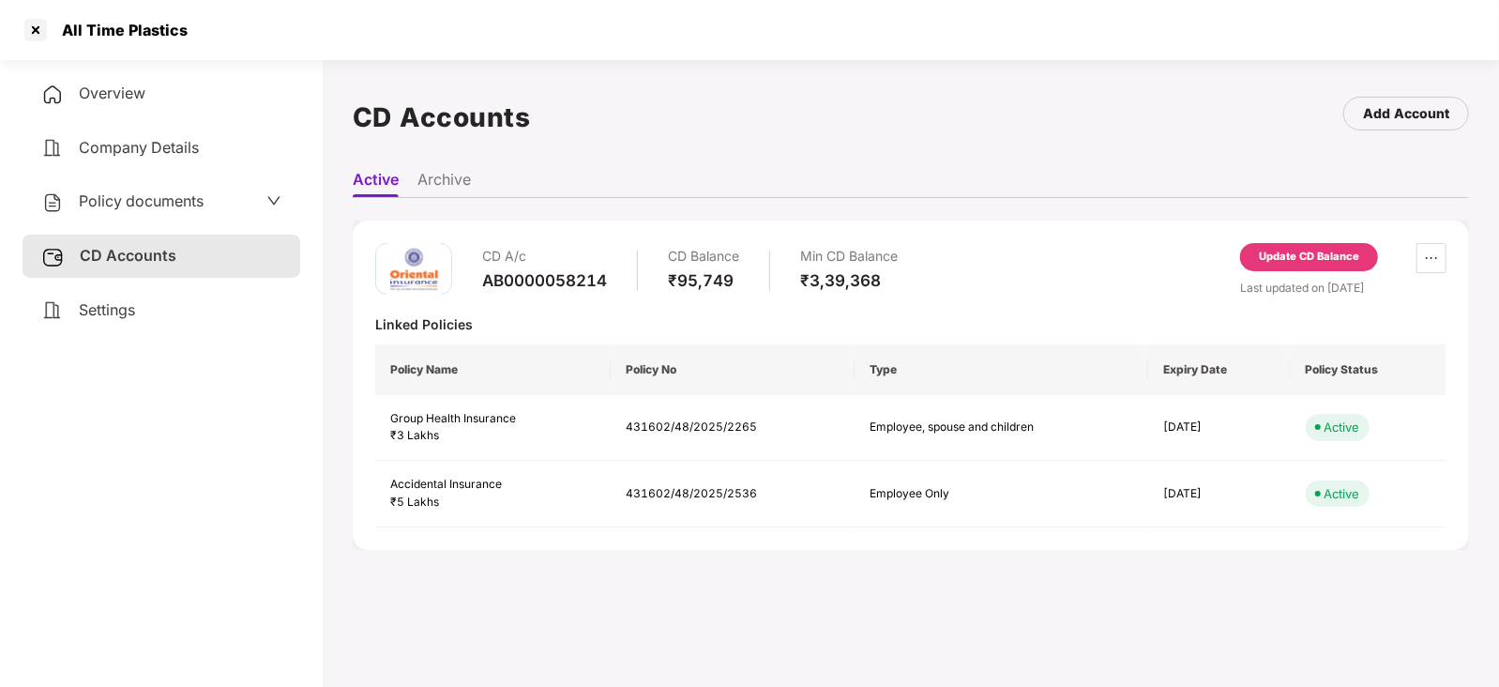
click at [1267, 251] on div "Update CD Balance" at bounding box center [1309, 257] width 100 height 17
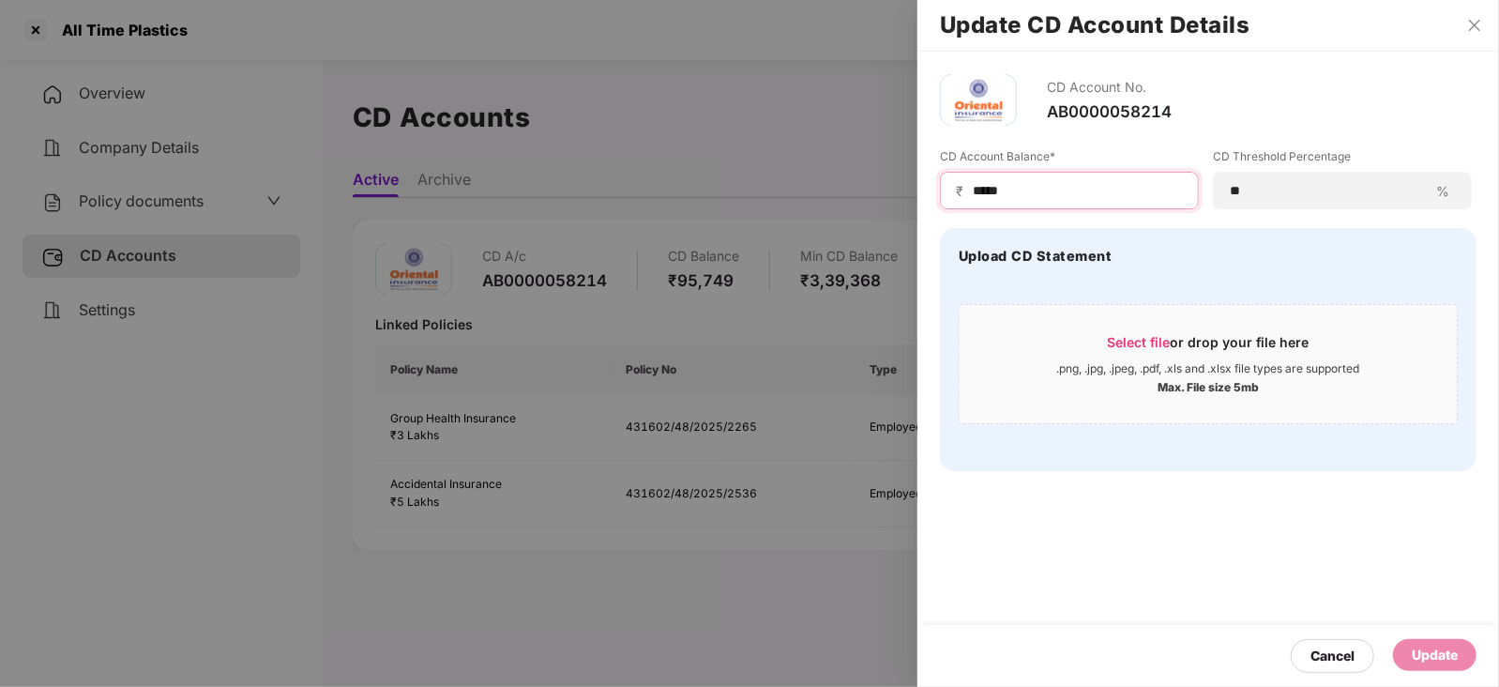
drag, startPoint x: 1039, startPoint y: 194, endPoint x: 910, endPoint y: 192, distance: 128.6
click at [910, 192] on div "Update CD Account Details CD Account No. AB0000058214 CD Account Balance* ₹ ***…" at bounding box center [749, 343] width 1499 height 687
paste input
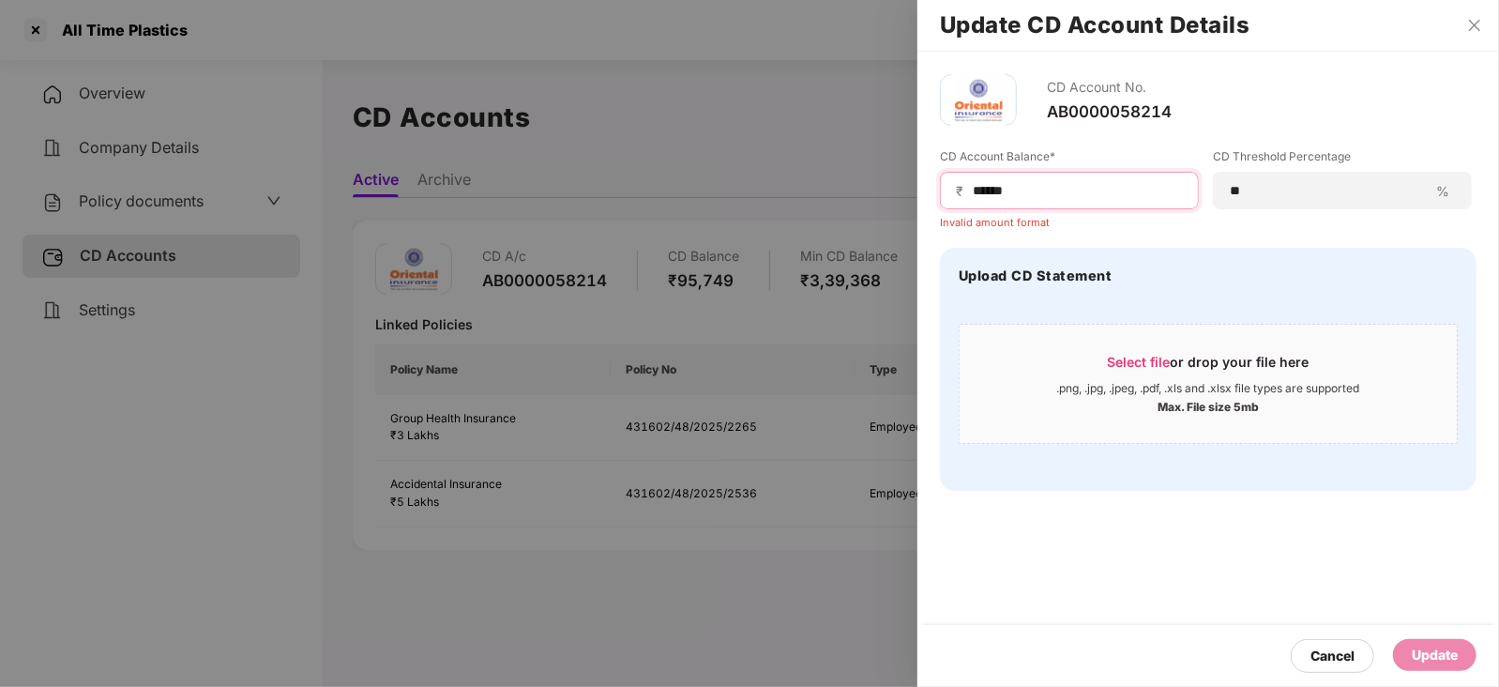
click at [972, 193] on input "*****" at bounding box center [1077, 191] width 212 height 20
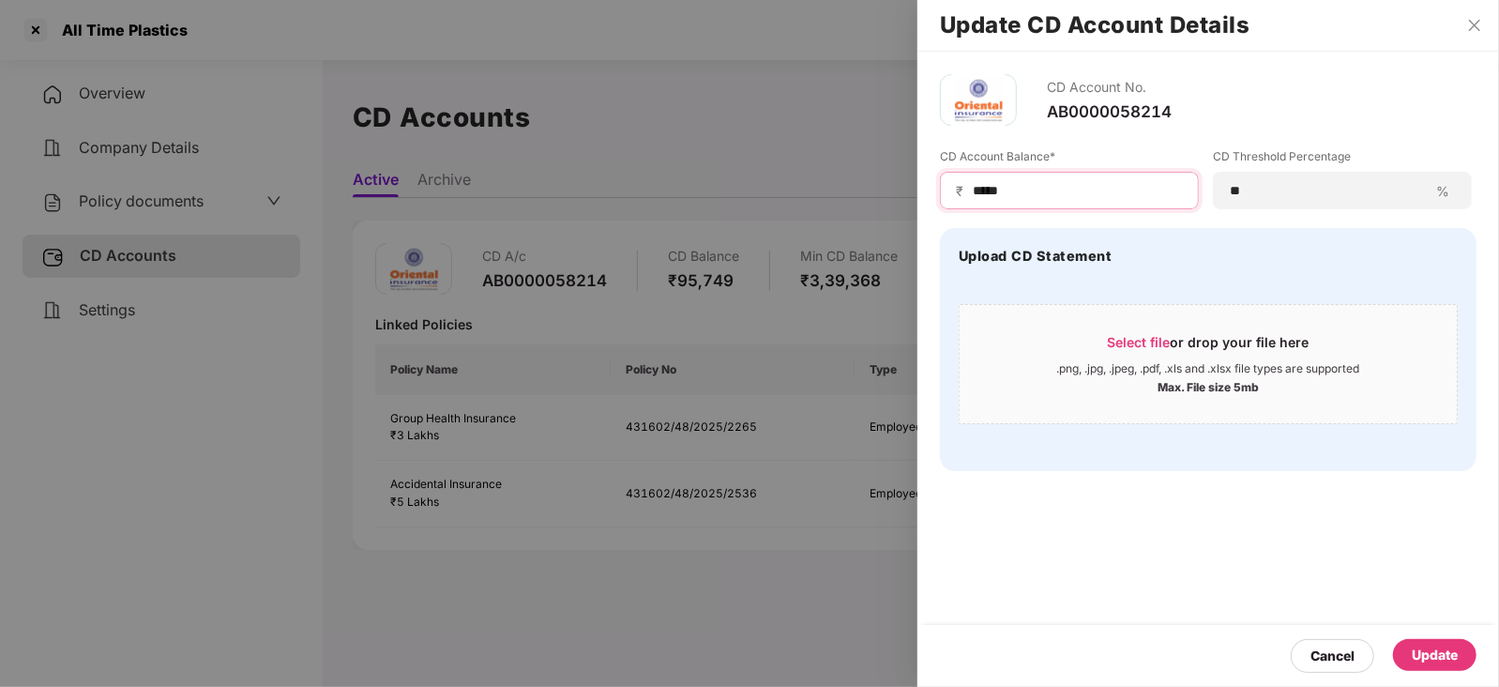
type input "*****"
click at [1441, 663] on div "Update" at bounding box center [1435, 655] width 46 height 21
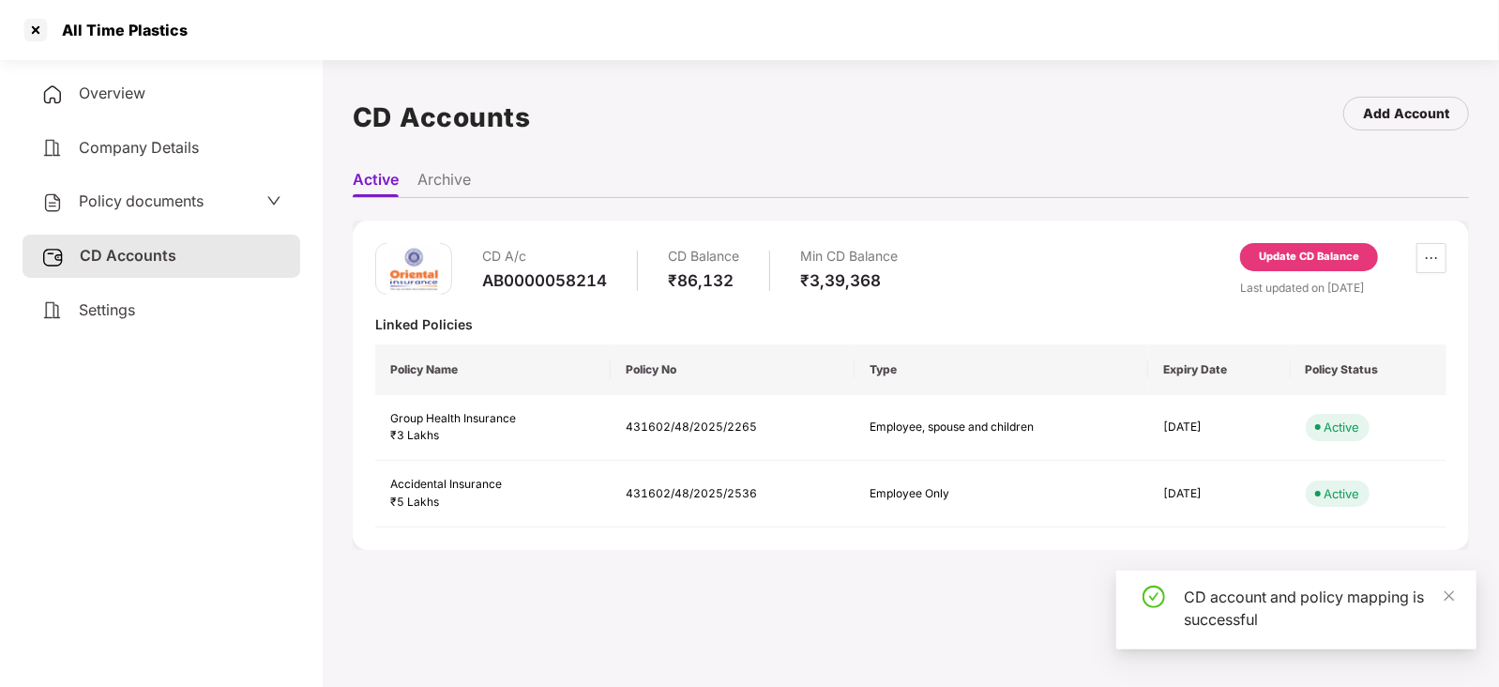
click at [127, 216] on div "Policy documents" at bounding box center [162, 201] width 278 height 43
click at [129, 188] on div "Policy documents" at bounding box center [162, 201] width 278 height 43
click at [129, 194] on span "Policy documents" at bounding box center [141, 200] width 125 height 19
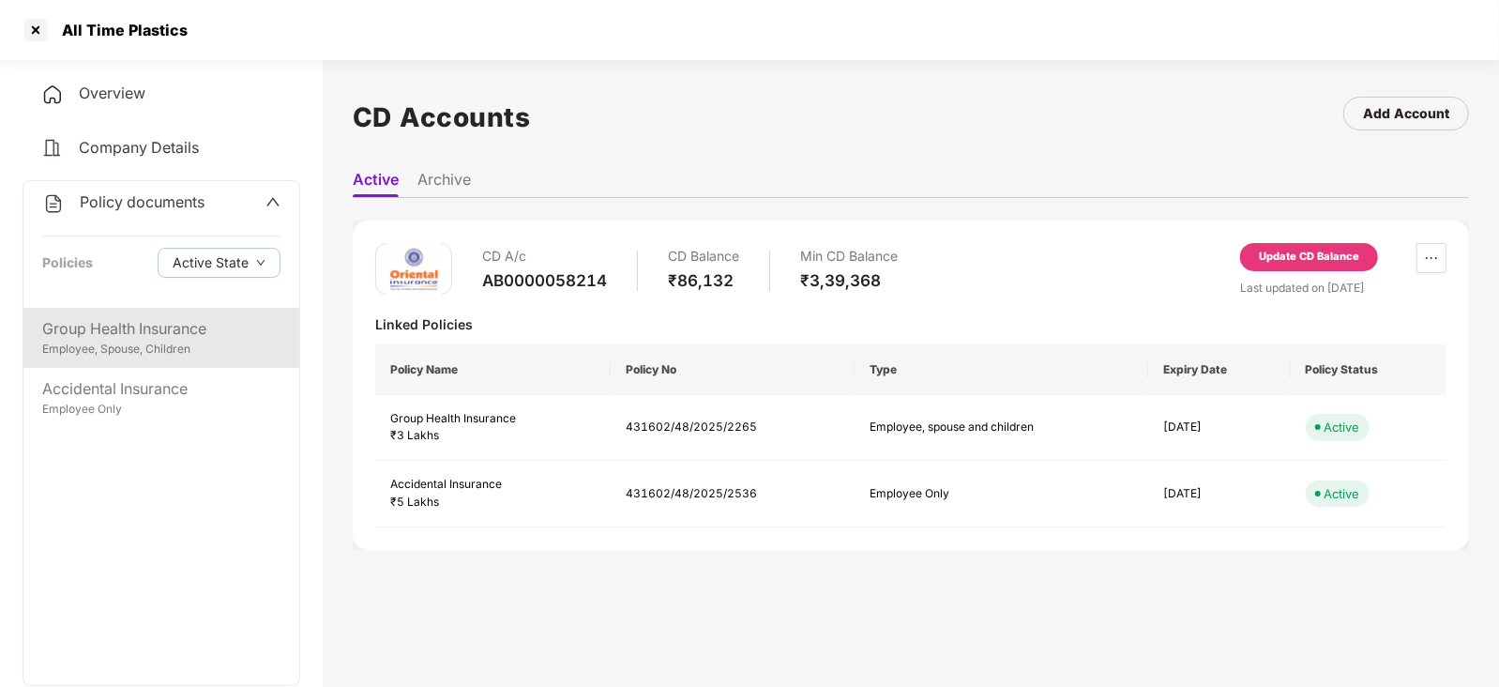
click at [160, 335] on div "Group Health Insurance" at bounding box center [161, 328] width 238 height 23
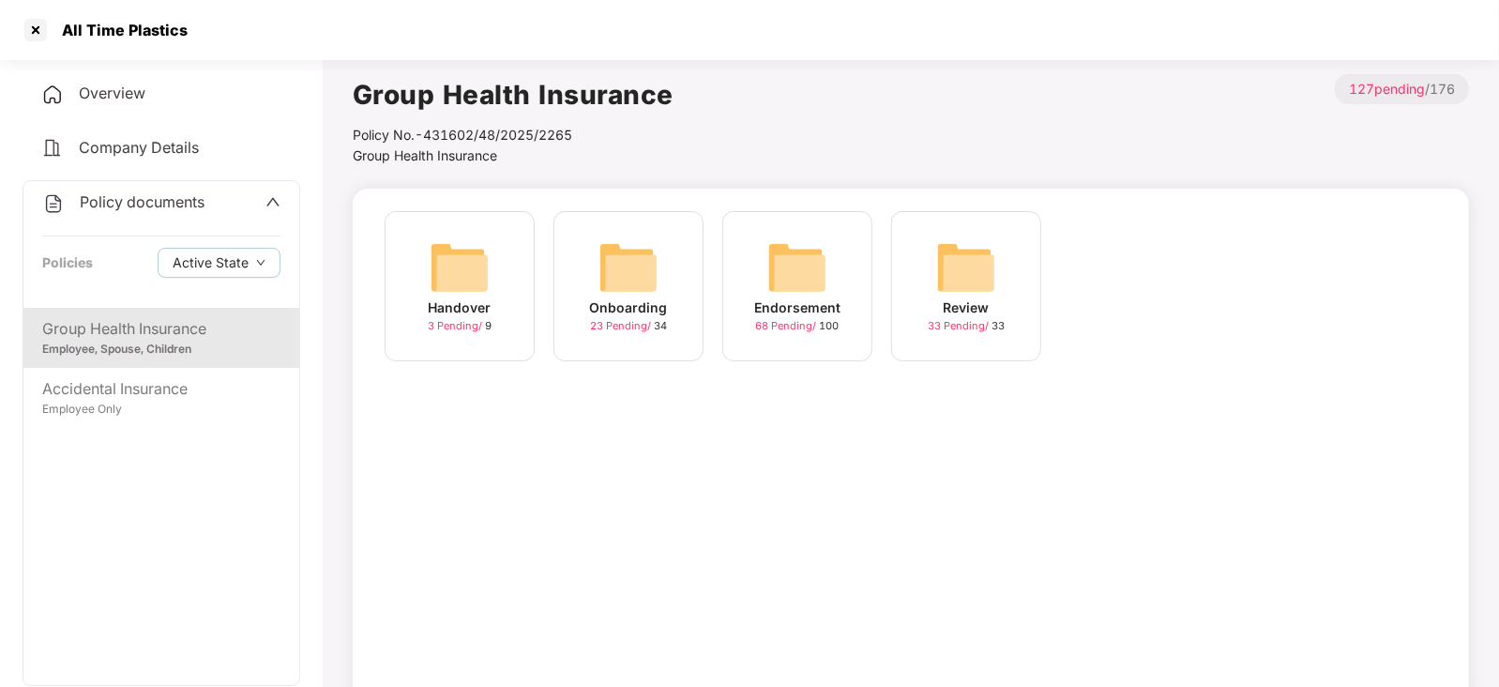
click at [830, 280] on div "Endorsement 68 Pending / 100" at bounding box center [797, 286] width 150 height 150
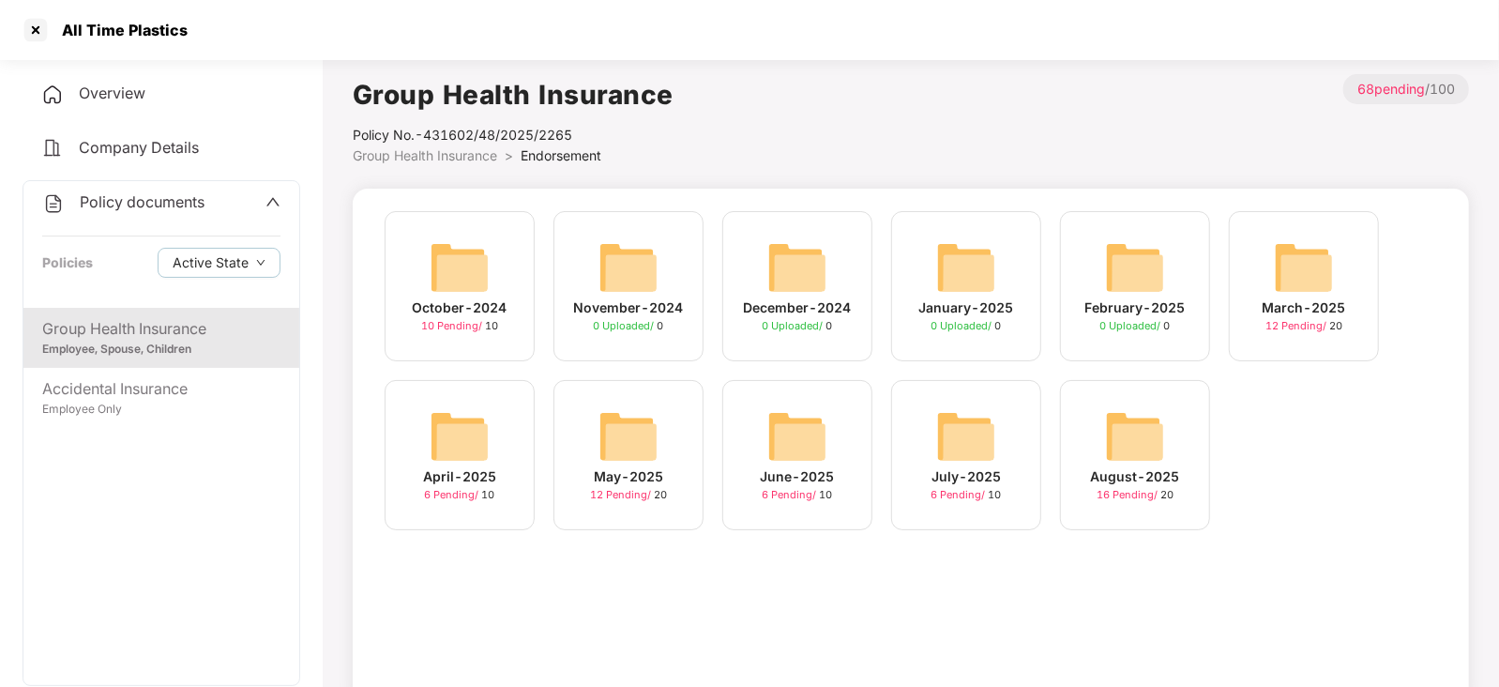
click at [1117, 463] on img at bounding box center [1135, 436] width 60 height 60
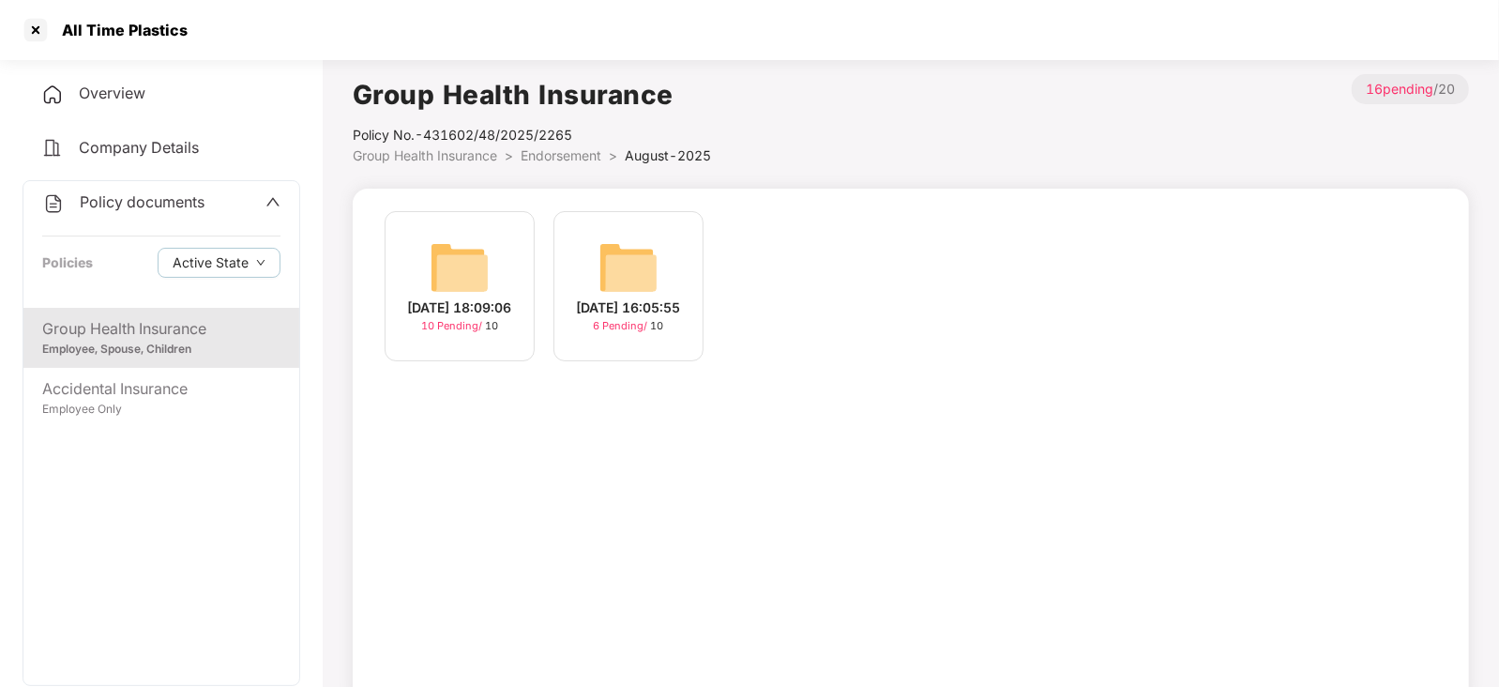
click at [448, 265] on img at bounding box center [460, 267] width 60 height 60
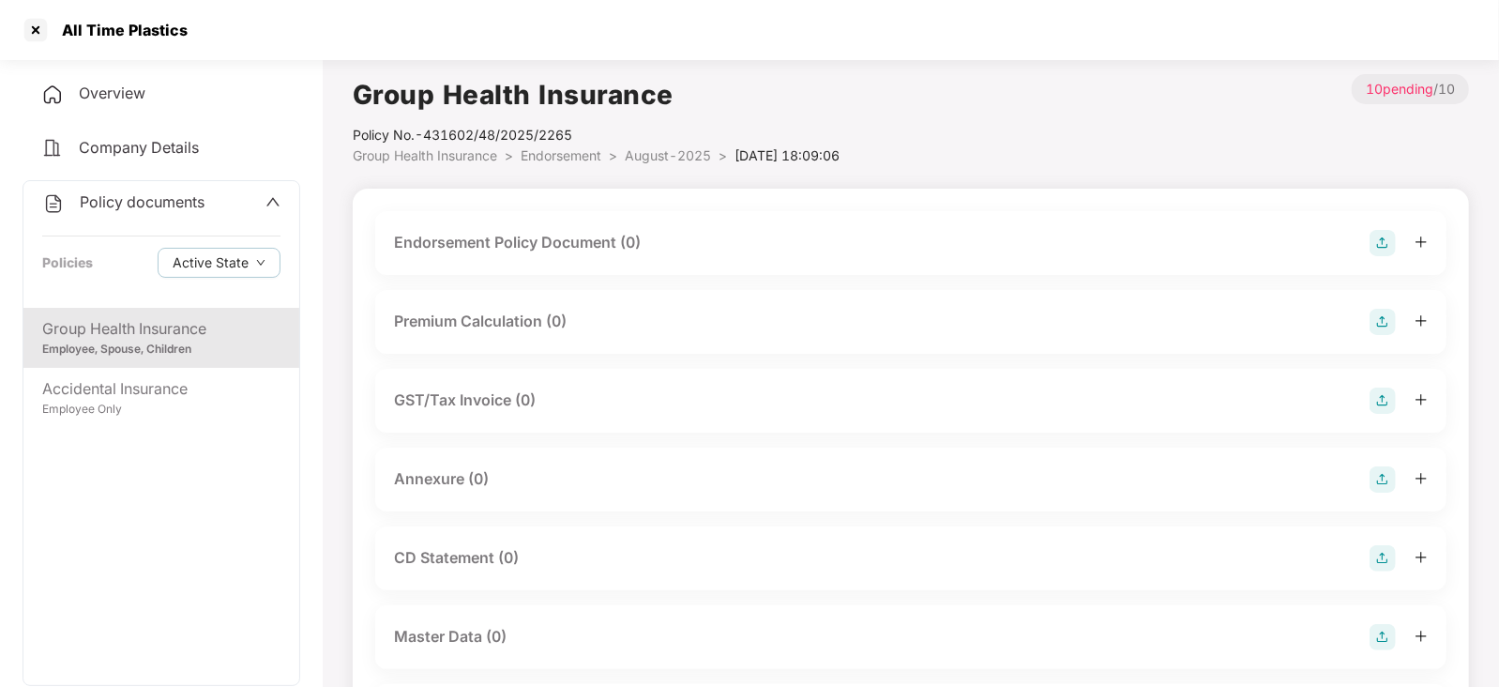
click at [1389, 227] on div "Endorsement Policy Document (0)" at bounding box center [910, 243] width 1071 height 64
click at [1388, 232] on img at bounding box center [1383, 243] width 26 height 26
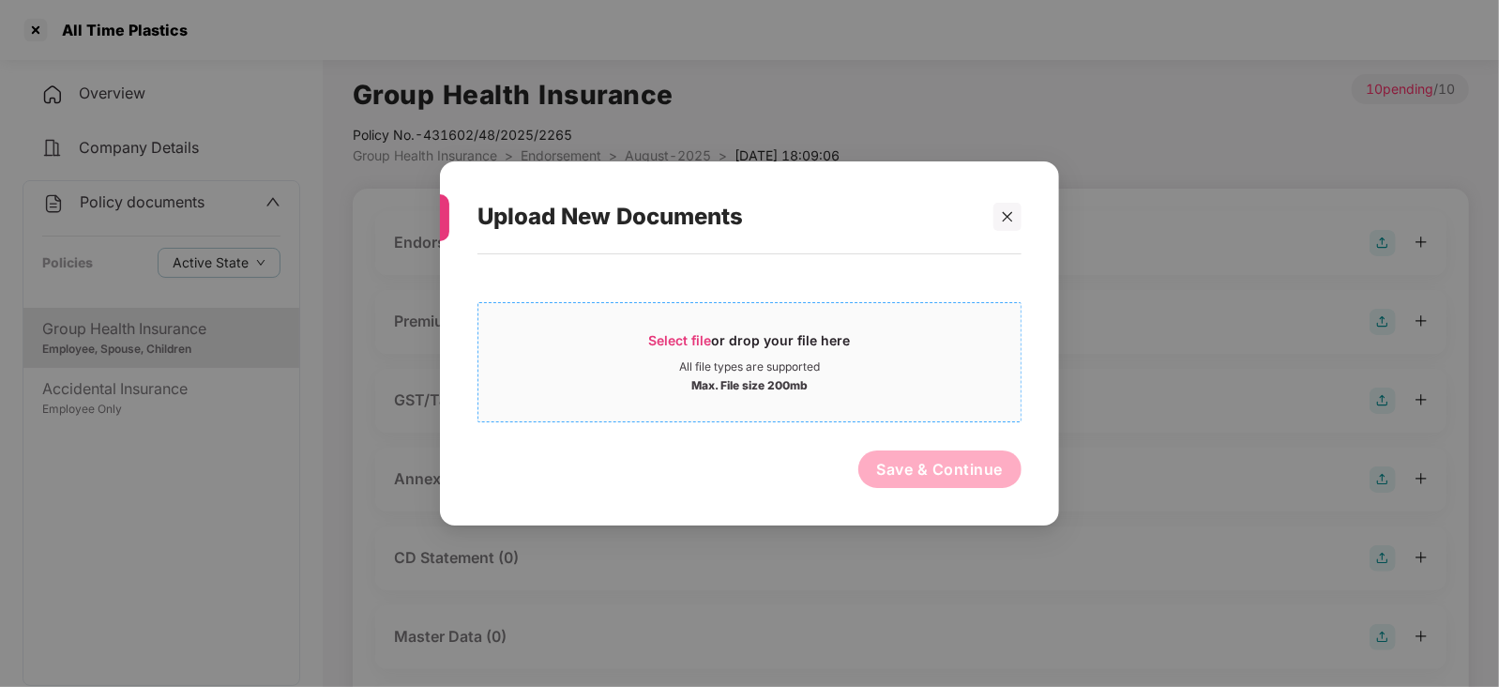
click at [694, 322] on span "Select file or drop your file here All file types are supported Max. File size …" at bounding box center [750, 362] width 542 height 90
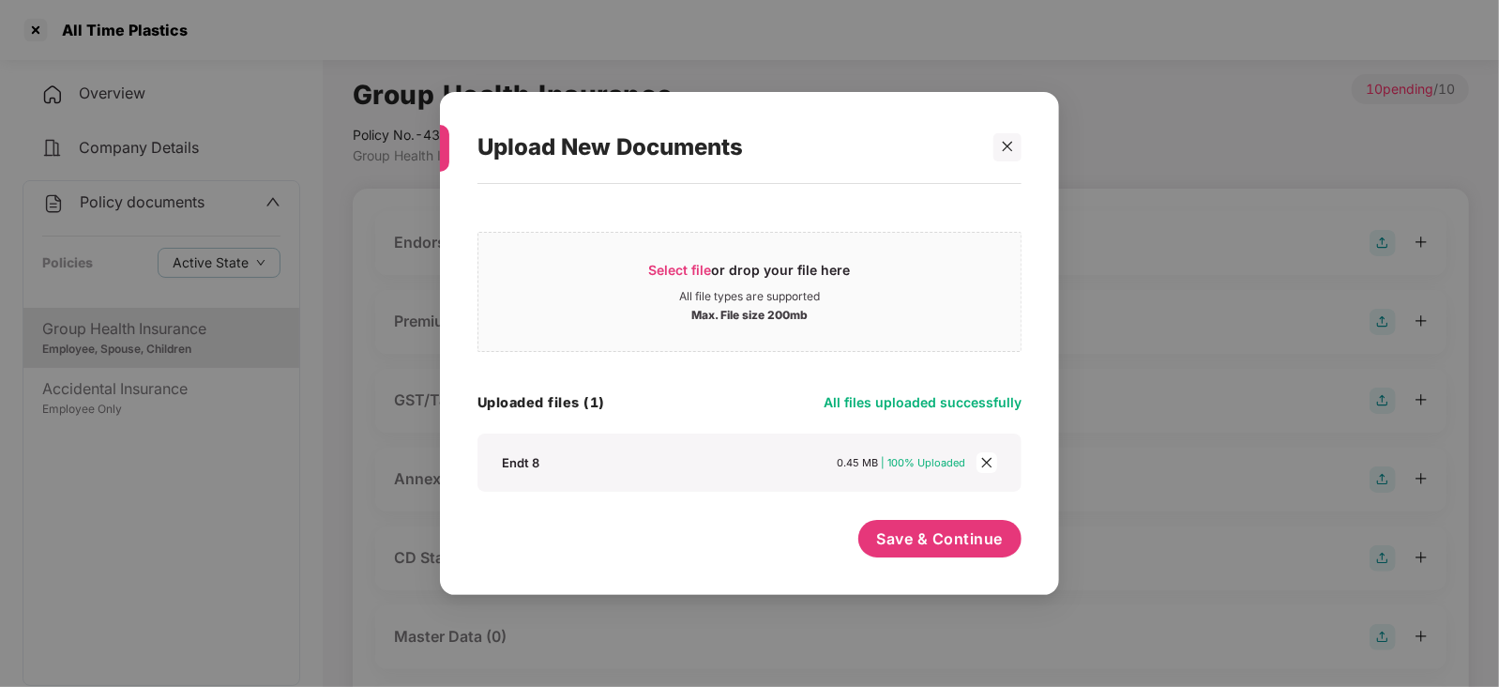
click at [903, 560] on div "Save & Continue" at bounding box center [940, 543] width 164 height 47
click at [899, 538] on span "Save & Continue" at bounding box center [940, 538] width 127 height 21
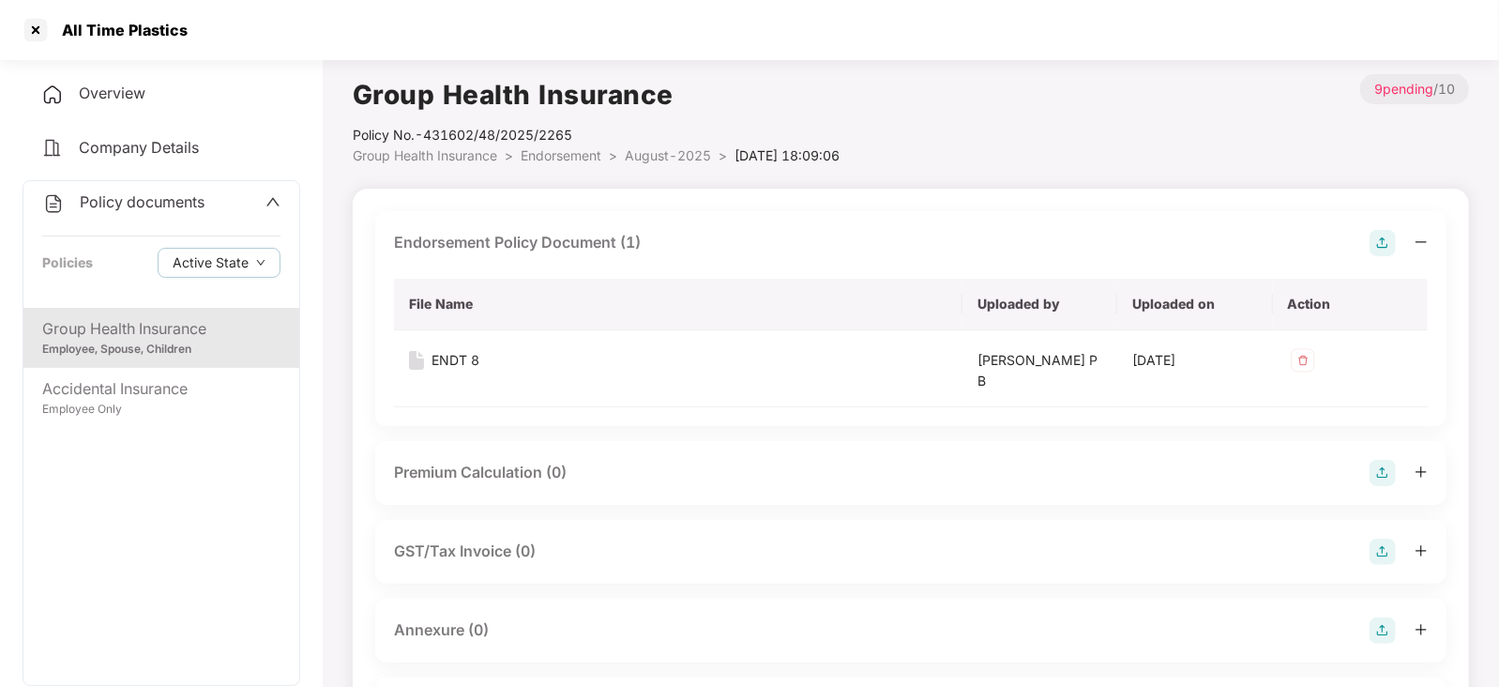
click at [1379, 468] on img at bounding box center [1383, 473] width 26 height 26
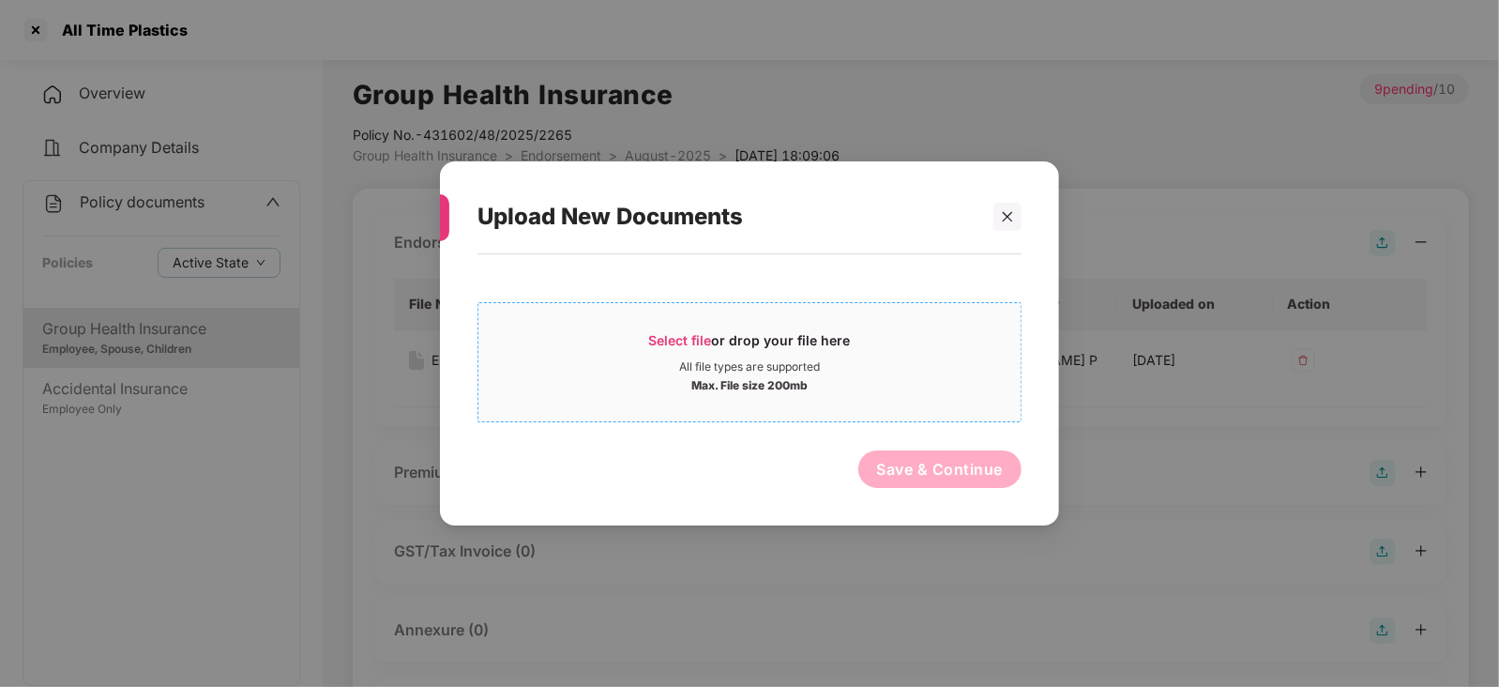
click at [653, 337] on span "Select file" at bounding box center [680, 340] width 63 height 16
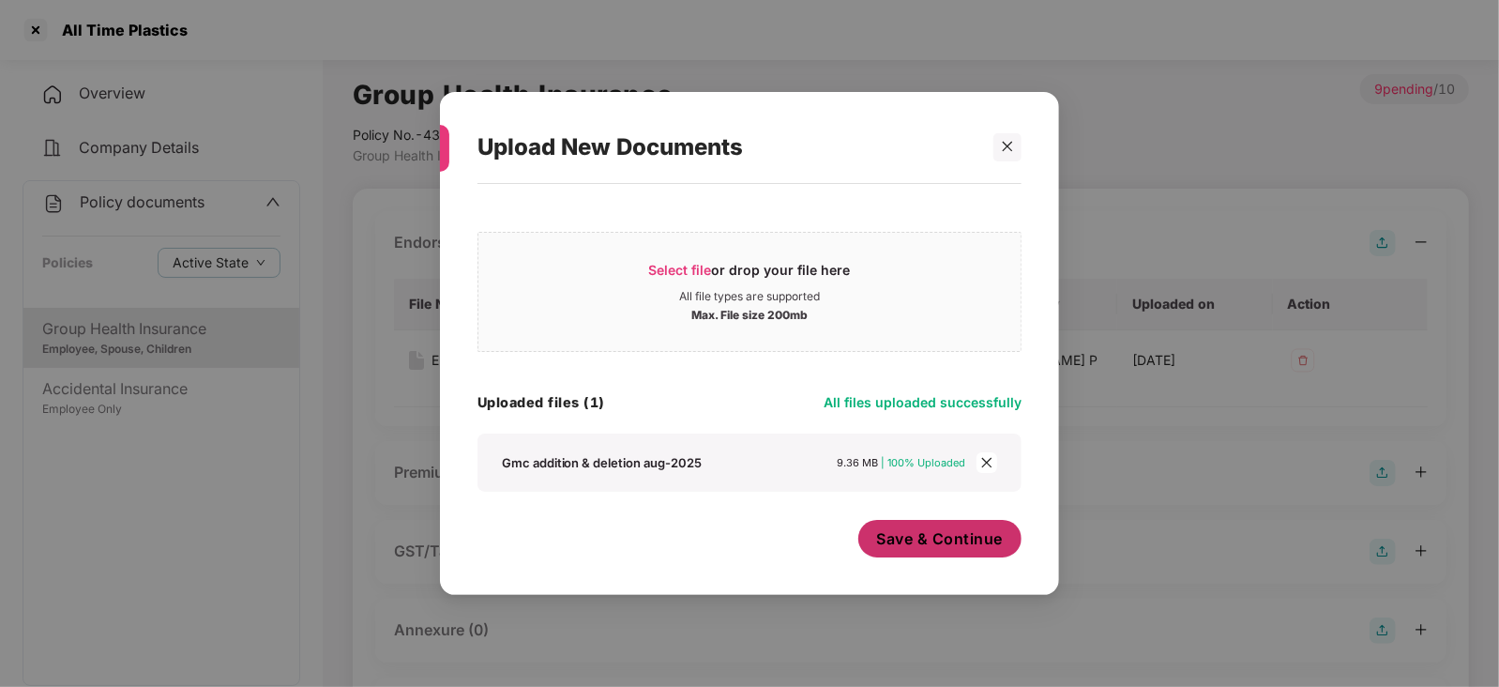
drag, startPoint x: 971, startPoint y: 548, endPoint x: 963, endPoint y: 541, distance: 10.7
click at [970, 547] on span "Save & Continue" at bounding box center [940, 538] width 127 height 21
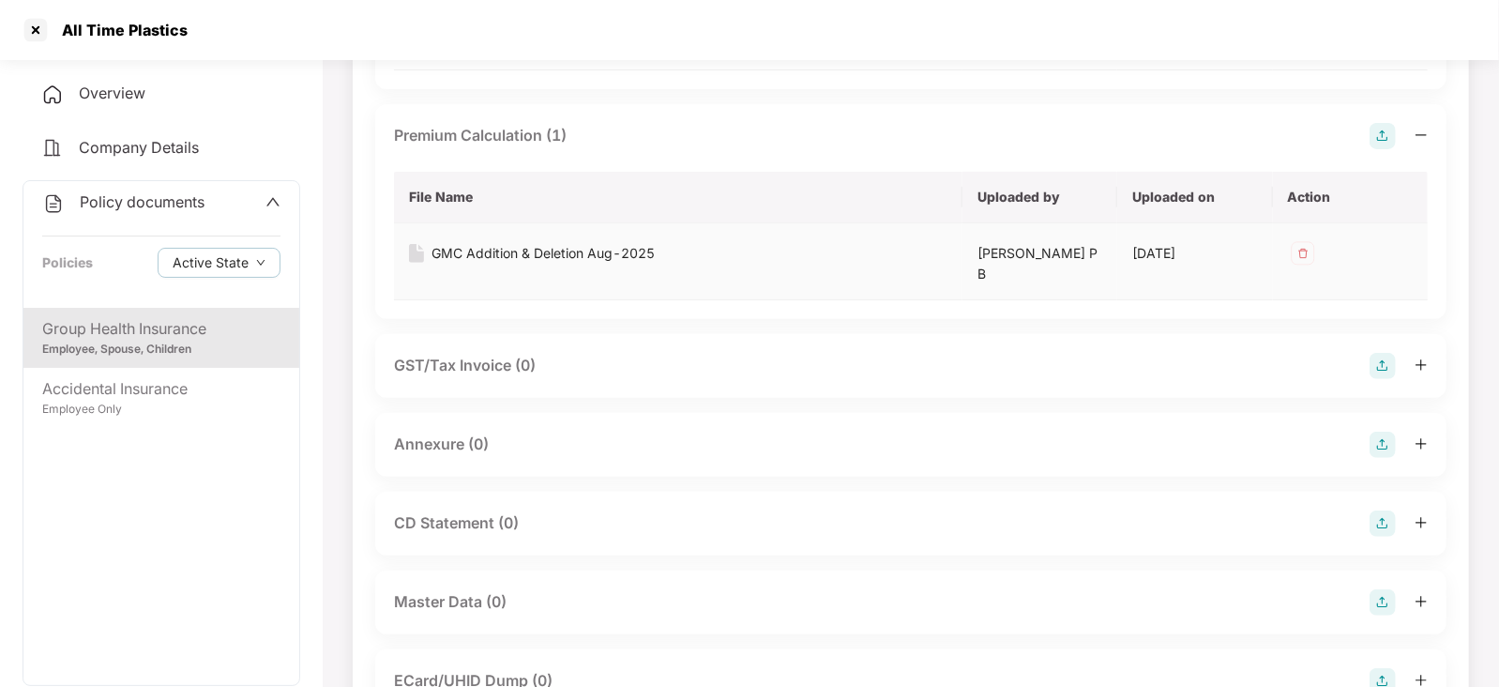
scroll to position [352, 0]
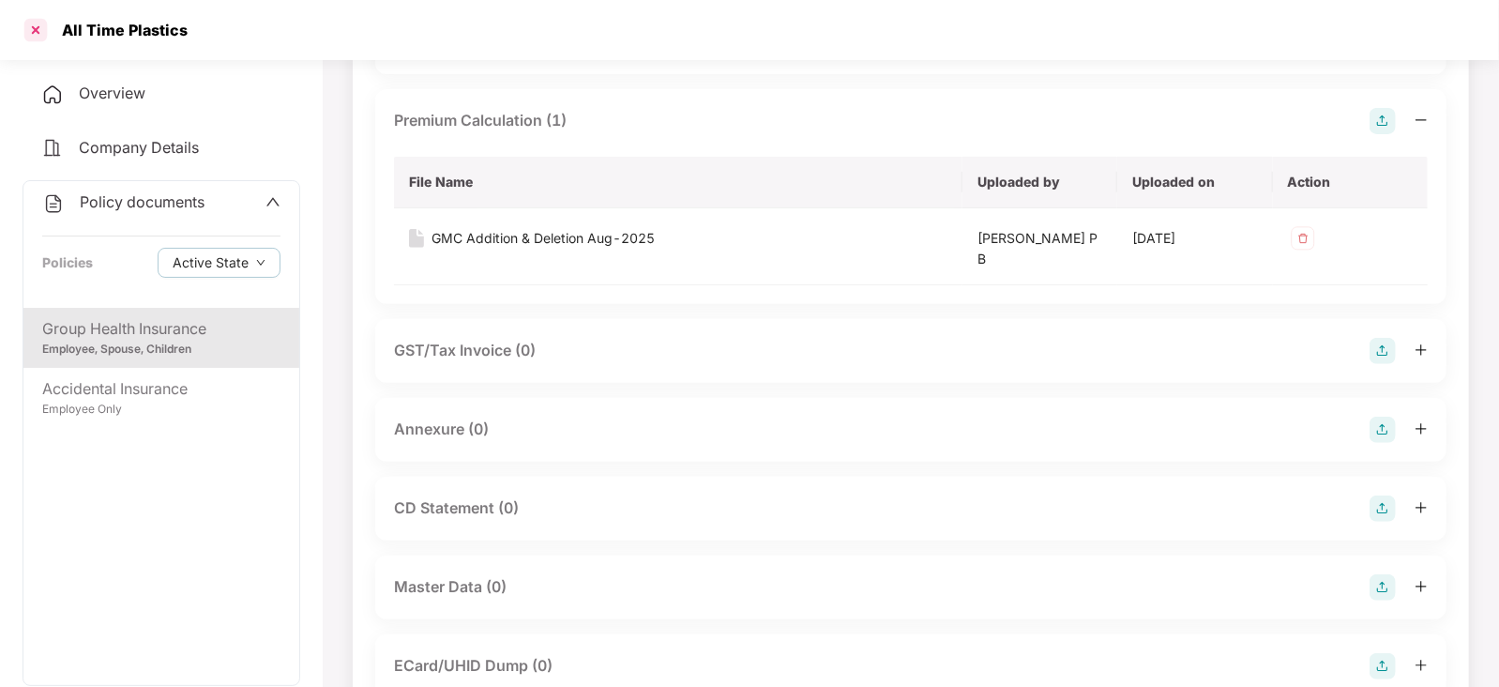
click at [39, 39] on div at bounding box center [36, 30] width 30 height 30
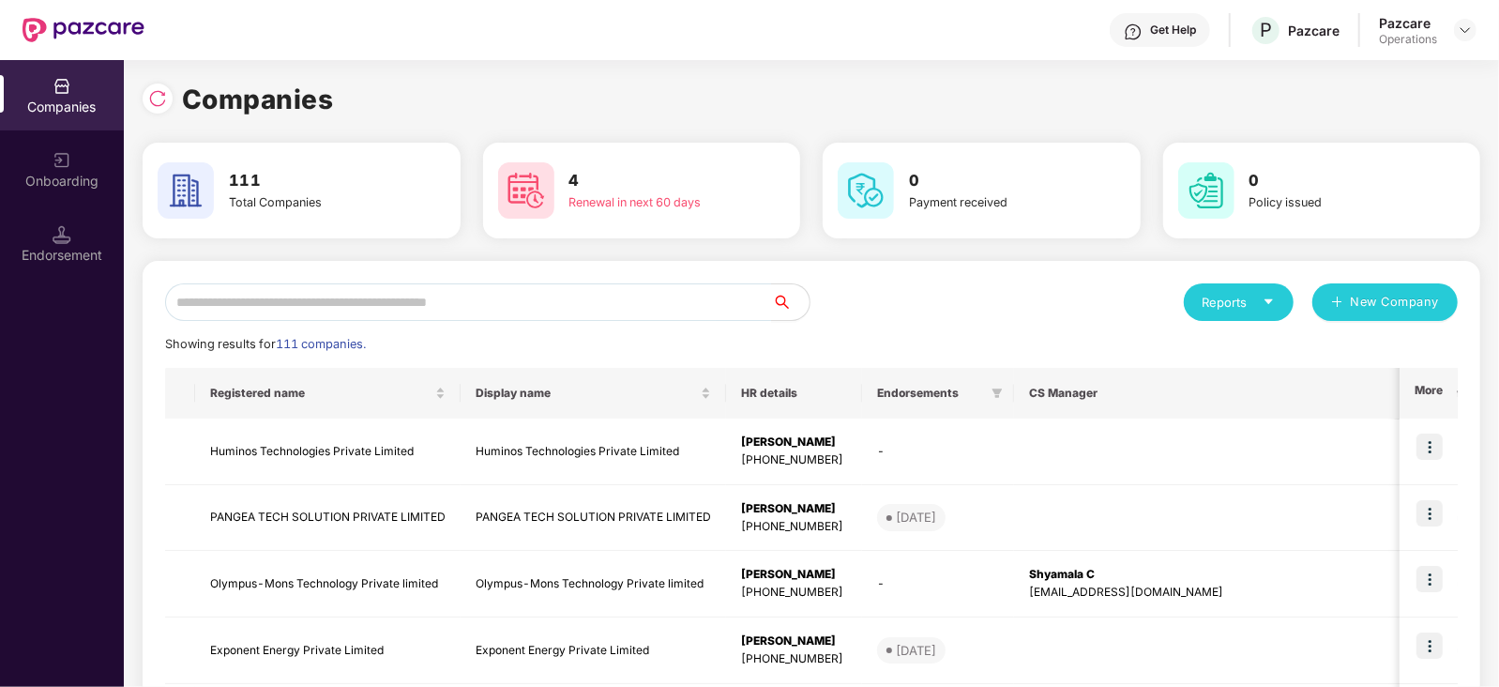
scroll to position [0, 0]
click at [52, 260] on div "Endorsement" at bounding box center [62, 255] width 124 height 19
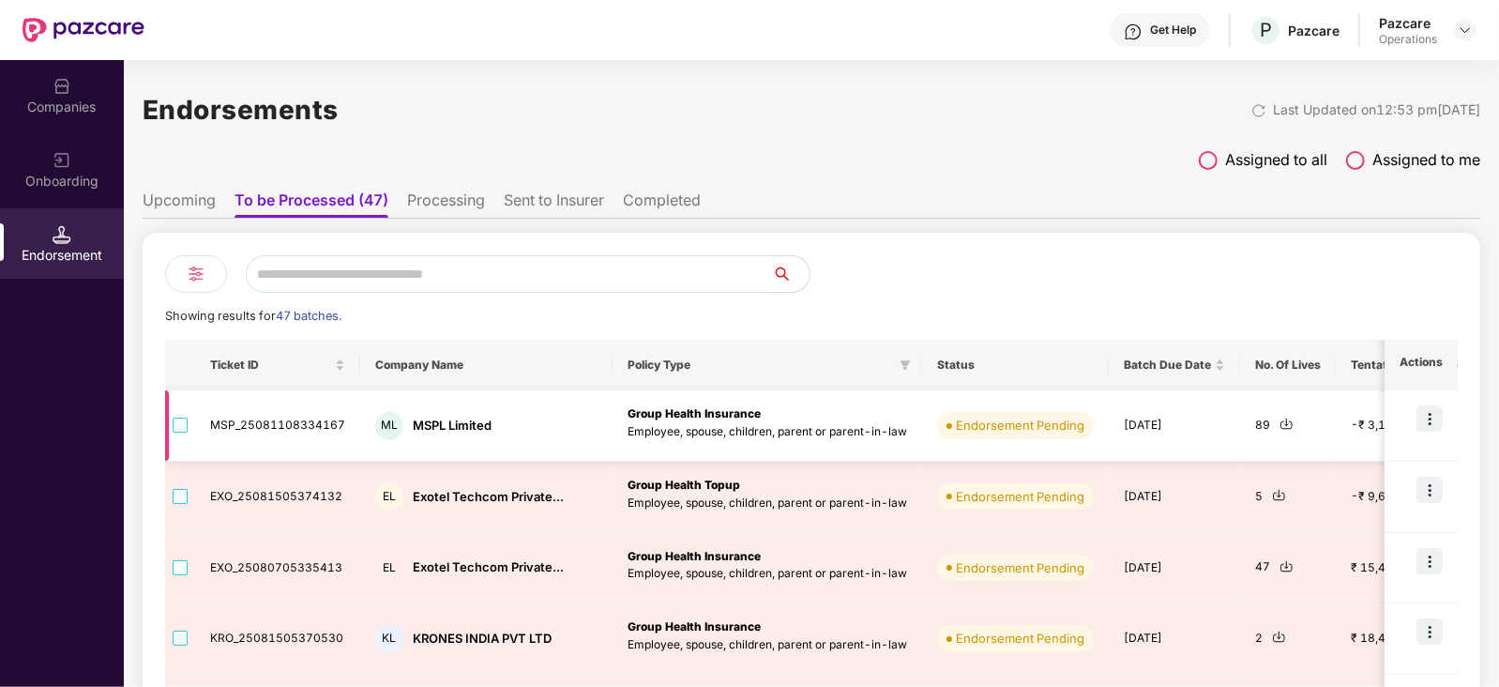
click at [436, 424] on div "MSPL Limited" at bounding box center [452, 426] width 79 height 18
copy div "MSPL Limited"
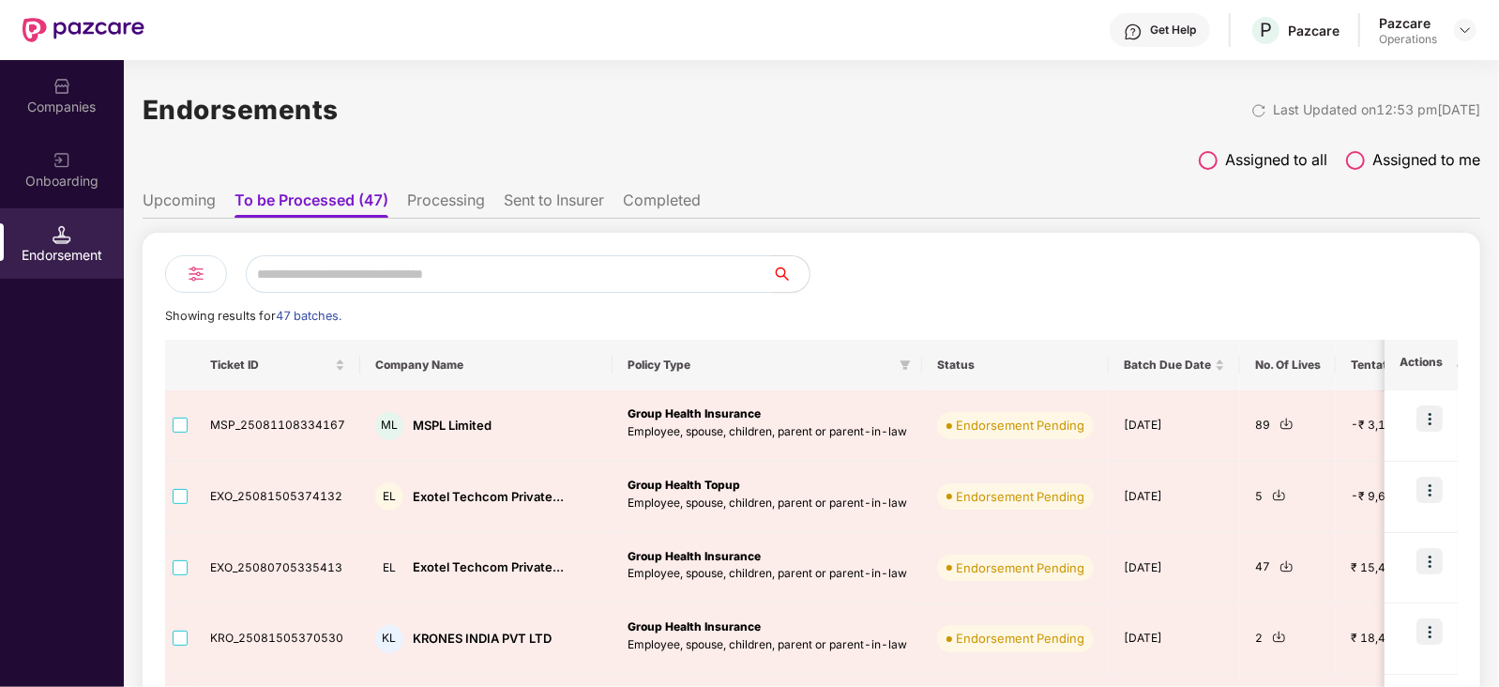
click at [91, 114] on div "Companies" at bounding box center [62, 107] width 124 height 19
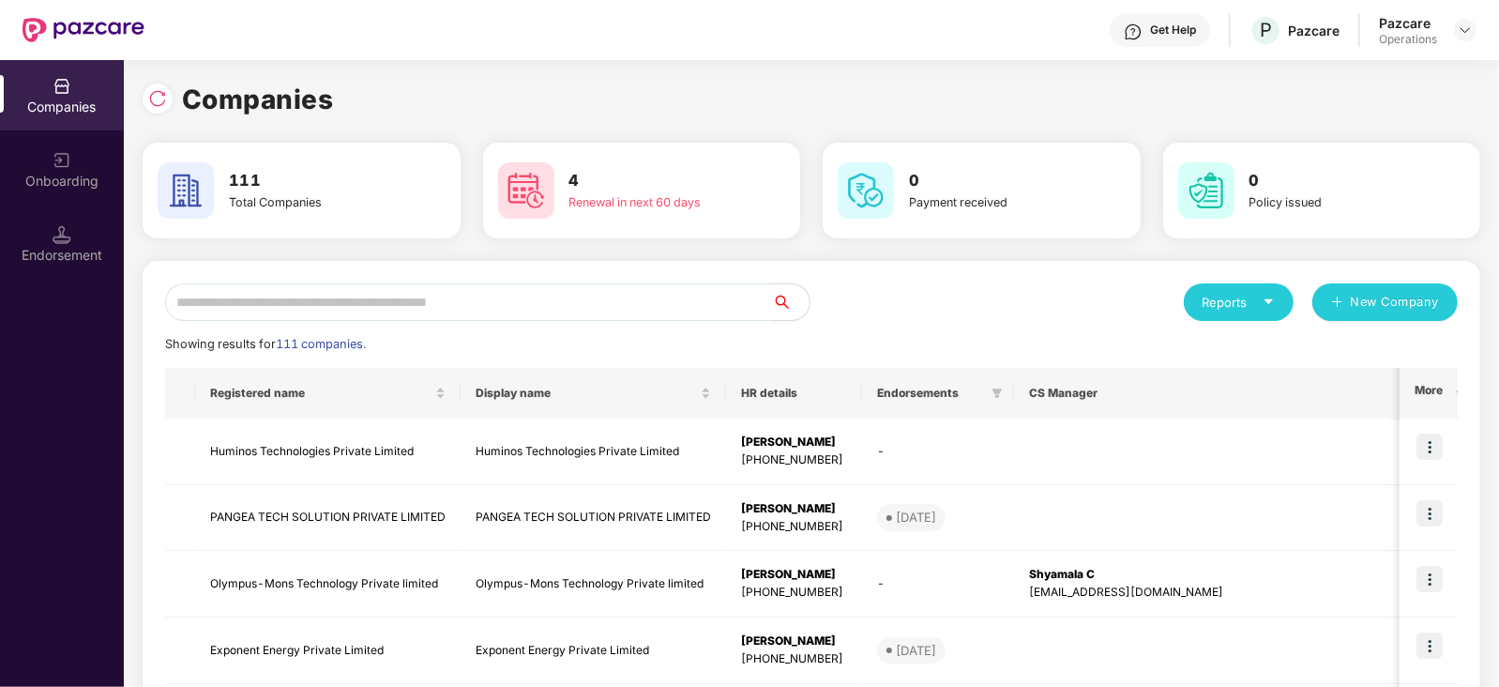
click at [300, 317] on input "text" at bounding box center [468, 302] width 607 height 38
paste input "**********"
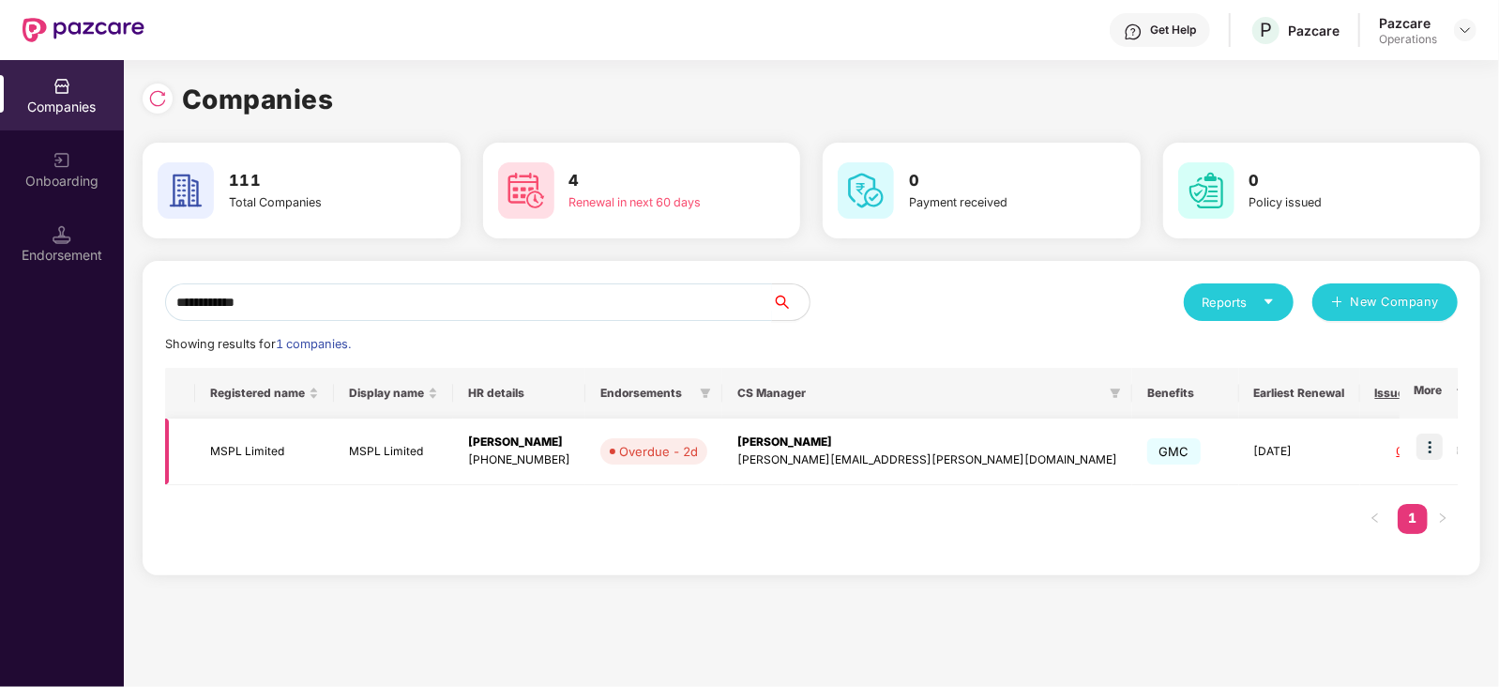
type input "**********"
click at [1436, 452] on img at bounding box center [1430, 446] width 26 height 26
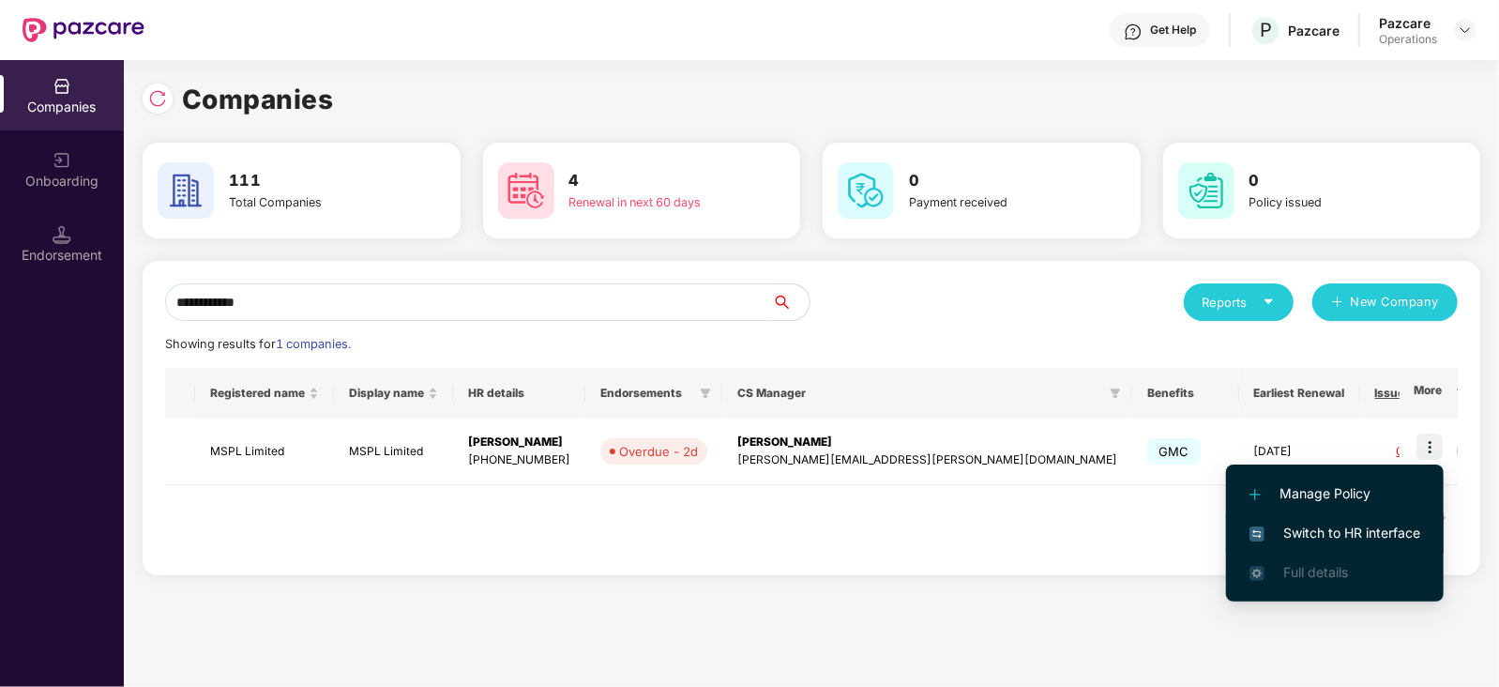
click at [1364, 528] on span "Switch to HR interface" at bounding box center [1335, 533] width 171 height 21
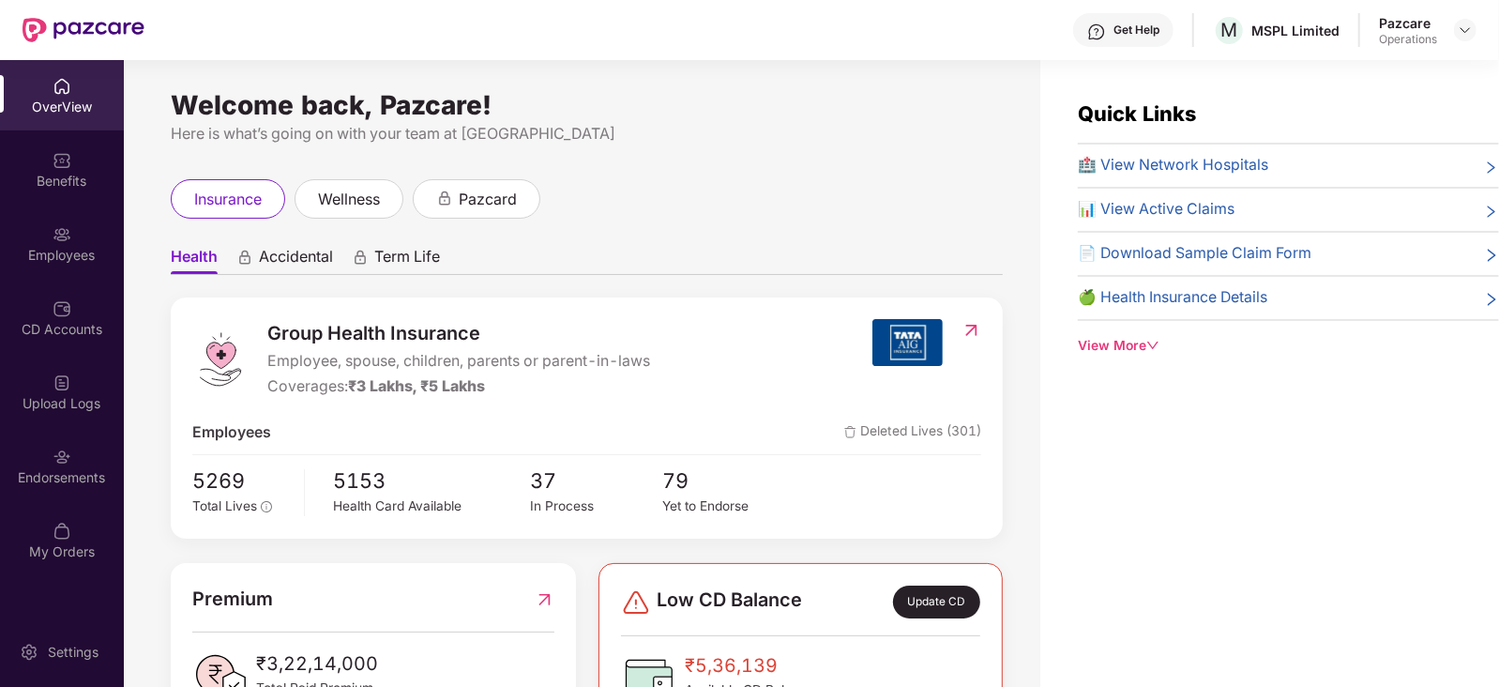
click at [66, 476] on div "Endorsements" at bounding box center [62, 477] width 124 height 19
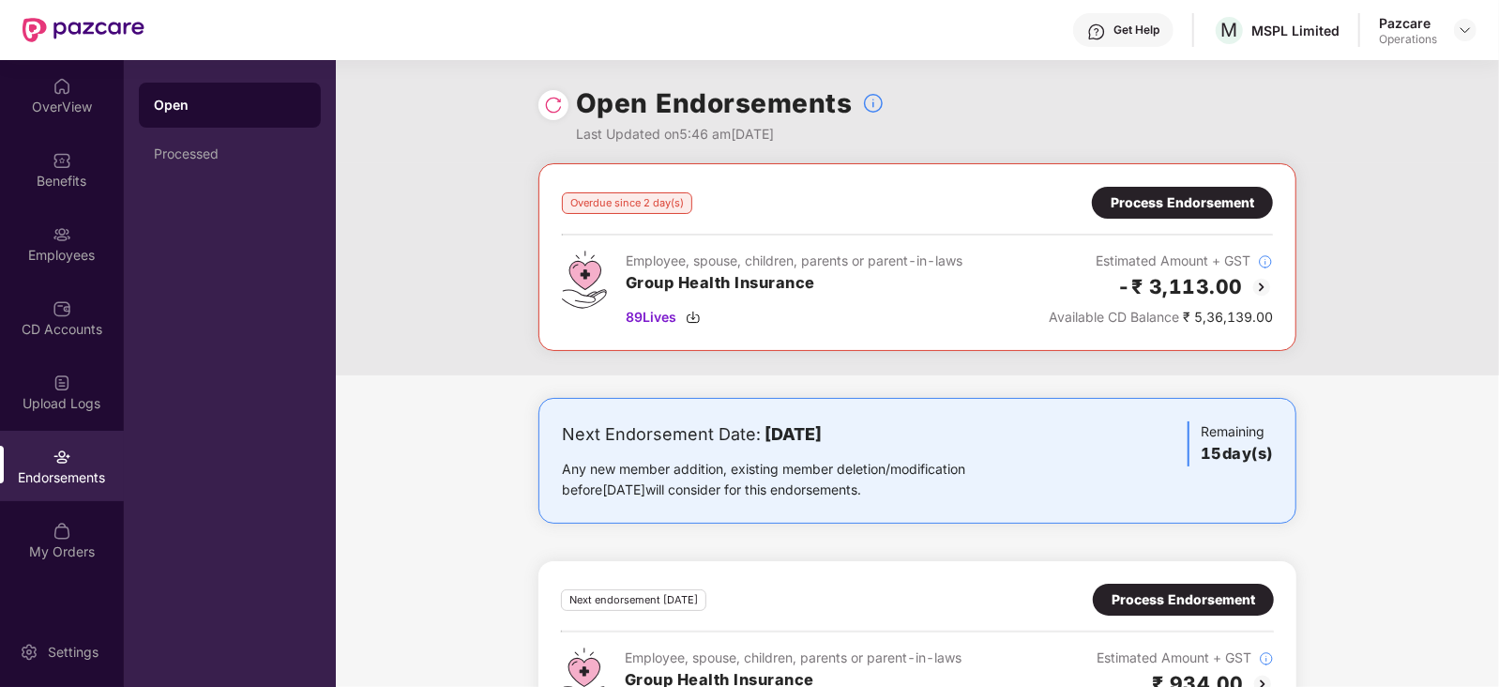
click at [1189, 202] on div "Process Endorsement" at bounding box center [1183, 202] width 144 height 21
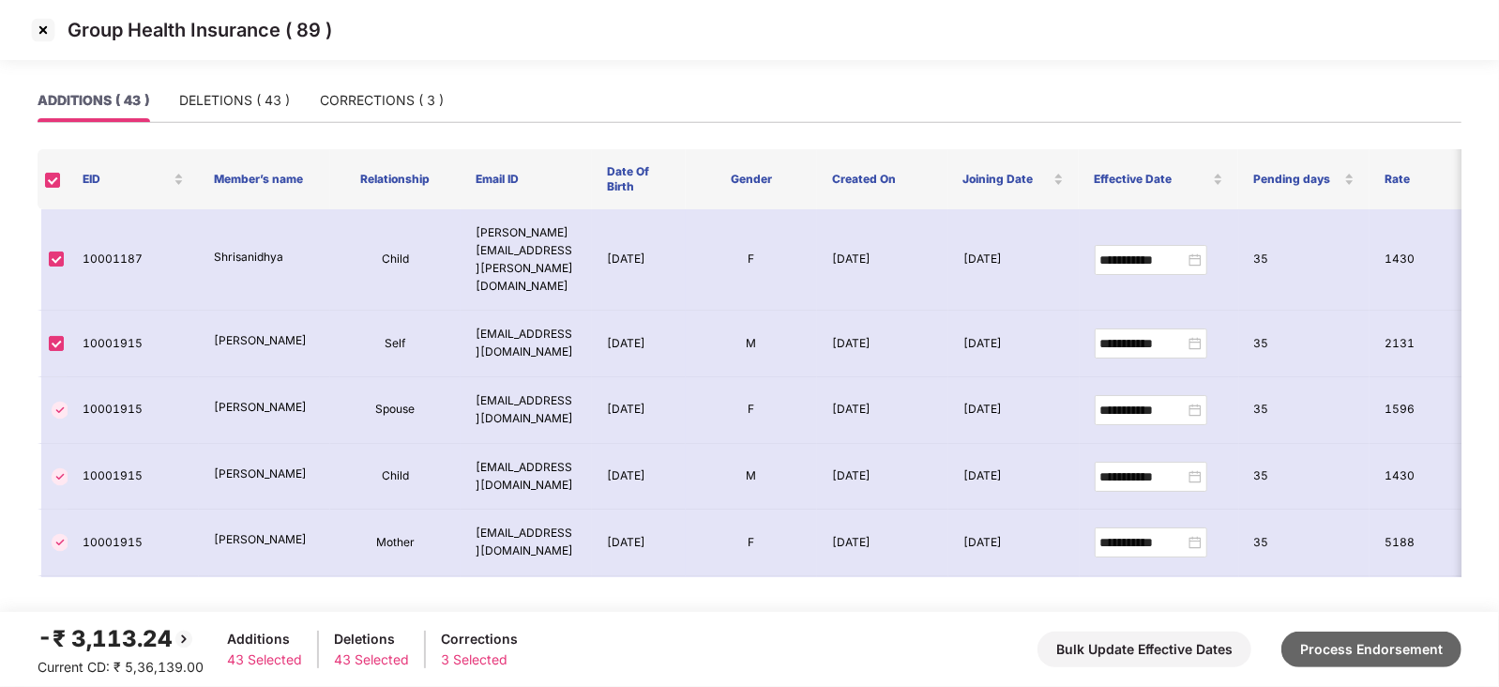
click at [1379, 649] on button "Process Endorsement" at bounding box center [1372, 649] width 180 height 36
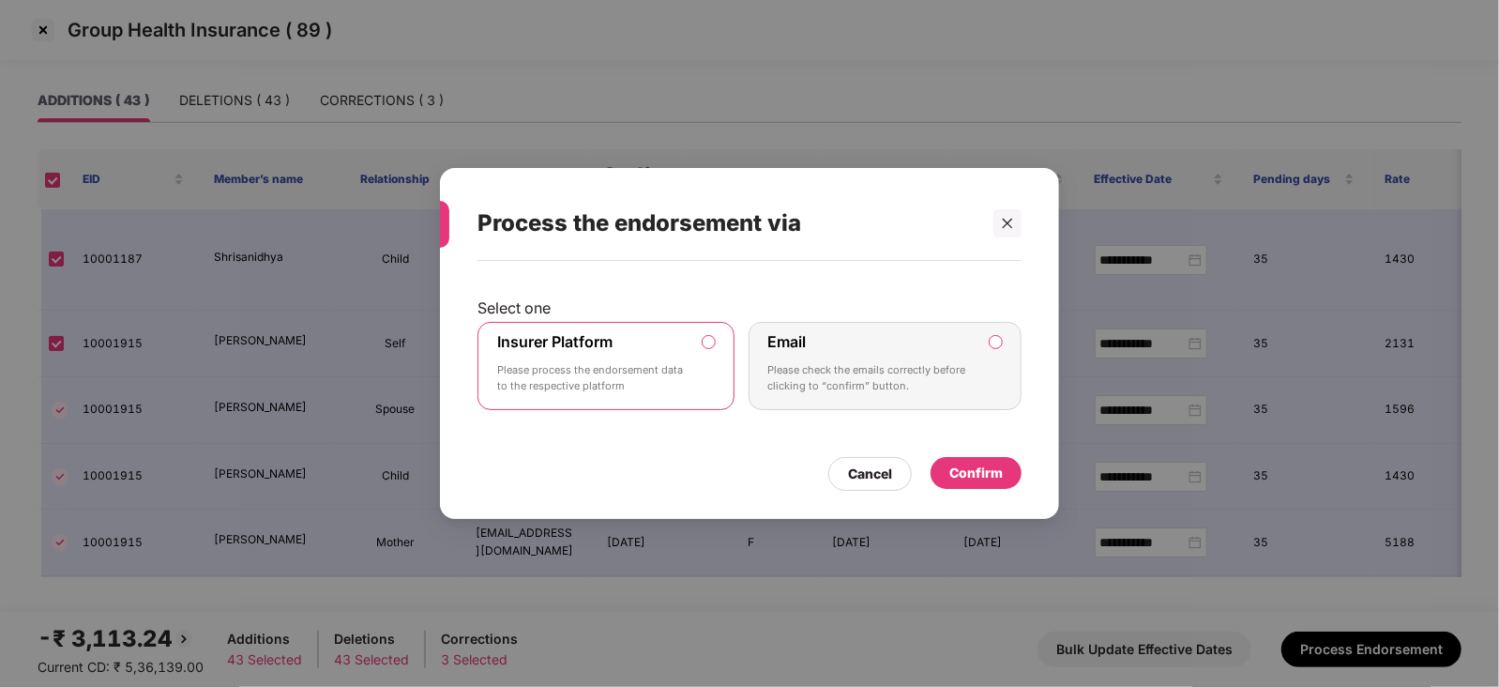
click at [994, 464] on div "Confirm" at bounding box center [975, 473] width 53 height 21
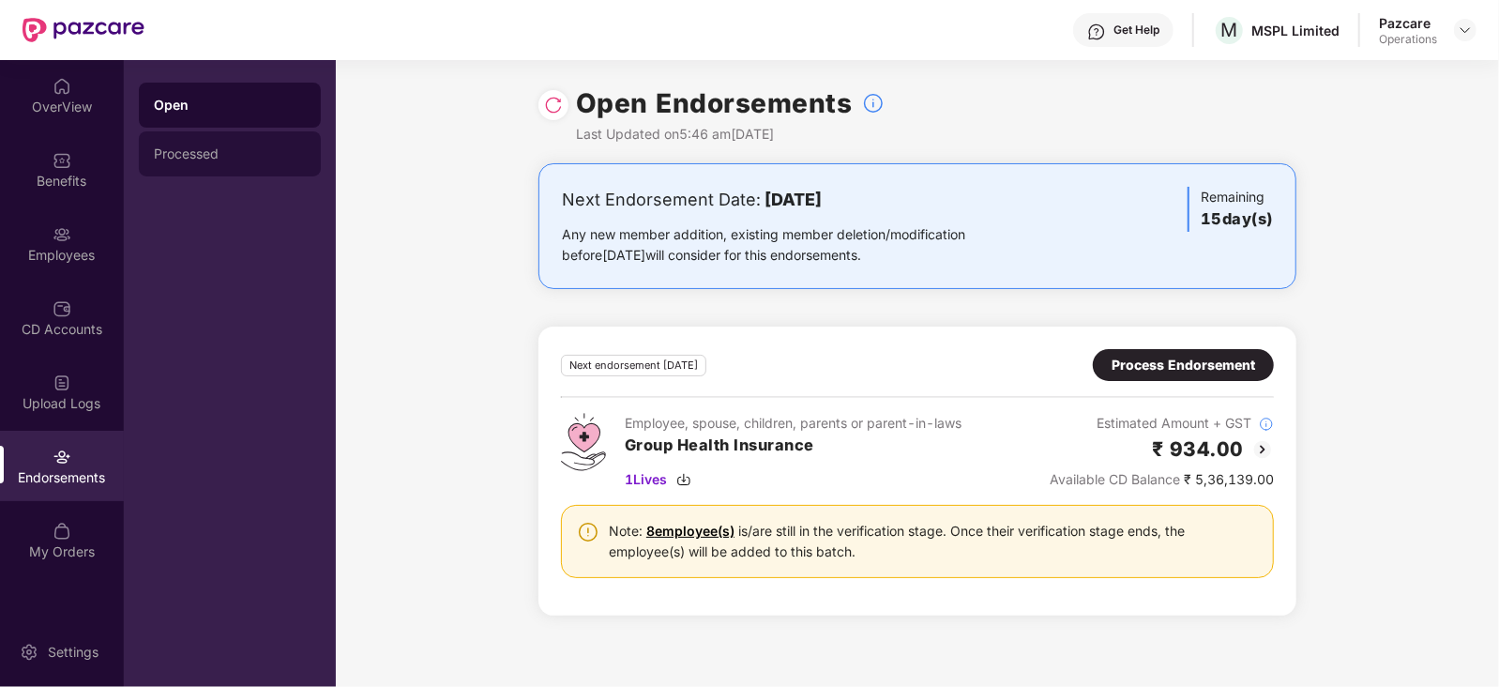
click at [188, 157] on div "Processed" at bounding box center [230, 153] width 152 height 15
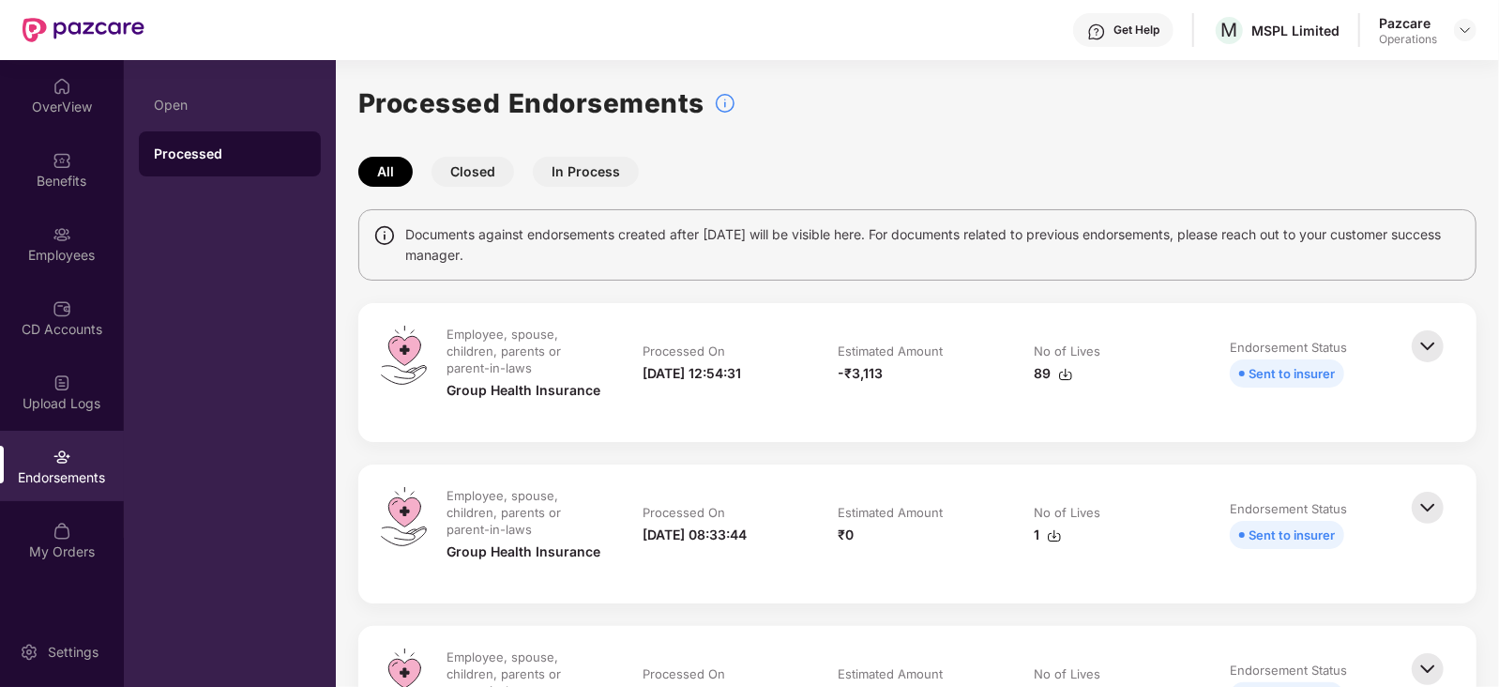
click at [1063, 375] on img at bounding box center [1065, 374] width 15 height 15
